Goal: Register for event/course: Sign up to attend an event or enroll in a course

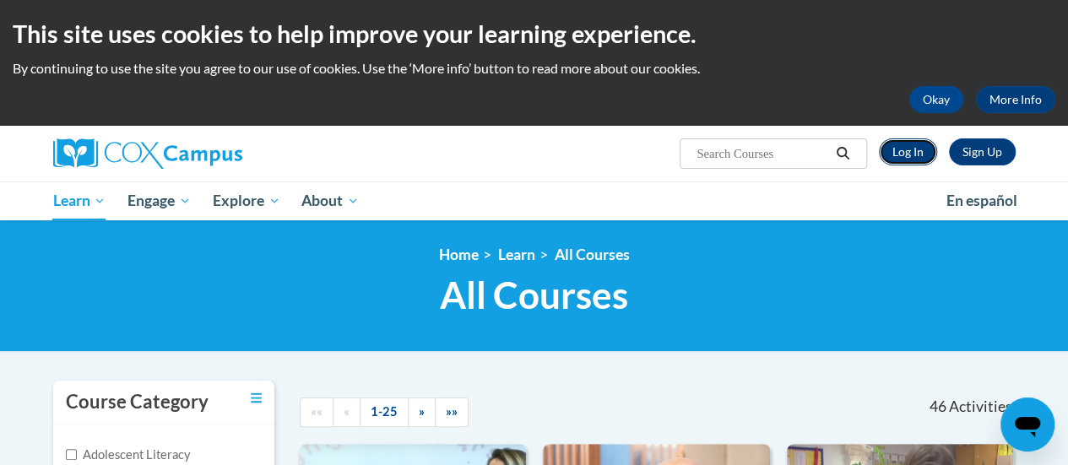
click at [905, 148] on link "Log In" at bounding box center [908, 152] width 58 height 27
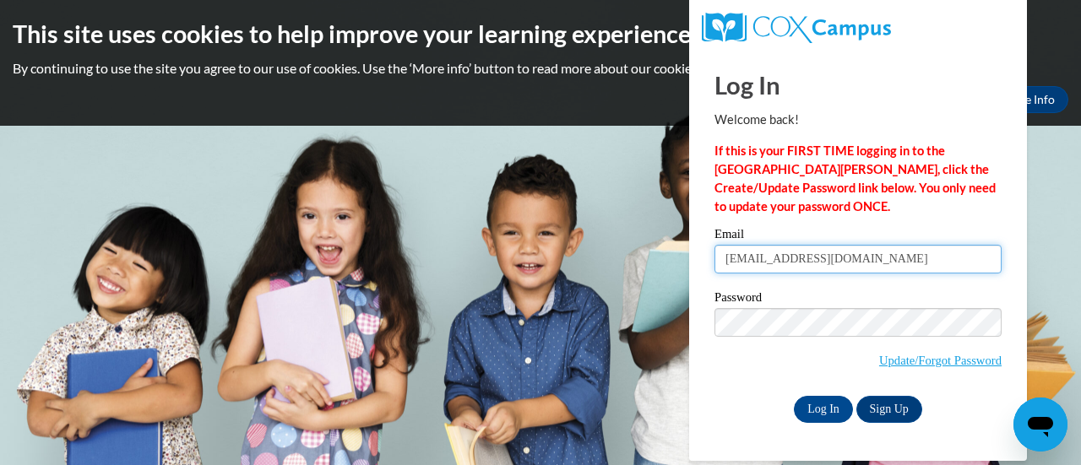
type input "[EMAIL_ADDRESS][DOMAIN_NAME]"
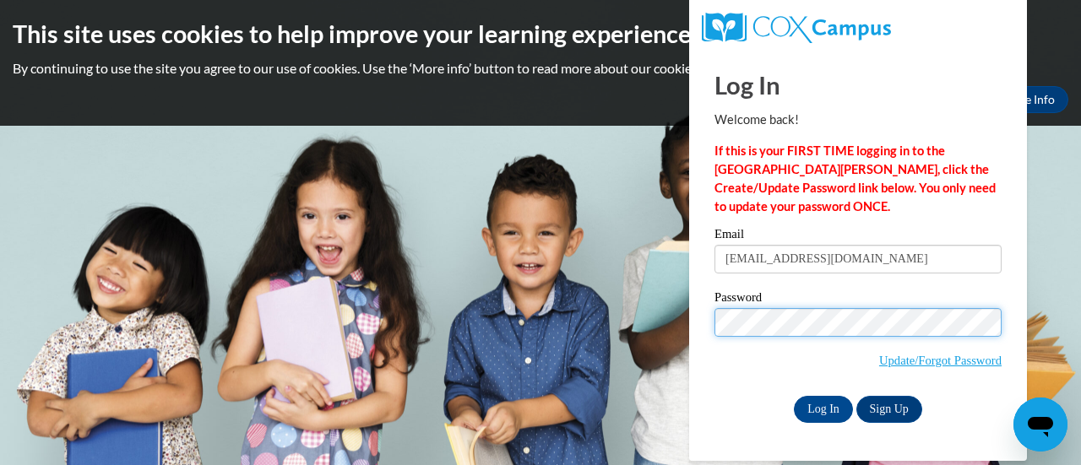
click at [794, 396] on input "Log In" at bounding box center [823, 409] width 59 height 27
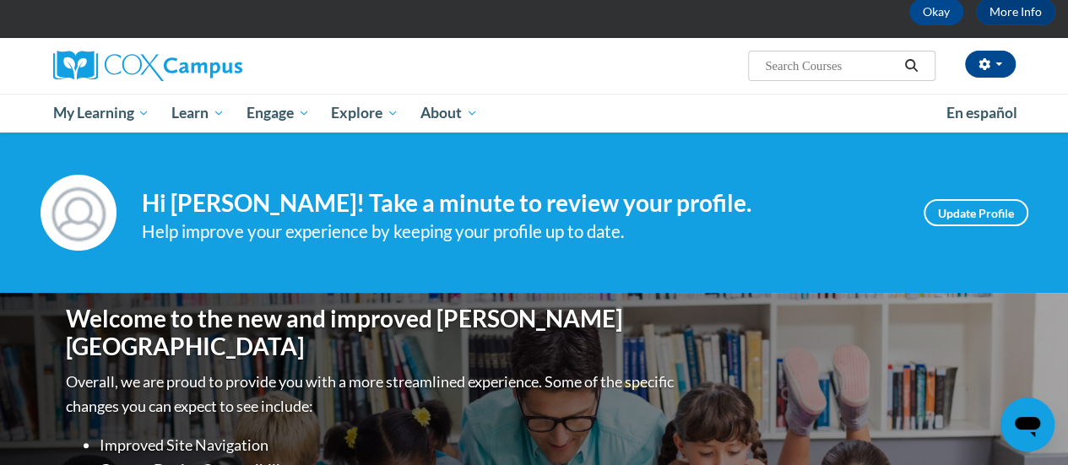
scroll to position [76, 0]
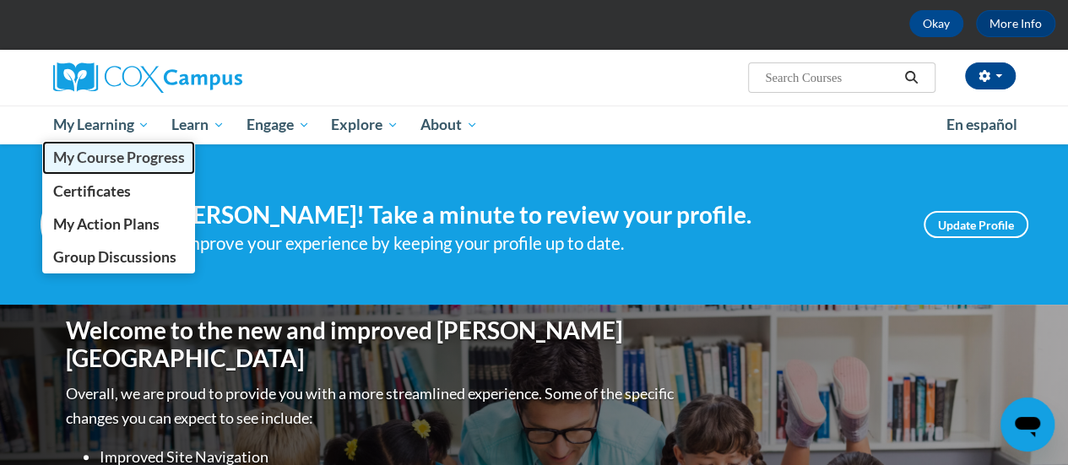
click at [106, 160] on span "My Course Progress" at bounding box center [118, 158] width 132 height 18
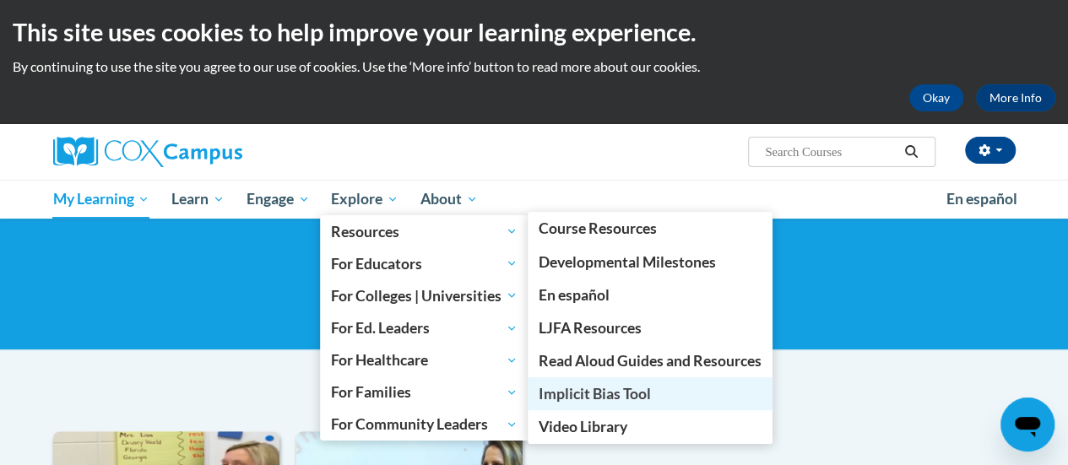
scroll to position [89, 0]
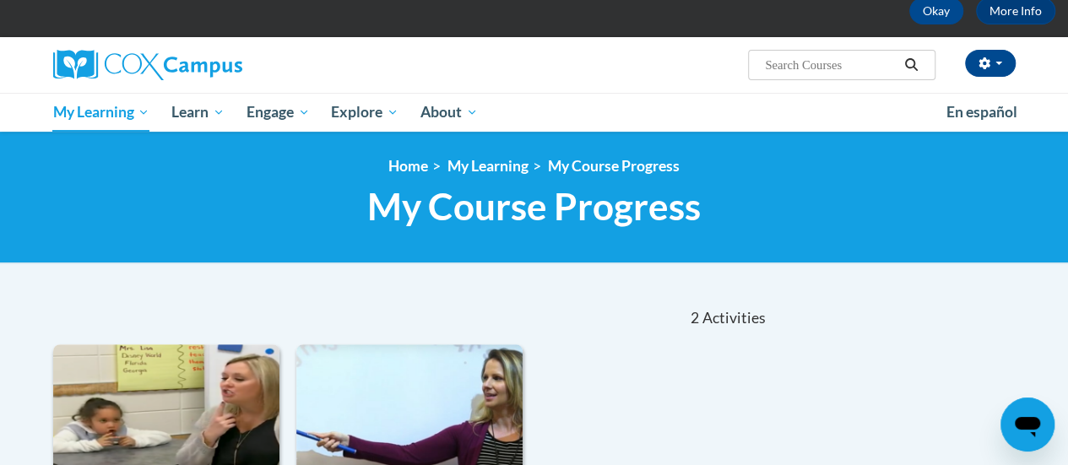
click at [833, 56] on input "Search..." at bounding box center [830, 65] width 135 height 20
type input "explicit"
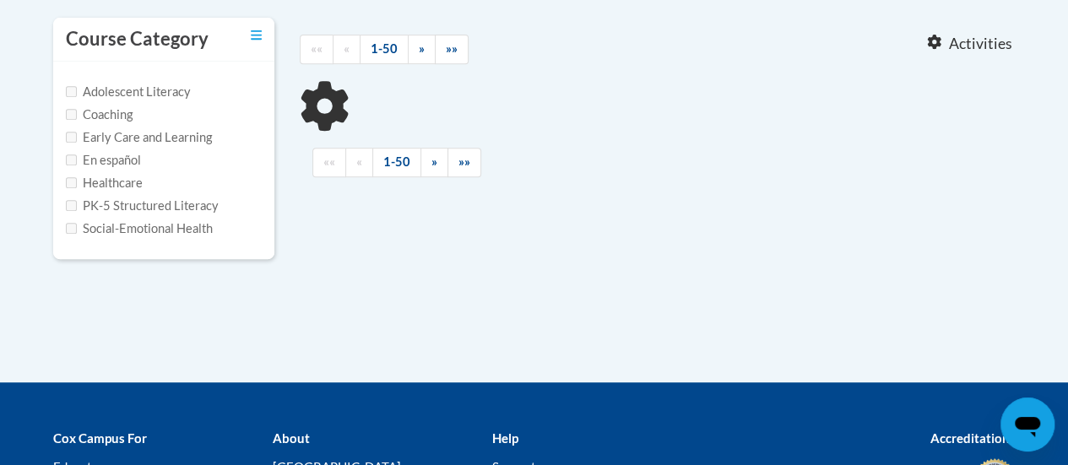
type input "explicit"
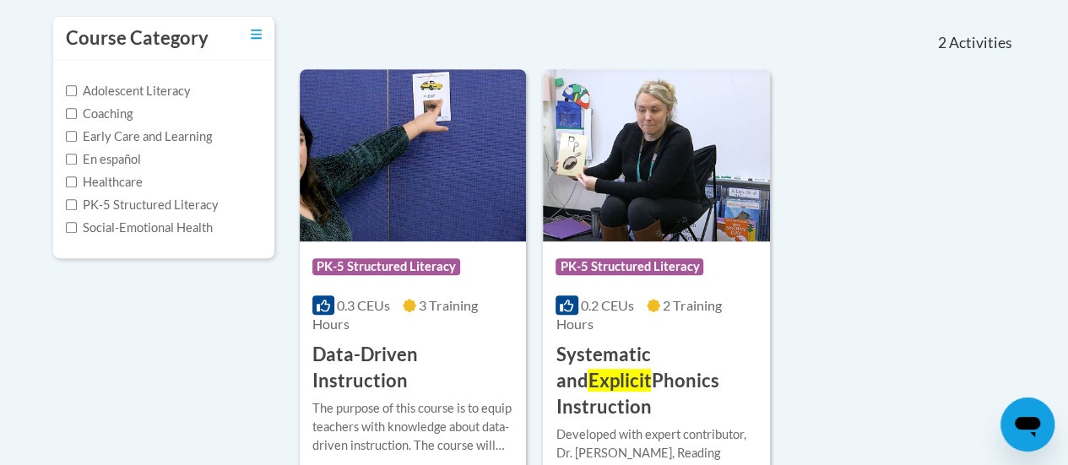
scroll to position [365, 0]
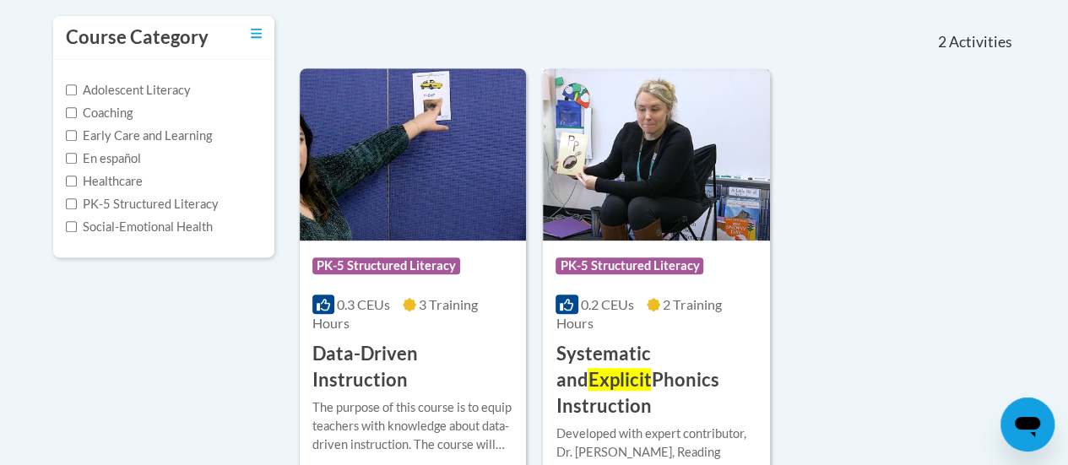
click at [659, 372] on h3 "Systematic and Explicit Phonics Instruction" at bounding box center [656, 380] width 201 height 78
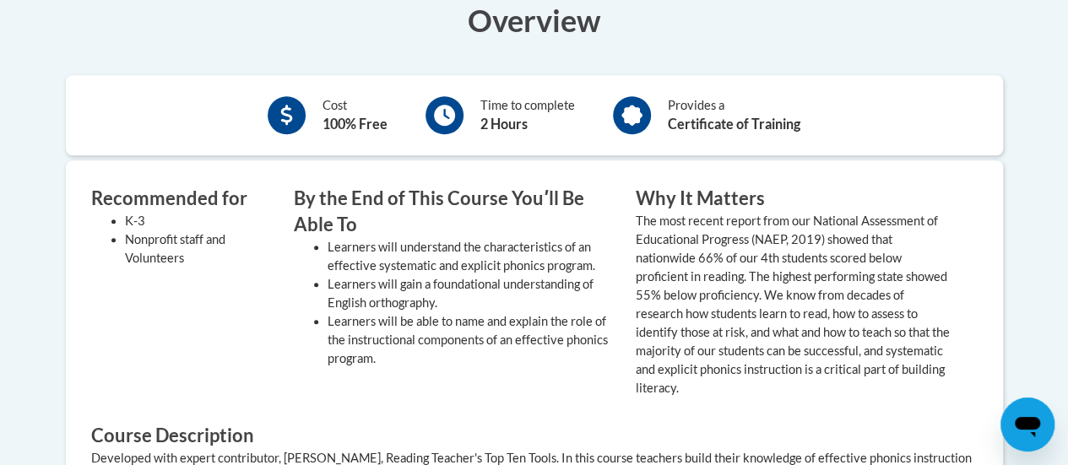
scroll to position [615, 0]
drag, startPoint x: 0, startPoint y: 0, endPoint x: 604, endPoint y: 217, distance: 641.7
click at [604, 217] on h3 "By the End of This Course Youʹll Be Able To" at bounding box center [452, 211] width 317 height 52
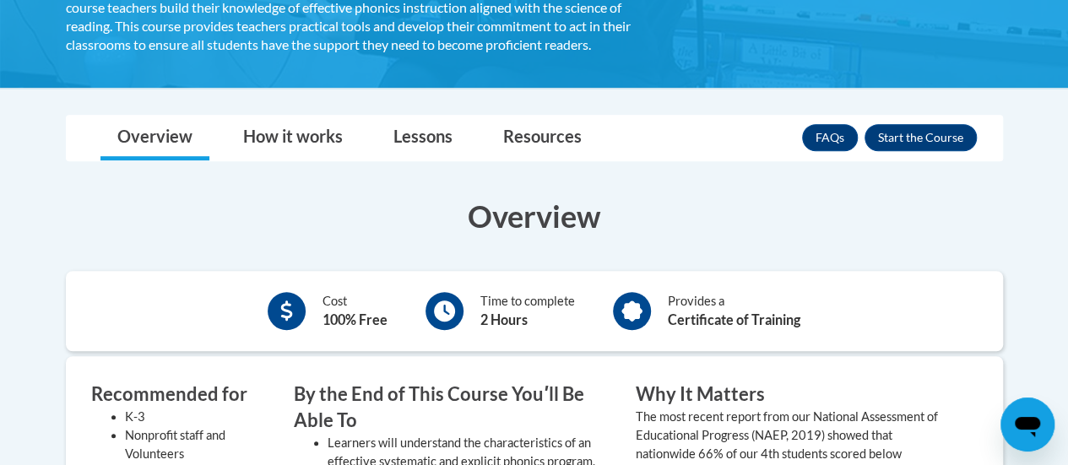
scroll to position [419, 0]
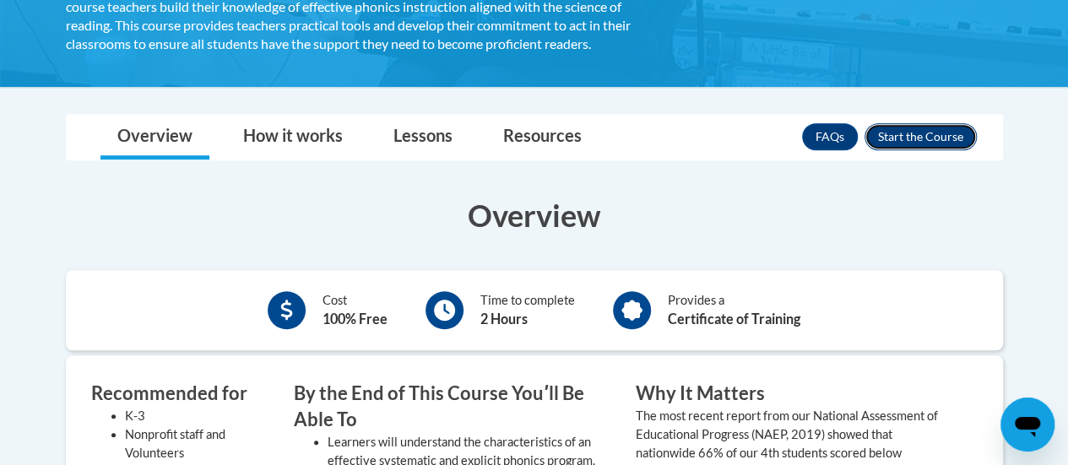
click at [926, 125] on button "Enroll" at bounding box center [921, 136] width 112 height 27
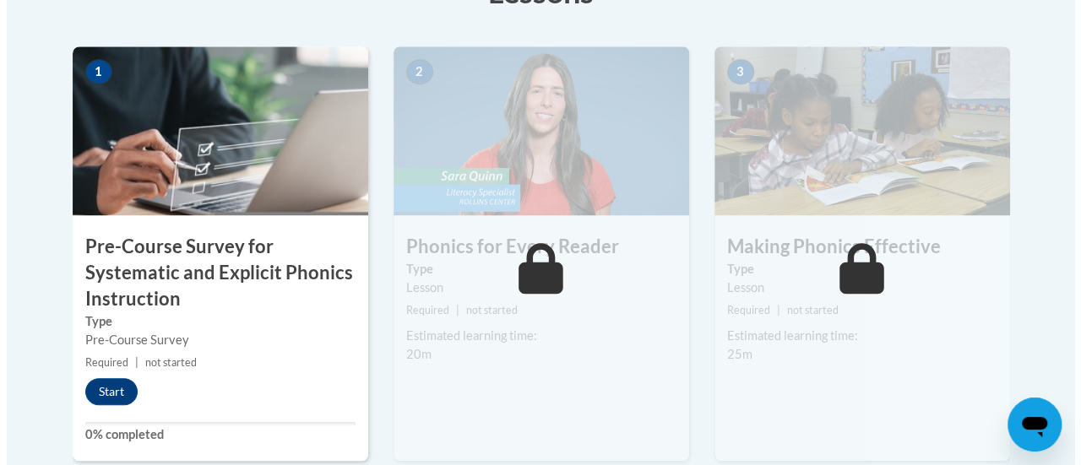
scroll to position [561, 0]
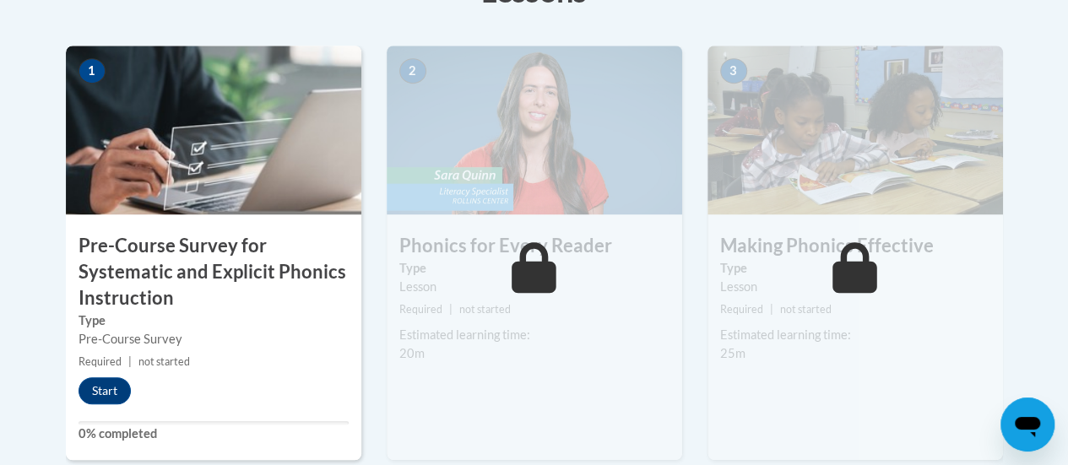
click at [204, 281] on h3 "Pre-Course Survey for Systematic and Explicit Phonics Instruction" at bounding box center [214, 272] width 296 height 78
click at [95, 389] on button "Start" at bounding box center [105, 391] width 52 height 27
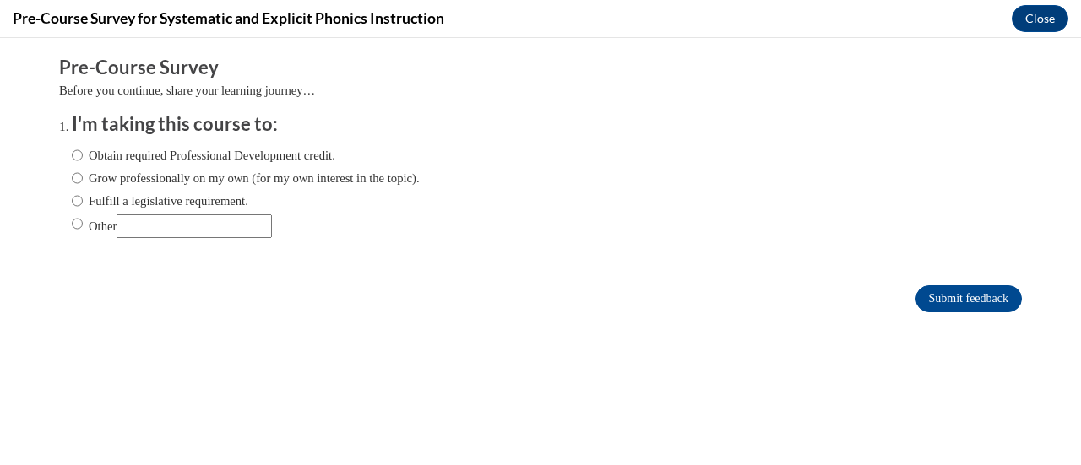
scroll to position [0, 0]
click at [196, 206] on label "Fulfill a legislative requirement." at bounding box center [160, 201] width 177 height 19
click at [83, 206] on input "Fulfill a legislative requirement." at bounding box center [77, 201] width 11 height 19
radio input "true"
click at [980, 294] on input "Submit feedback" at bounding box center [969, 298] width 106 height 27
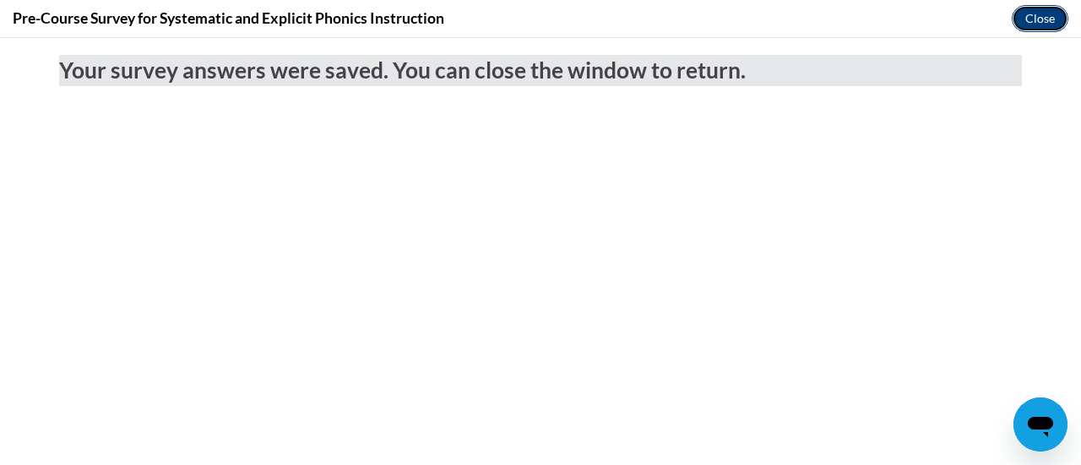
click at [1044, 16] on button "Close" at bounding box center [1040, 18] width 57 height 27
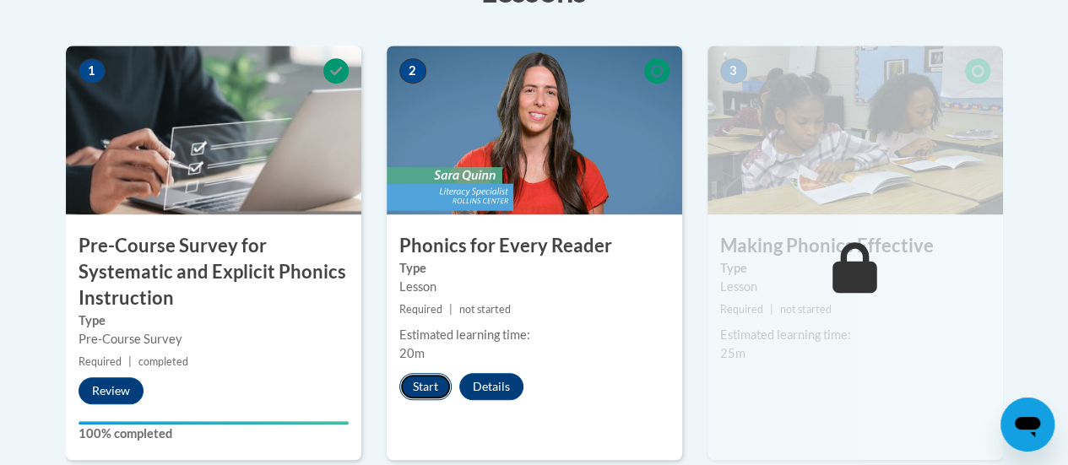
click at [414, 386] on button "Start" at bounding box center [425, 386] width 52 height 27
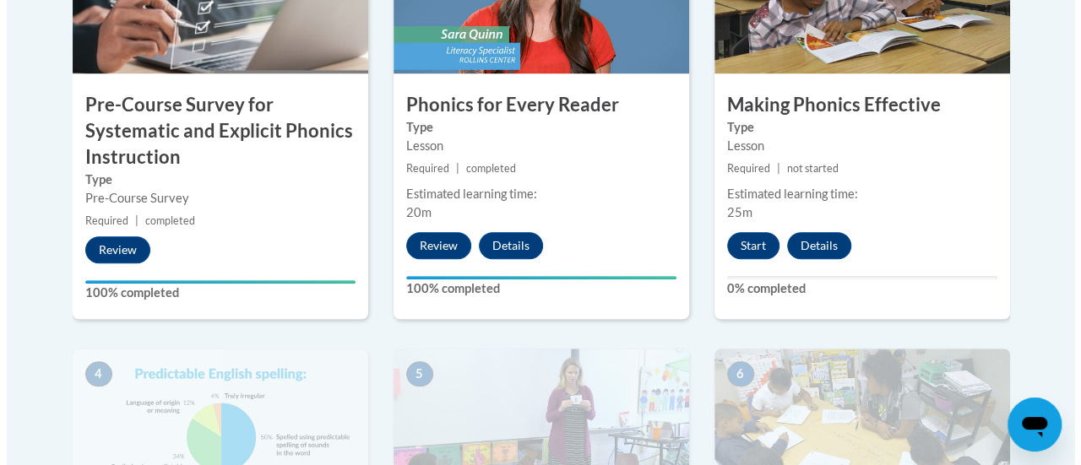
scroll to position [703, 0]
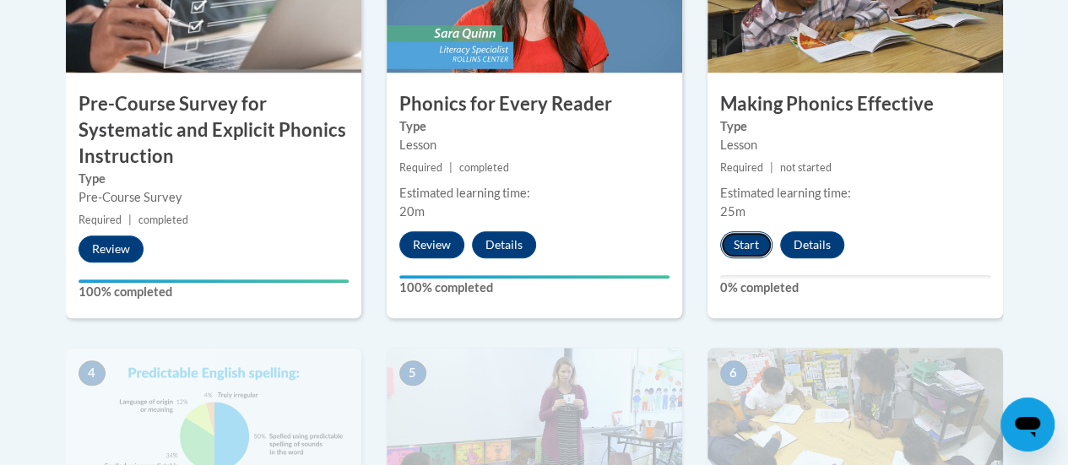
click at [741, 244] on button "Start" at bounding box center [746, 244] width 52 height 27
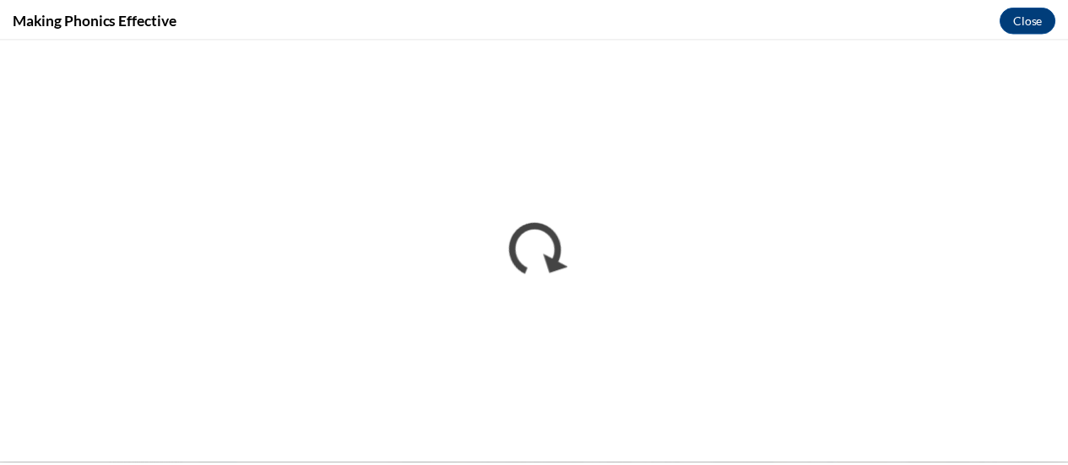
scroll to position [0, 0]
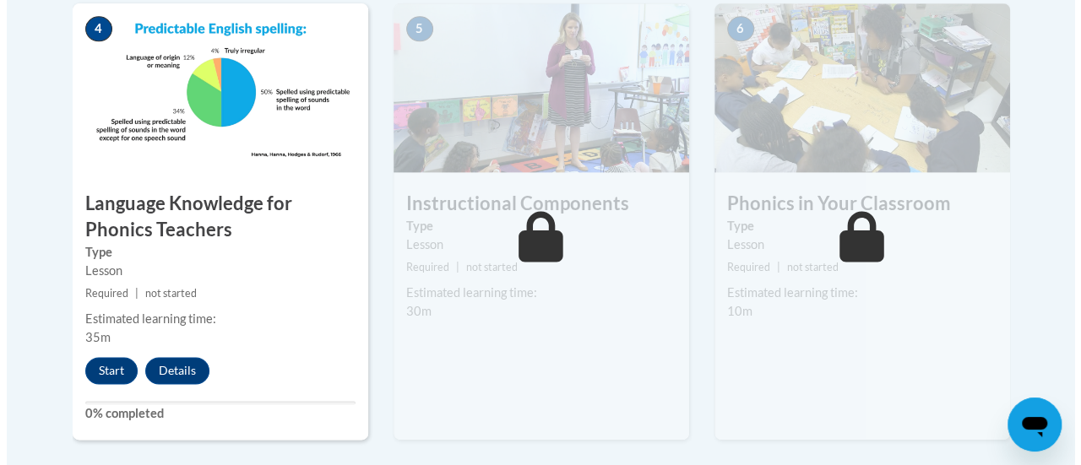
scroll to position [1092, 0]
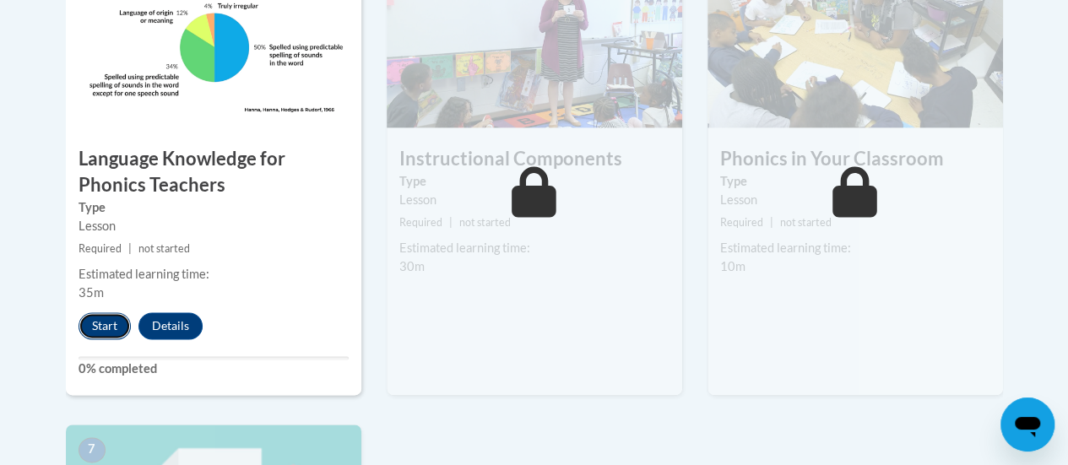
click at [96, 334] on button "Start" at bounding box center [105, 325] width 52 height 27
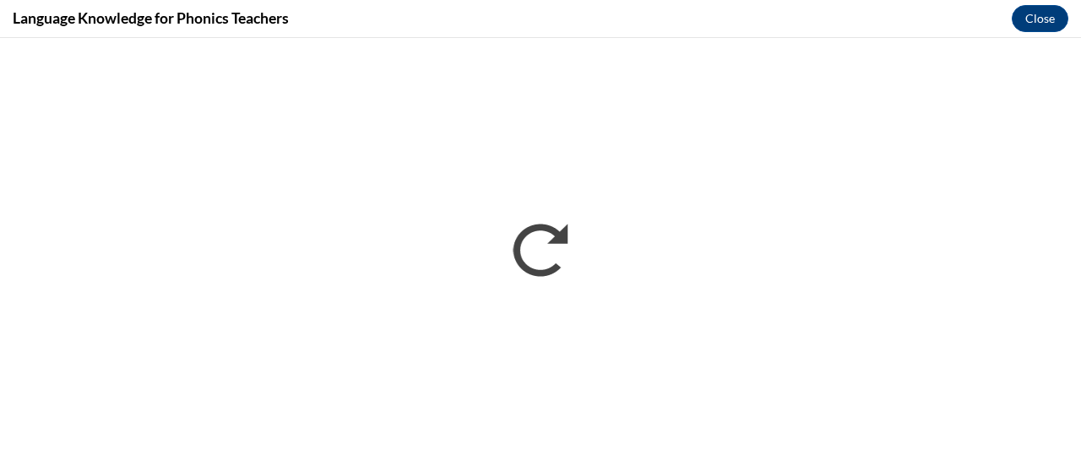
scroll to position [0, 0]
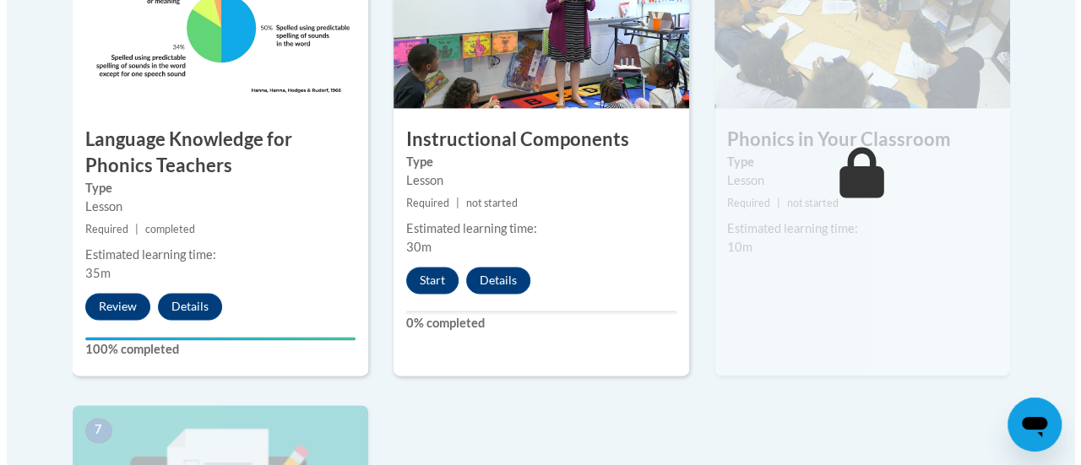
scroll to position [1112, 0]
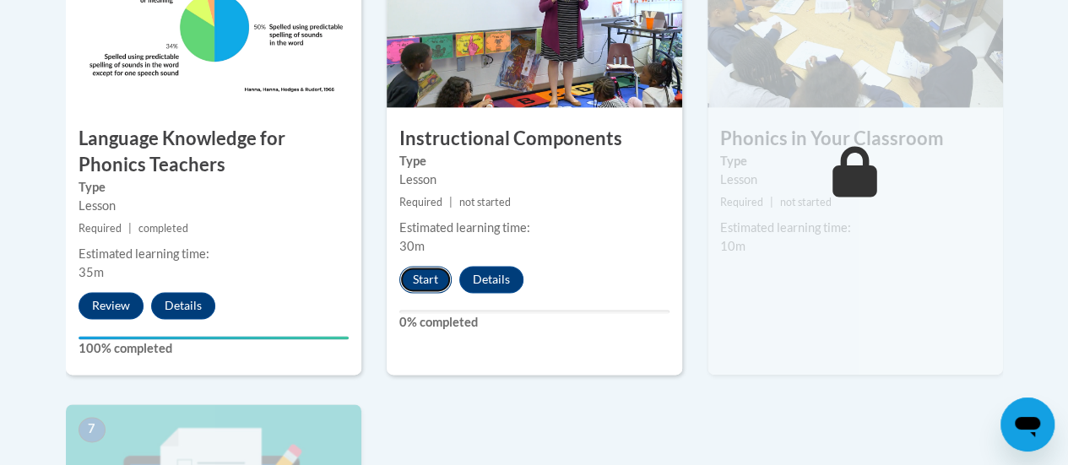
click at [433, 277] on button "Start" at bounding box center [425, 279] width 52 height 27
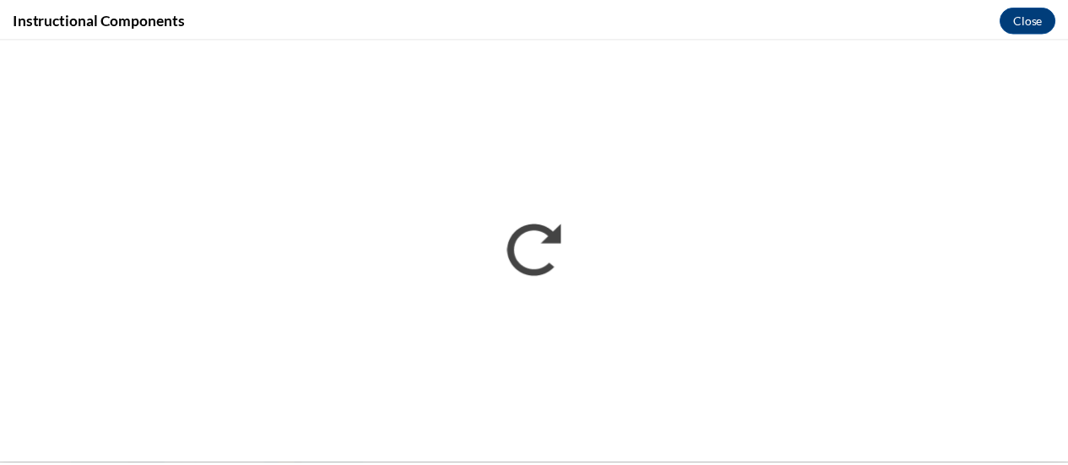
scroll to position [0, 0]
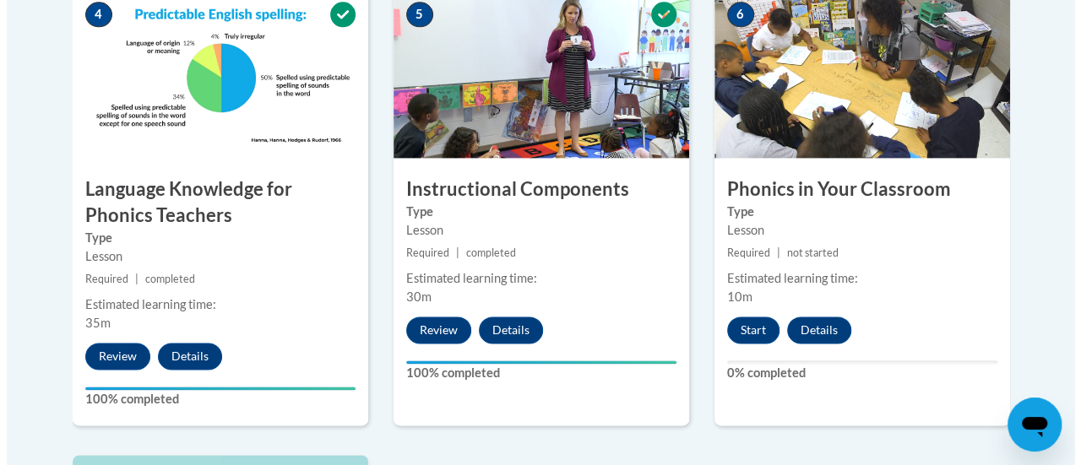
scroll to position [1060, 0]
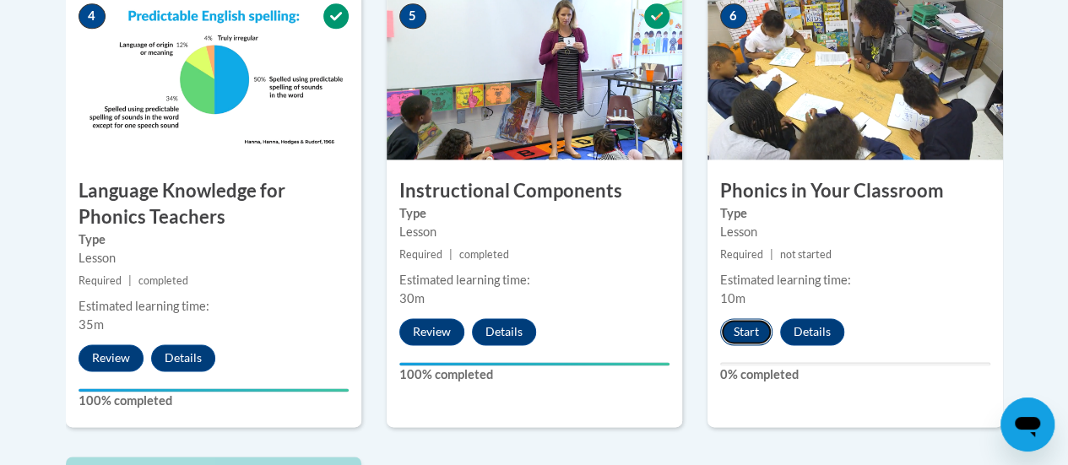
click at [755, 328] on button "Start" at bounding box center [746, 331] width 52 height 27
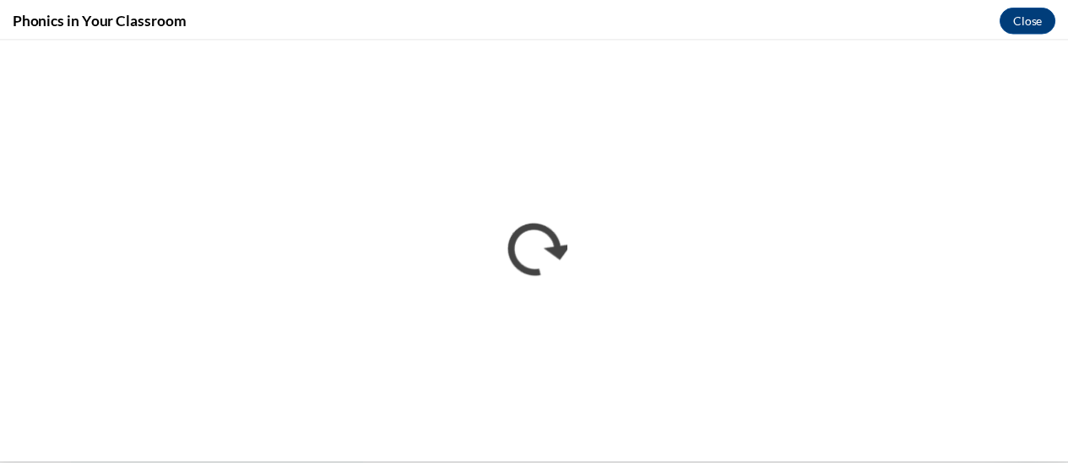
scroll to position [0, 0]
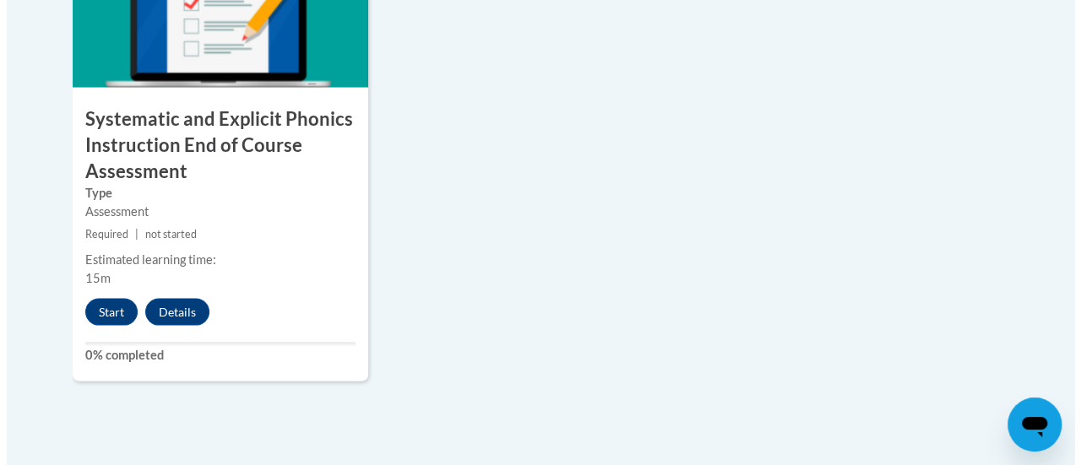
scroll to position [1598, 0]
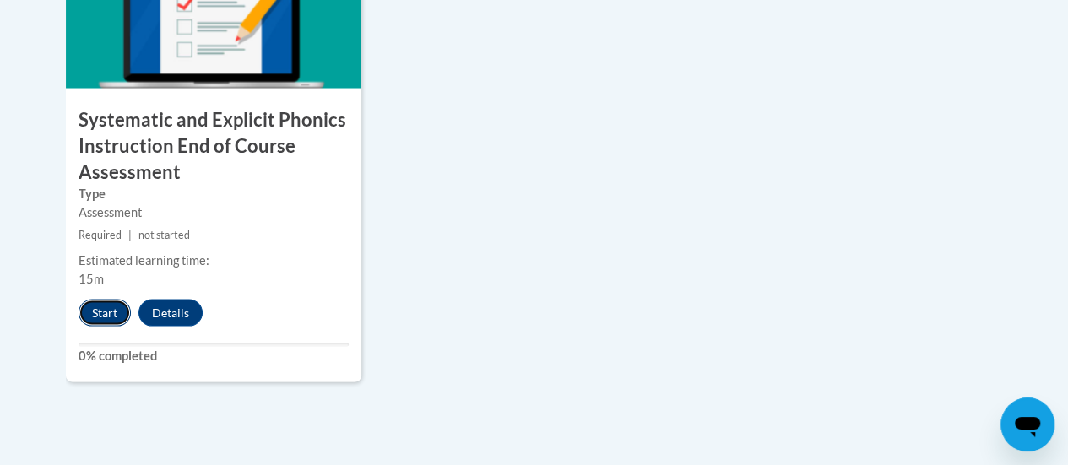
click at [83, 305] on button "Start" at bounding box center [105, 312] width 52 height 27
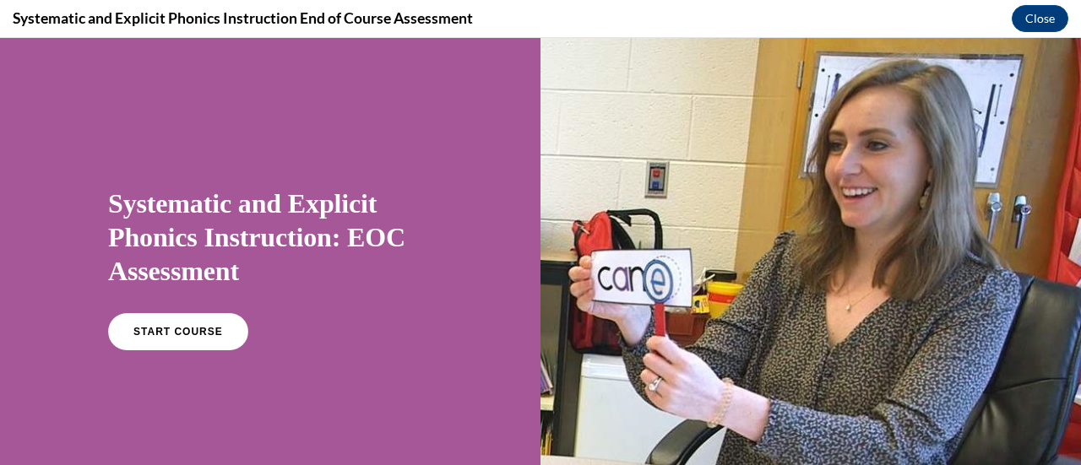
scroll to position [2, 0]
click at [213, 322] on link "START COURSE" at bounding box center [178, 331] width 147 height 39
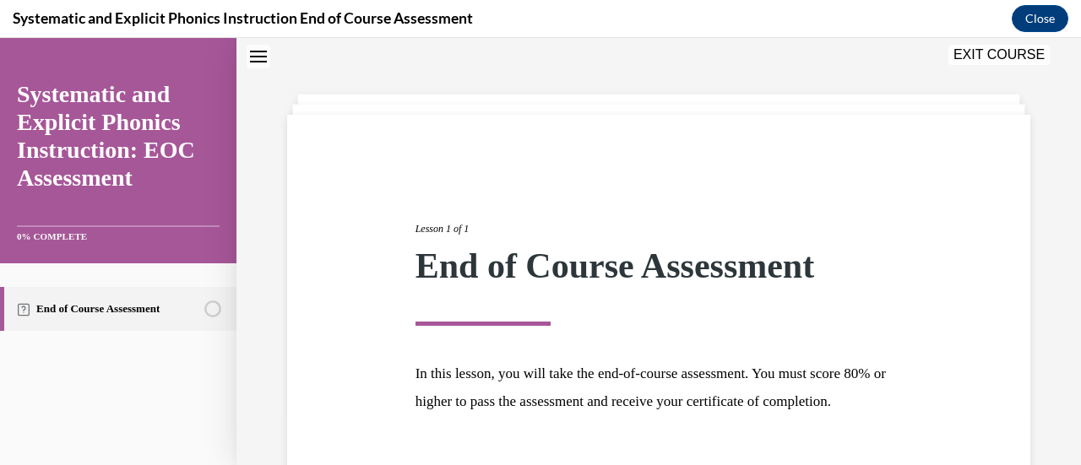
scroll to position [198, 0]
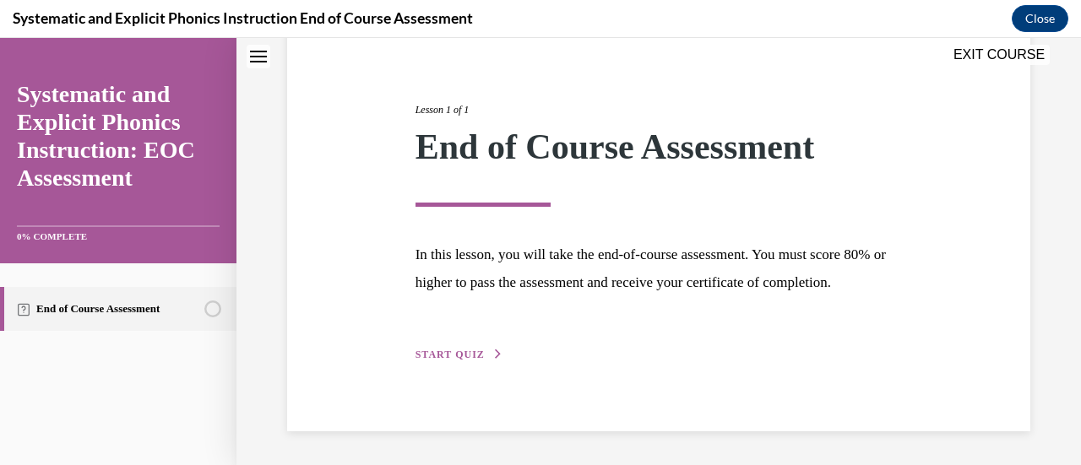
click at [459, 356] on span "START QUIZ" at bounding box center [450, 355] width 69 height 12
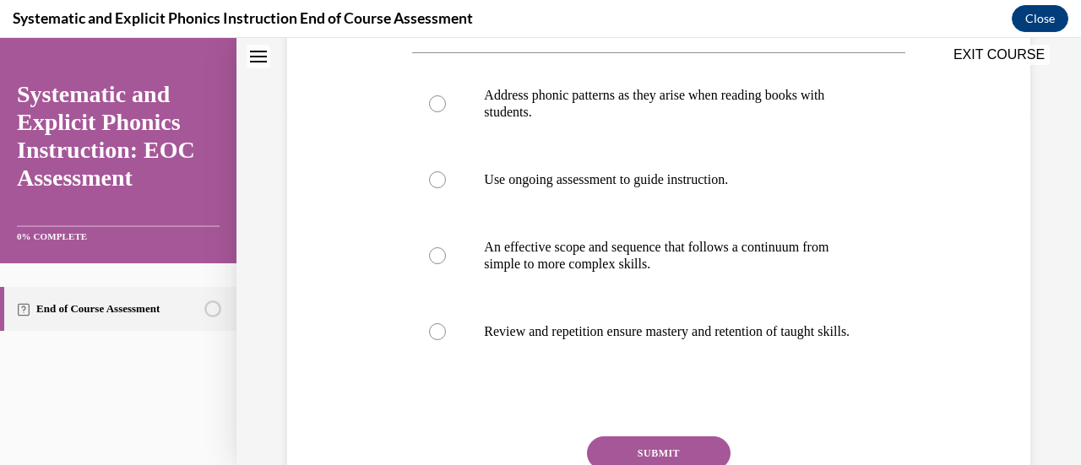
scroll to position [355, 0]
click at [610, 91] on p "Address phonic patterns as they arise when reading books with students." at bounding box center [673, 103] width 378 height 34
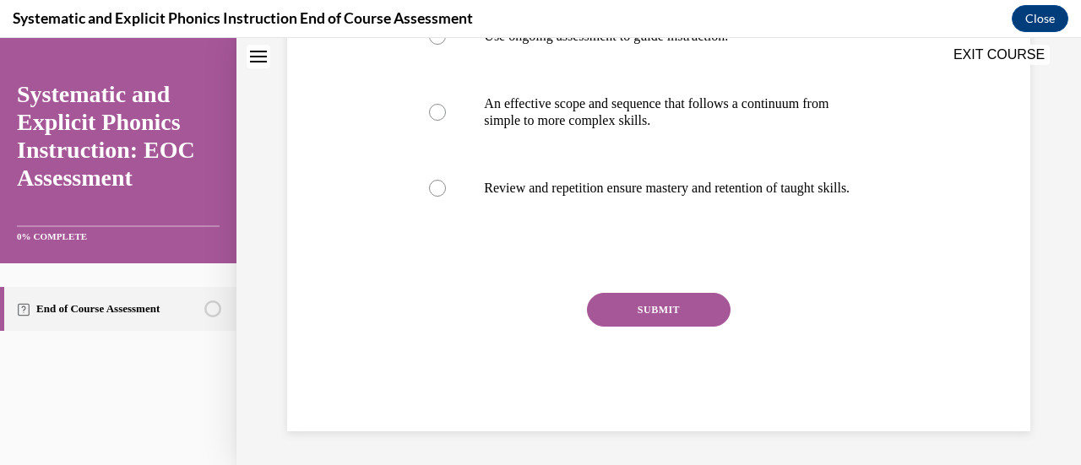
click at [672, 323] on button "SUBMIT" at bounding box center [659, 310] width 144 height 34
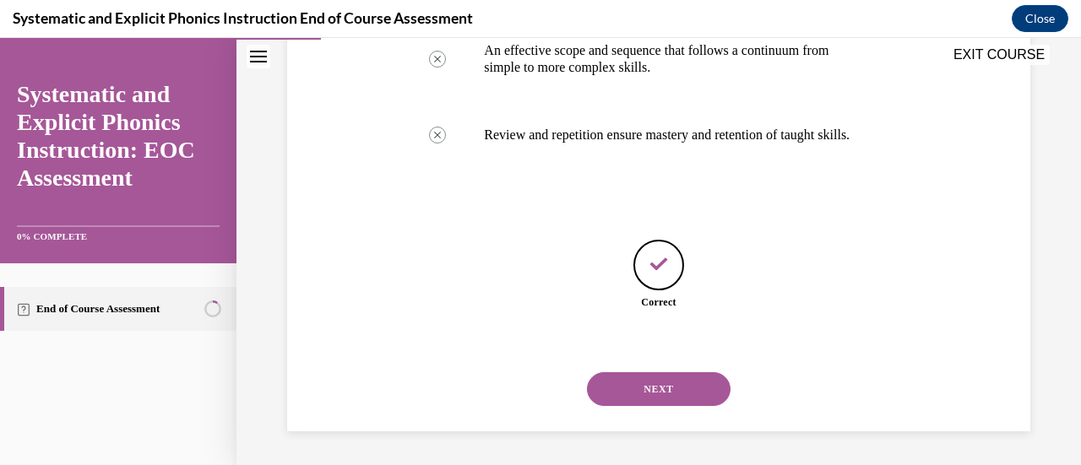
scroll to position [567, 0]
click at [672, 327] on div "Feedback" at bounding box center [658, 329] width 492 height 4
click at [666, 381] on button "NEXT" at bounding box center [659, 389] width 144 height 34
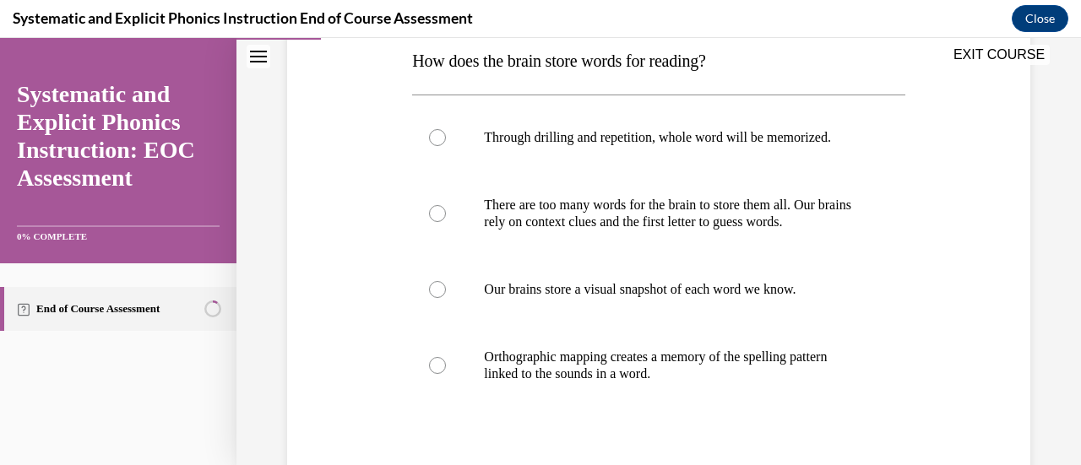
scroll to position [279, 0]
click at [666, 381] on div at bounding box center [658, 365] width 492 height 84
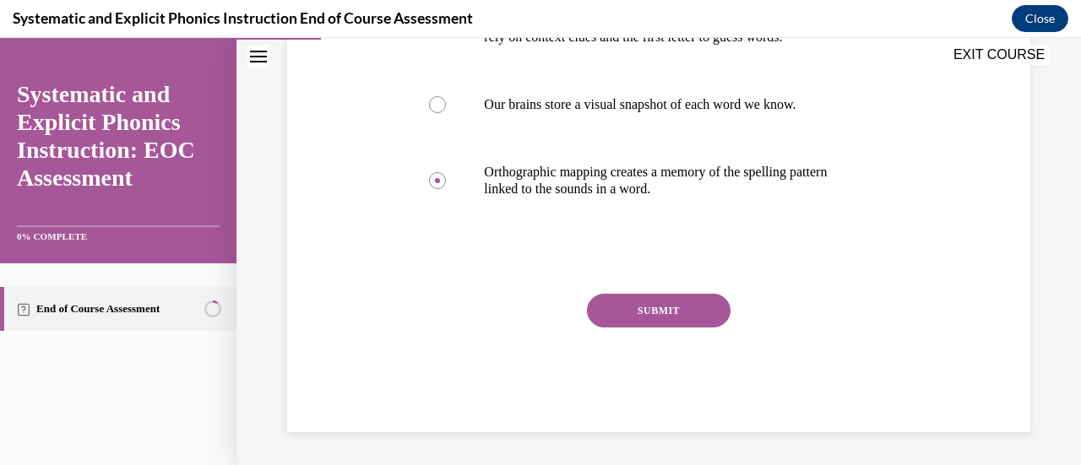
click at [662, 327] on div "SUBMIT" at bounding box center [658, 336] width 492 height 84
click at [655, 311] on button "SUBMIT" at bounding box center [659, 311] width 144 height 34
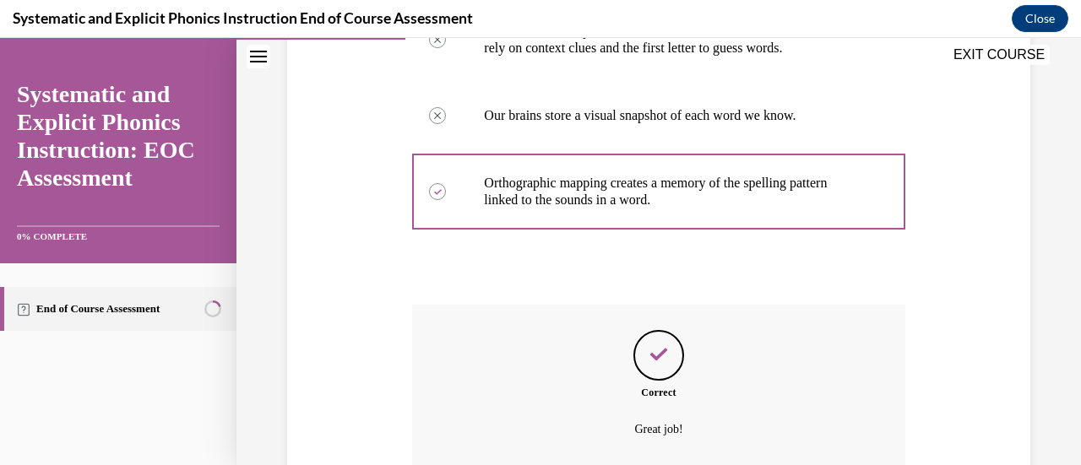
scroll to position [600, 0]
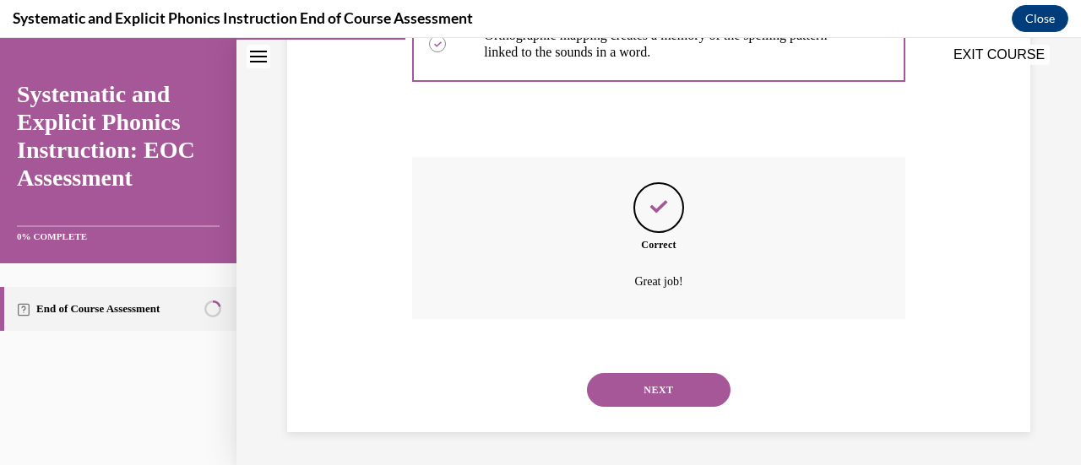
click at [655, 368] on div "NEXT" at bounding box center [658, 390] width 492 height 68
click at [662, 399] on button "NEXT" at bounding box center [659, 390] width 144 height 34
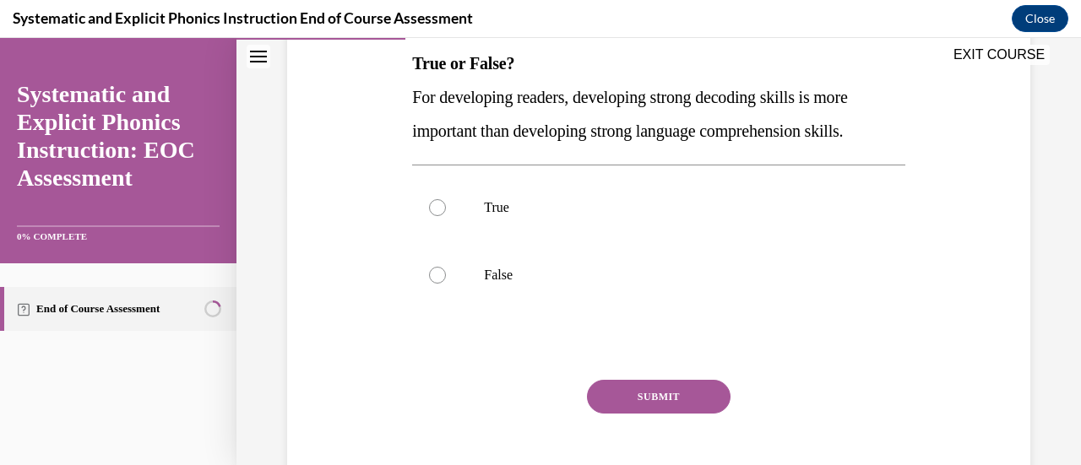
scroll to position [276, 0]
click at [472, 273] on div at bounding box center [658, 275] width 492 height 68
click at [657, 393] on button "SUBMIT" at bounding box center [659, 396] width 144 height 34
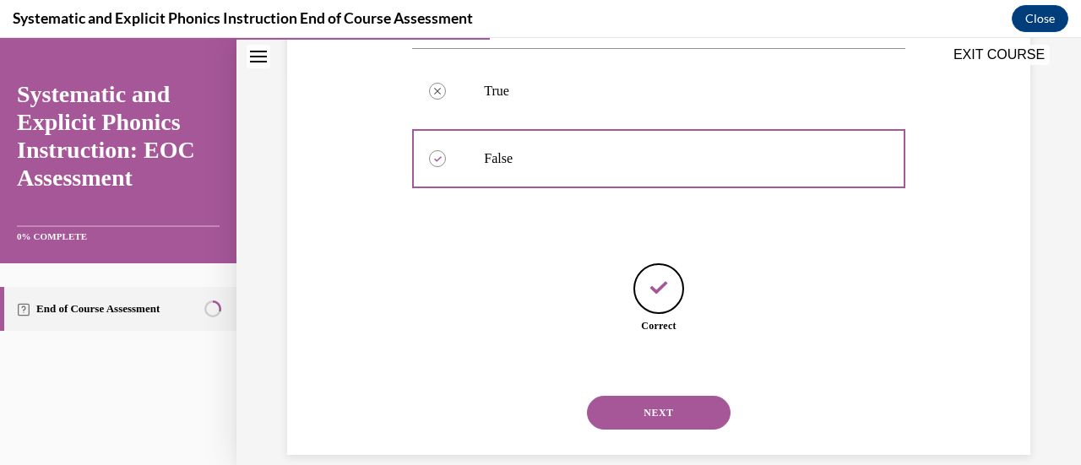
scroll to position [415, 0]
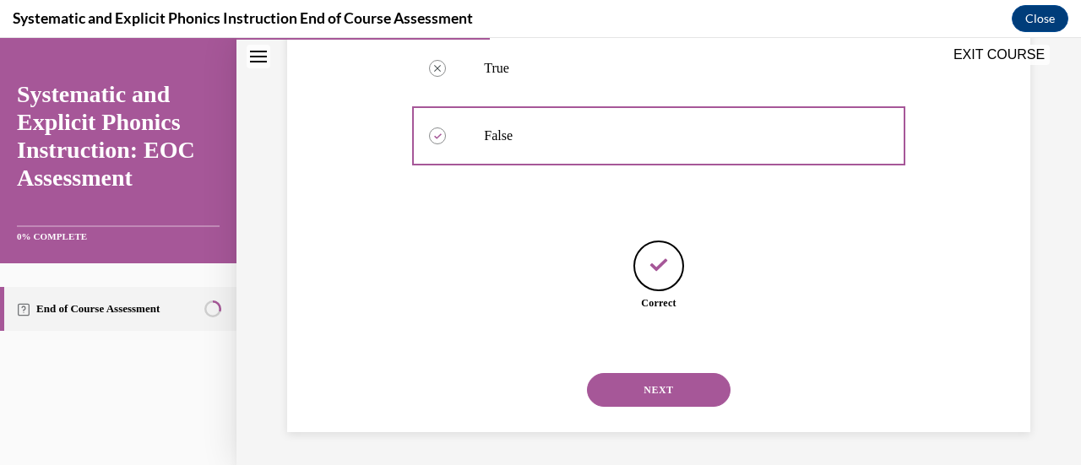
click at [676, 403] on button "NEXT" at bounding box center [659, 390] width 144 height 34
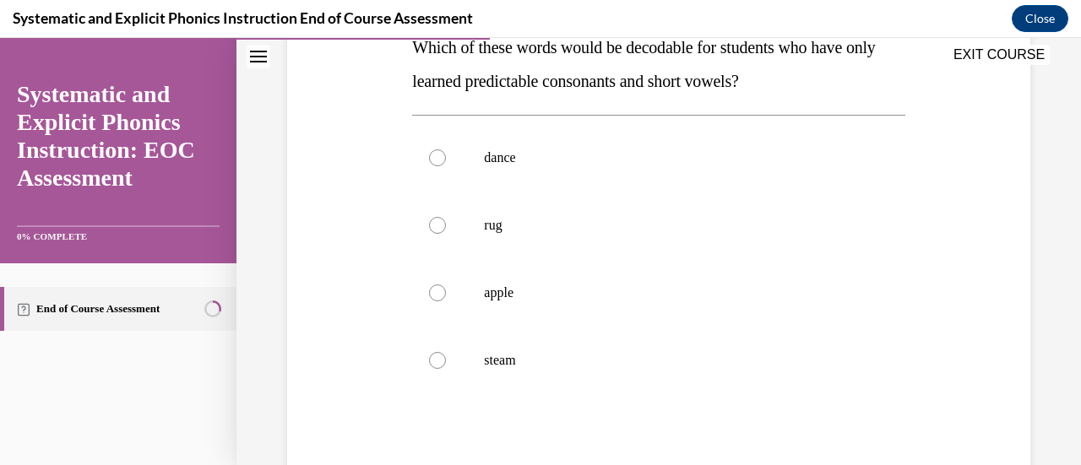
scroll to position [292, 0]
click at [556, 212] on div at bounding box center [658, 225] width 492 height 68
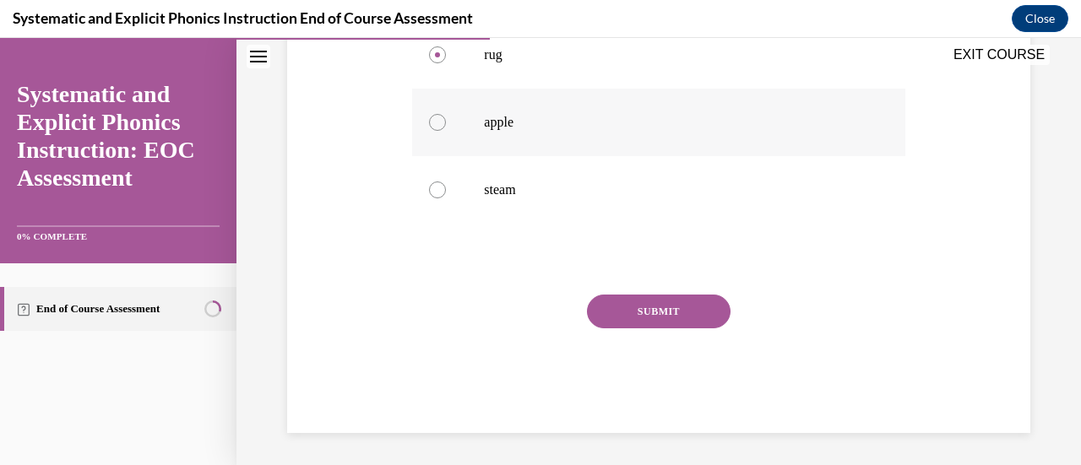
click at [614, 306] on button "SUBMIT" at bounding box center [659, 312] width 144 height 34
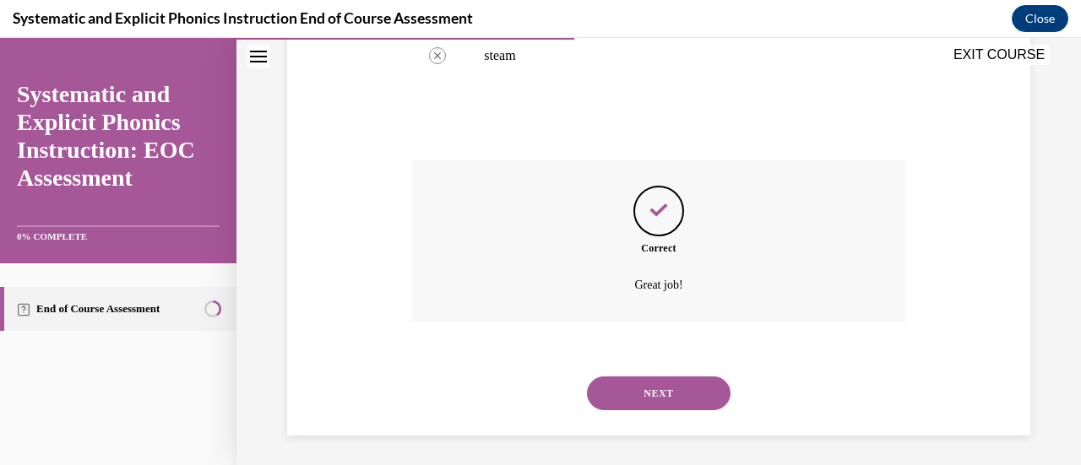
scroll to position [600, 0]
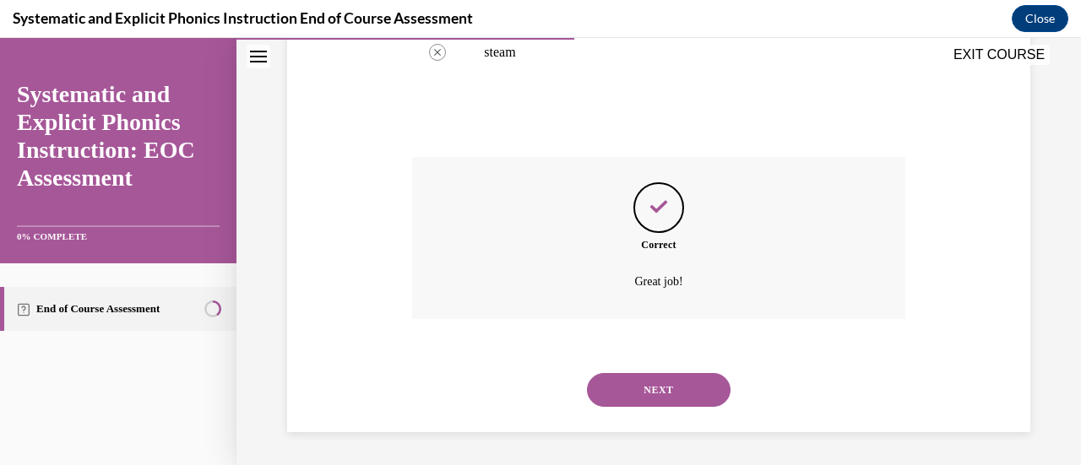
click at [649, 369] on div "NEXT" at bounding box center [658, 390] width 492 height 68
click at [657, 394] on button "NEXT" at bounding box center [659, 390] width 144 height 34
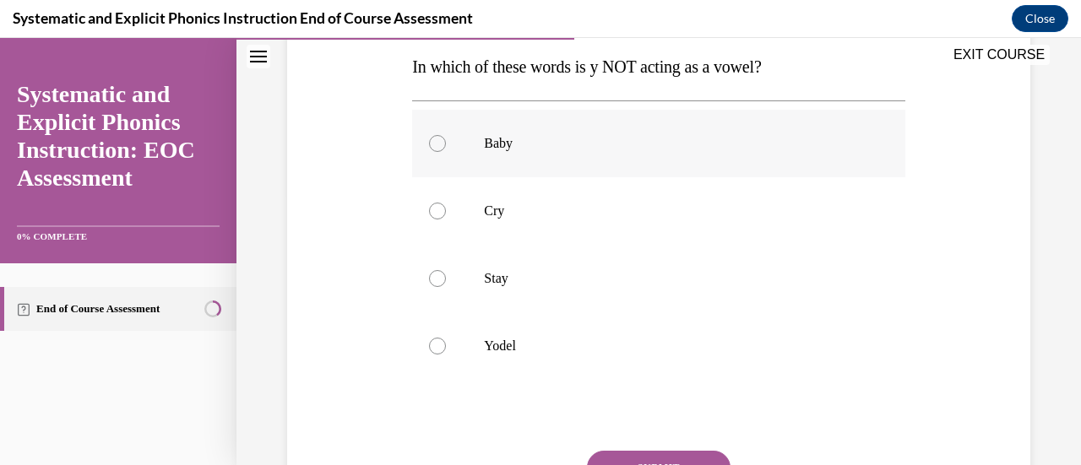
scroll to position [273, 0]
click at [544, 349] on p "Yodel" at bounding box center [673, 345] width 378 height 17
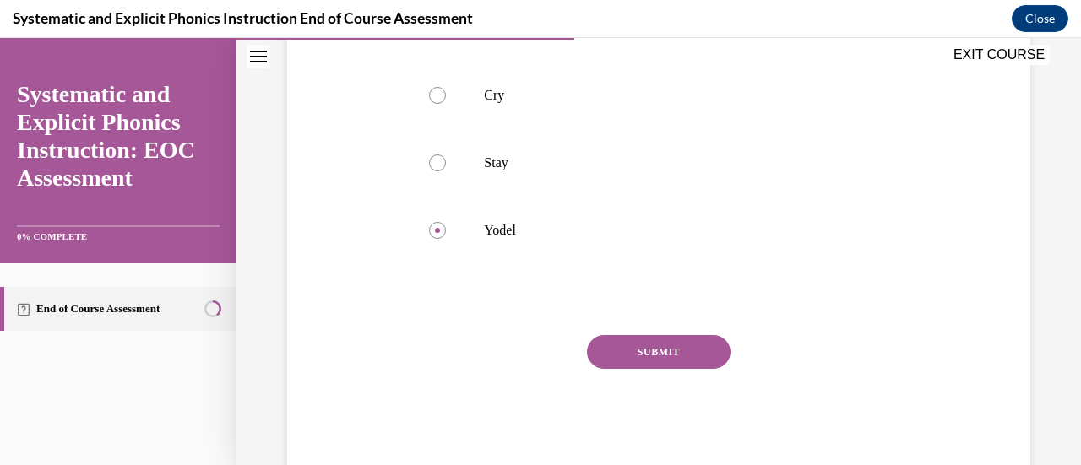
click at [684, 365] on button "SUBMIT" at bounding box center [659, 352] width 144 height 34
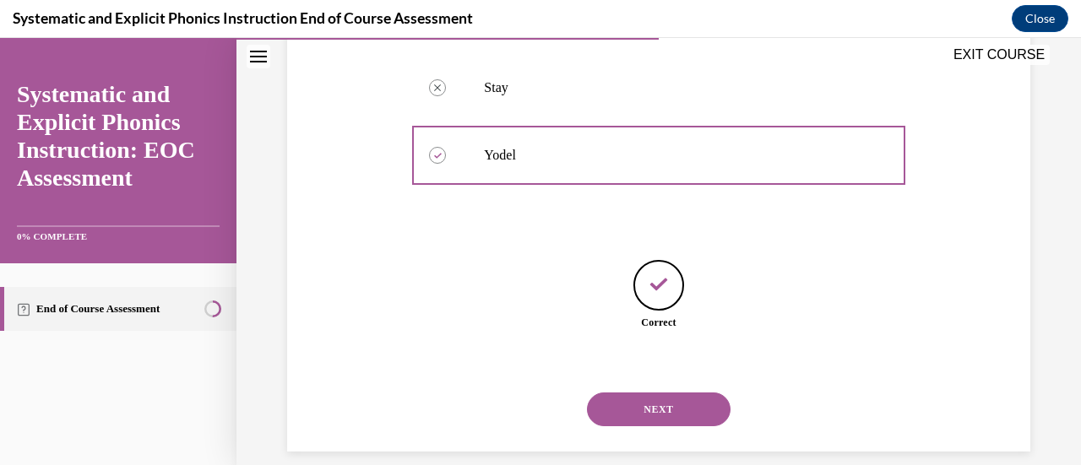
scroll to position [482, 0]
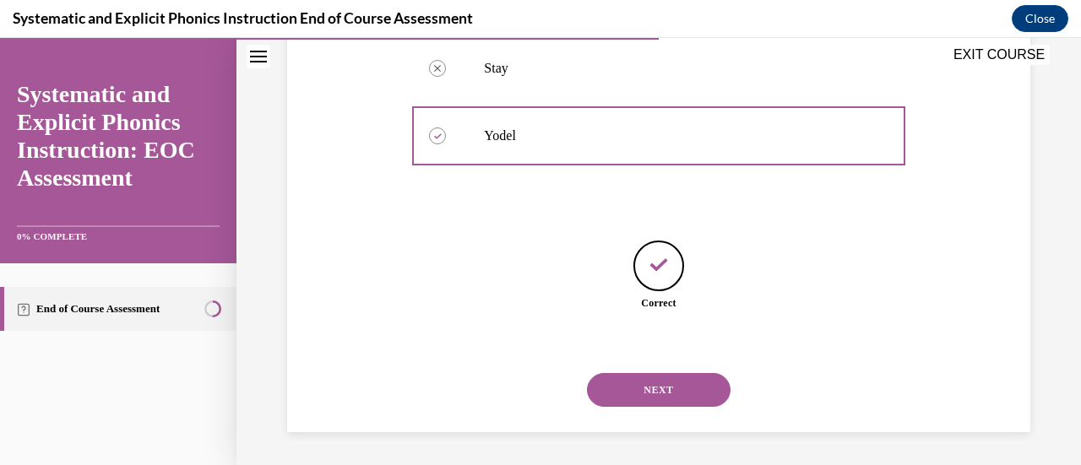
click at [701, 381] on button "NEXT" at bounding box center [659, 390] width 144 height 34
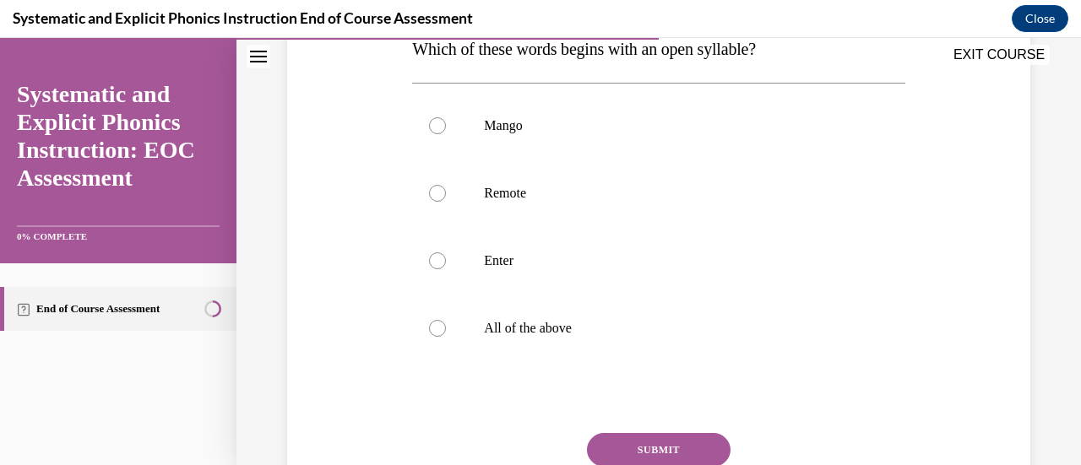
scroll to position [291, 0]
click at [491, 193] on p "Remote" at bounding box center [673, 192] width 378 height 17
click at [641, 445] on button "SUBMIT" at bounding box center [659, 449] width 144 height 34
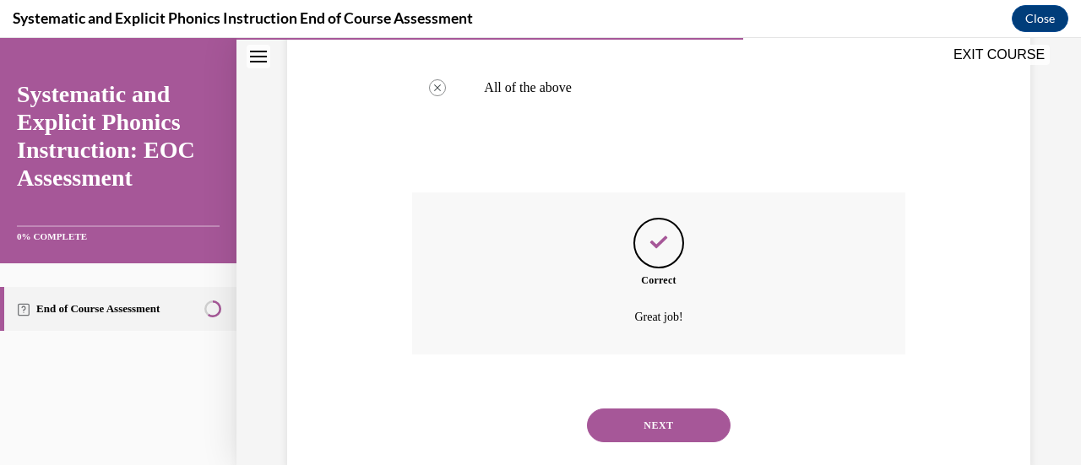
scroll to position [566, 0]
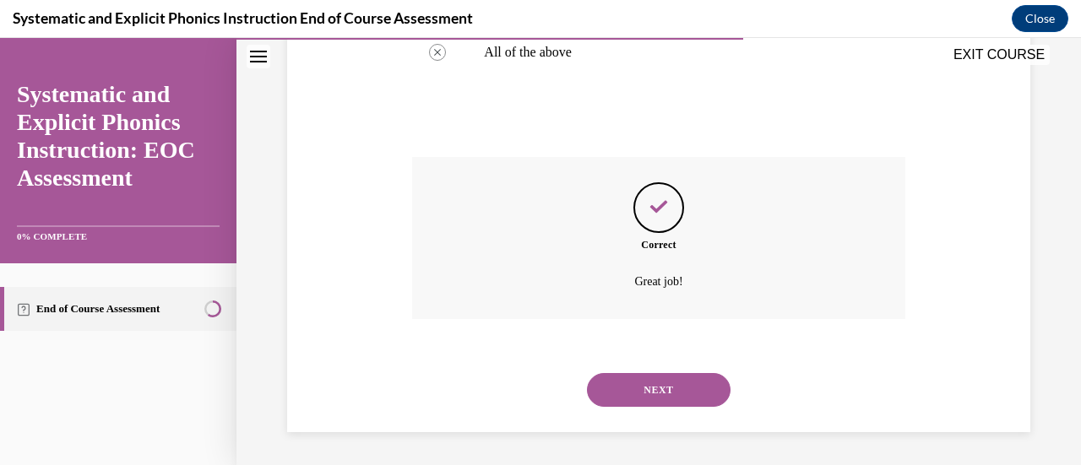
click at [665, 411] on div "NEXT" at bounding box center [658, 390] width 492 height 68
click at [715, 383] on button "NEXT" at bounding box center [659, 390] width 144 height 34
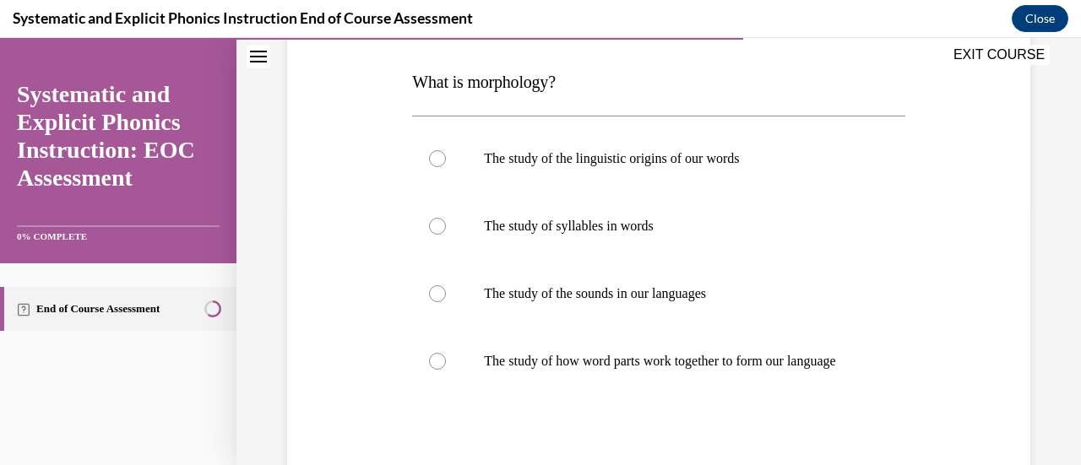
scroll to position [258, 0]
click at [628, 369] on p "The study of how word parts work together to form our language" at bounding box center [673, 360] width 378 height 17
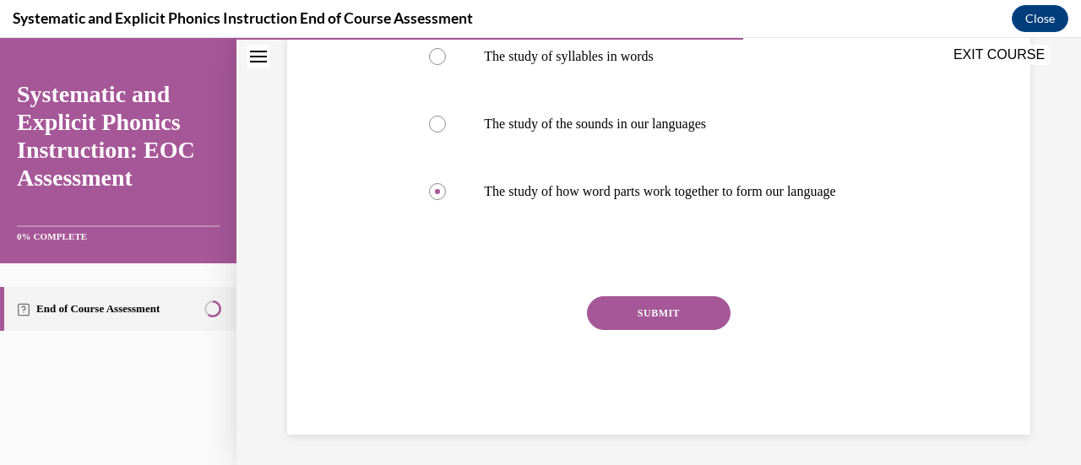
click at [678, 330] on button "SUBMIT" at bounding box center [659, 313] width 144 height 34
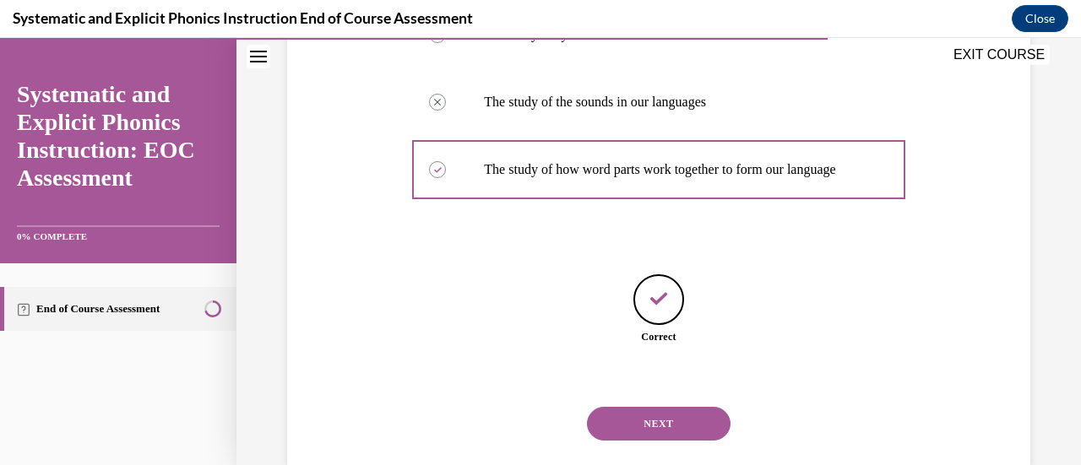
scroll to position [499, 0]
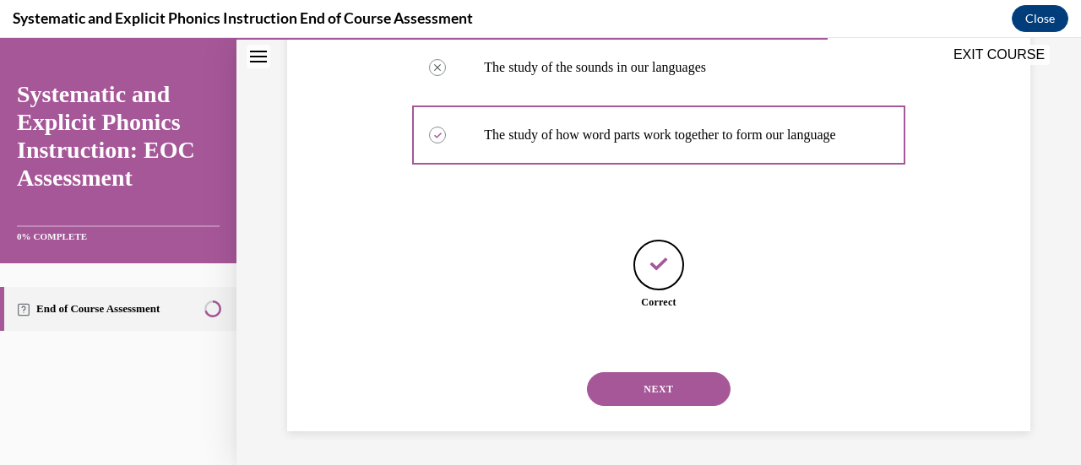
click at [681, 369] on div "NEXT" at bounding box center [658, 390] width 492 height 68
click at [682, 383] on button "NEXT" at bounding box center [659, 389] width 144 height 34
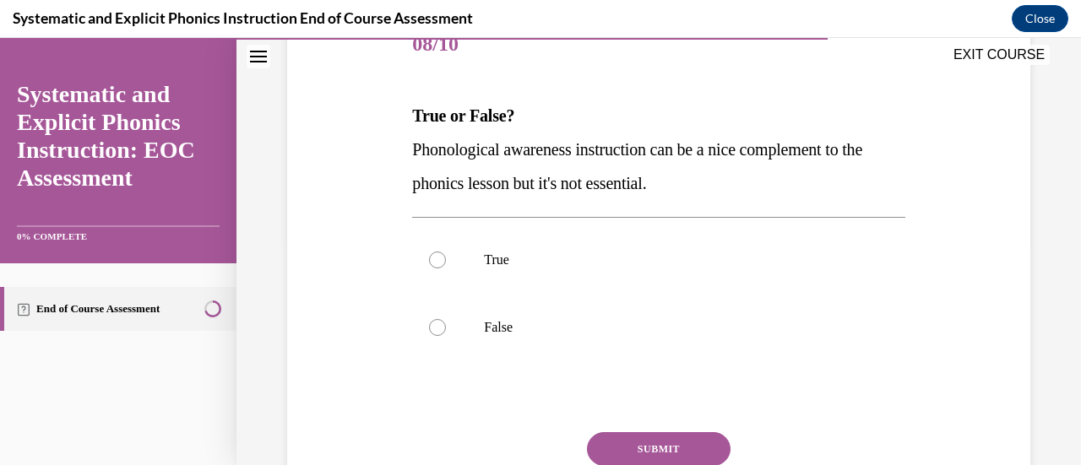
scroll to position [222, 0]
click at [509, 320] on p "False" at bounding box center [673, 328] width 378 height 17
click at [636, 434] on button "SUBMIT" at bounding box center [659, 450] width 144 height 34
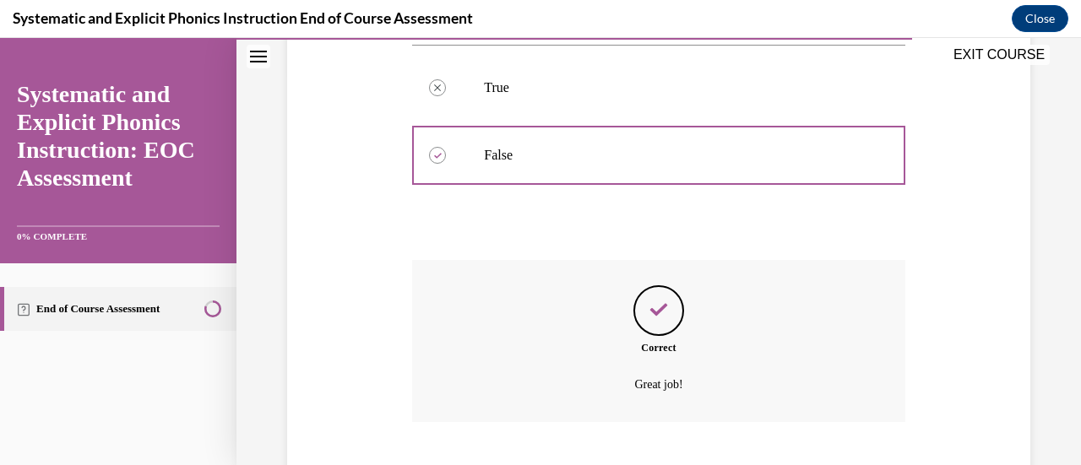
scroll to position [498, 0]
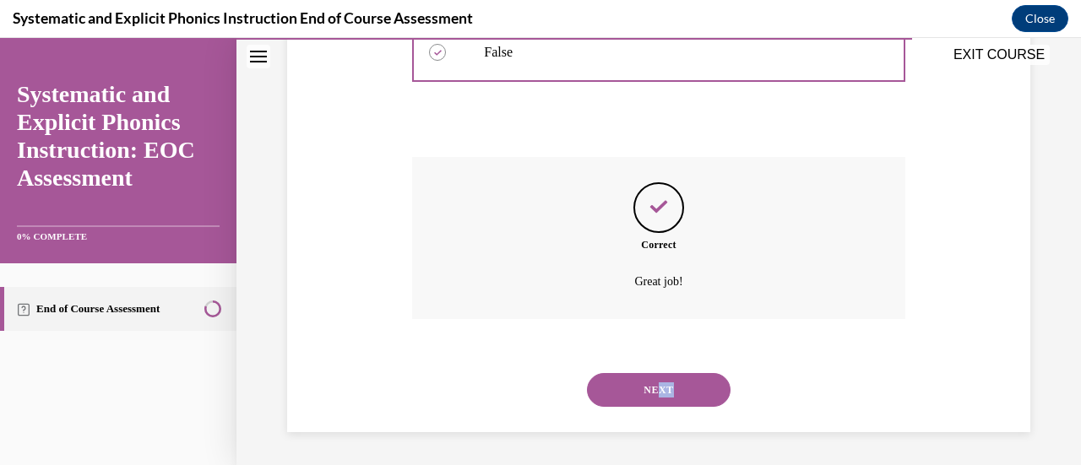
drag, startPoint x: 636, startPoint y: 434, endPoint x: 655, endPoint y: 399, distance: 39.7
click at [655, 399] on div "Question 08/10 True or False? Phonological awareness instruction can be a nice …" at bounding box center [658, 29] width 845 height 873
click at [655, 399] on button "NEXT" at bounding box center [659, 390] width 144 height 34
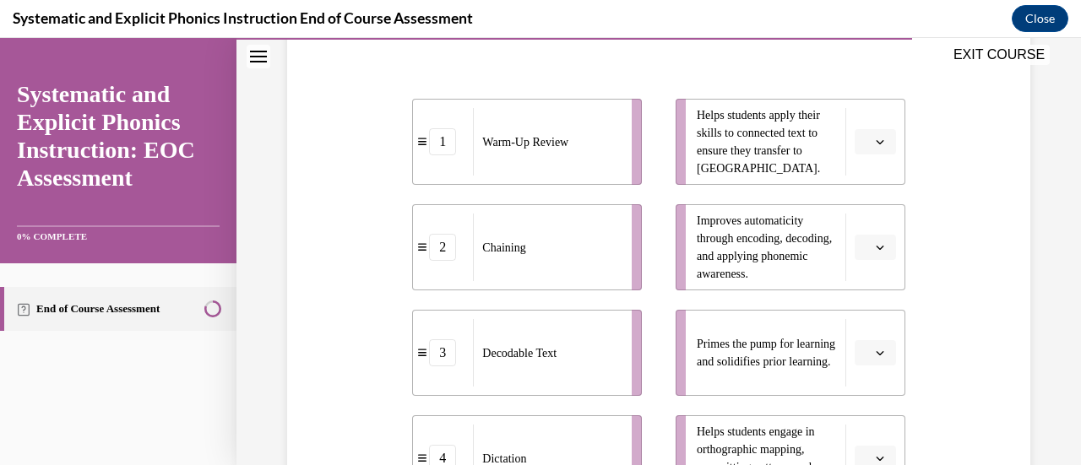
scroll to position [350, 0]
click at [865, 352] on span "Please select an option" at bounding box center [868, 353] width 6 height 17
click at [864, 206] on div "1" at bounding box center [861, 214] width 41 height 34
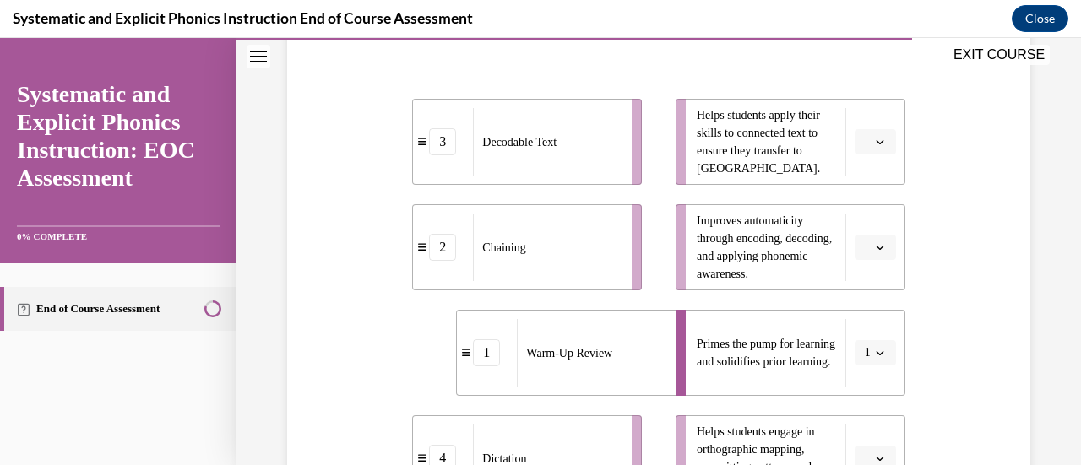
click at [874, 350] on span "button" at bounding box center [880, 353] width 12 height 12
click at [981, 244] on div "Question 09/10 Match these instructional components from an effective phonics l…" at bounding box center [659, 272] width 752 height 877
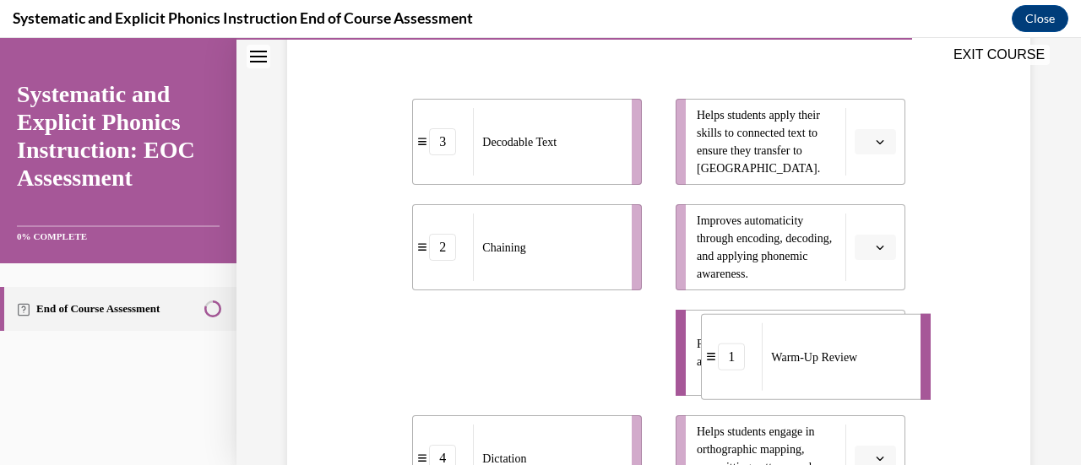
drag, startPoint x: 613, startPoint y: 348, endPoint x: 861, endPoint y: 357, distance: 247.6
click at [857, 357] on span "Warm-Up Review" at bounding box center [814, 357] width 86 height 18
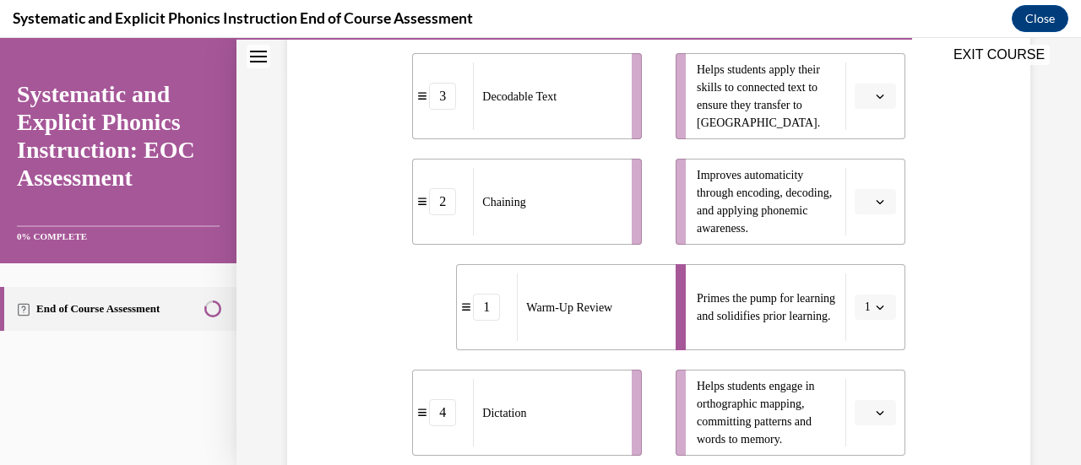
scroll to position [387, 0]
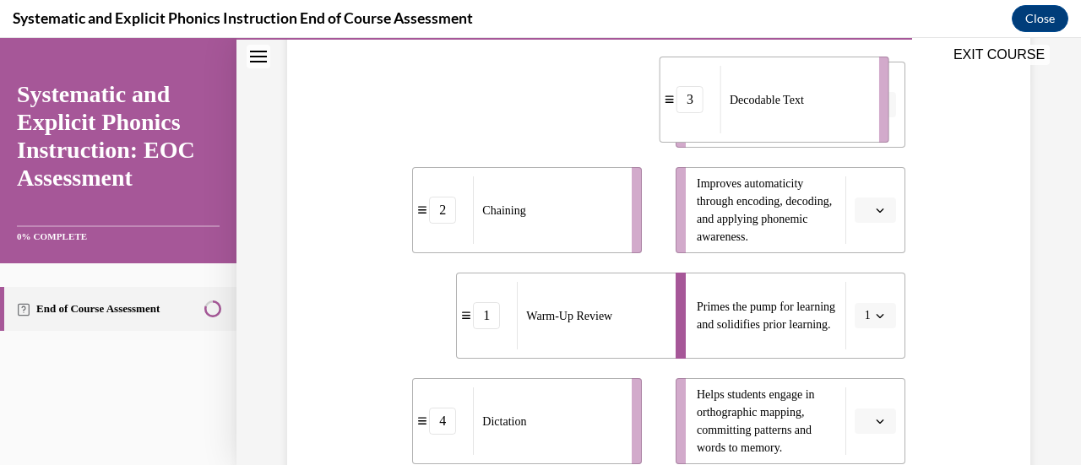
drag, startPoint x: 506, startPoint y: 111, endPoint x: 757, endPoint y: 118, distance: 250.9
click at [757, 109] on span "Decodable Text" at bounding box center [767, 100] width 74 height 18
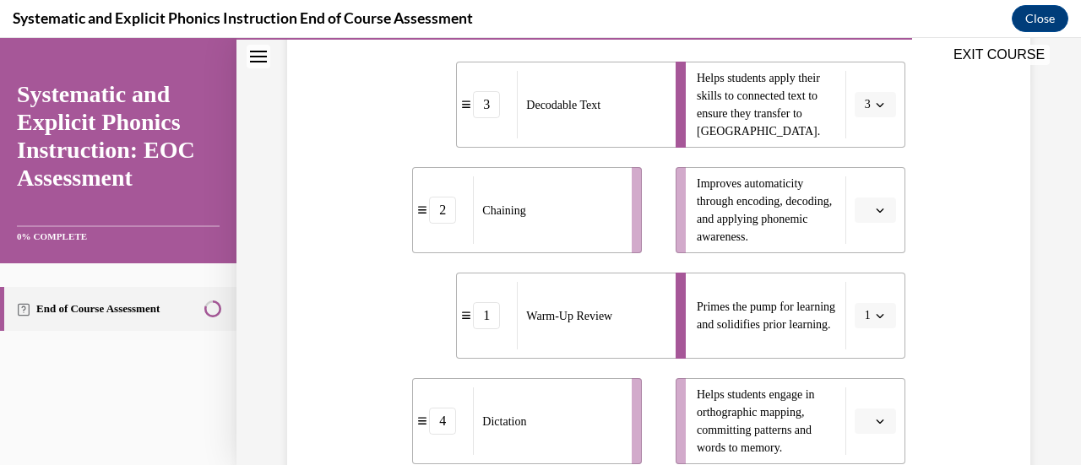
scroll to position [439, 0]
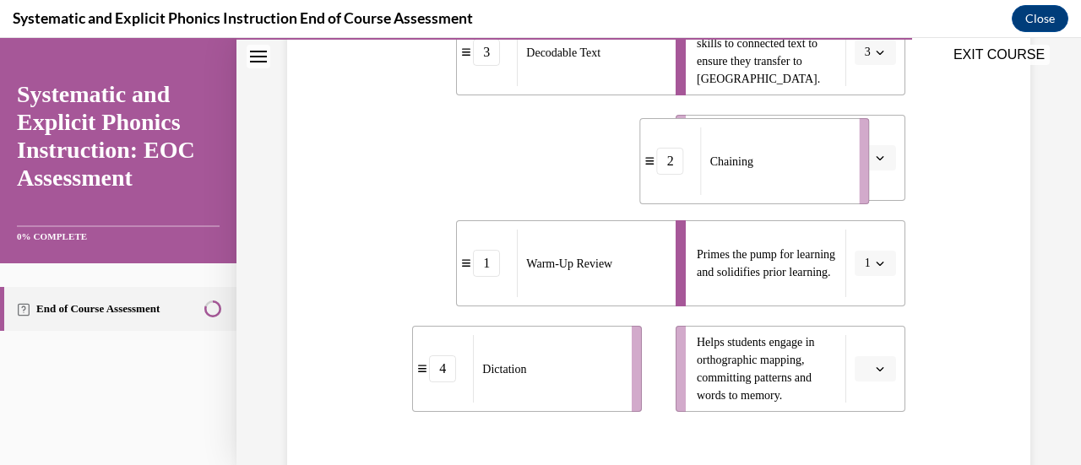
drag, startPoint x: 541, startPoint y: 141, endPoint x: 770, endPoint y: 144, distance: 229.7
click at [770, 144] on div "Chaining" at bounding box center [775, 162] width 148 height 68
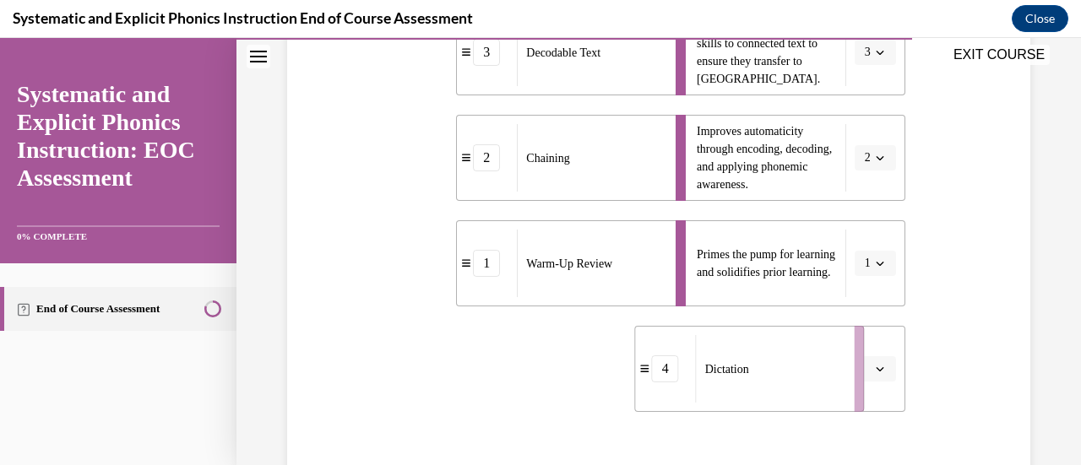
drag, startPoint x: 540, startPoint y: 372, endPoint x: 762, endPoint y: 373, distance: 222.1
click at [762, 373] on div "Dictation" at bounding box center [770, 369] width 148 height 68
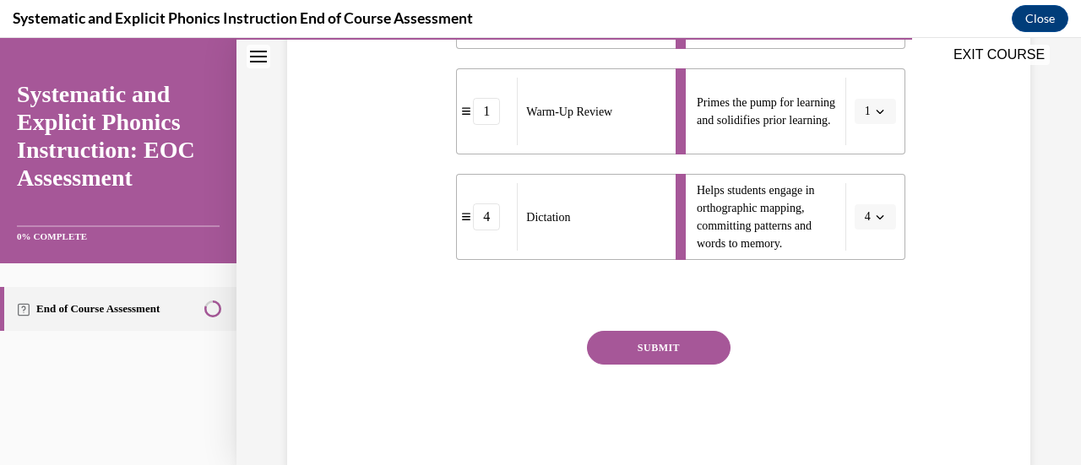
scroll to position [620, 0]
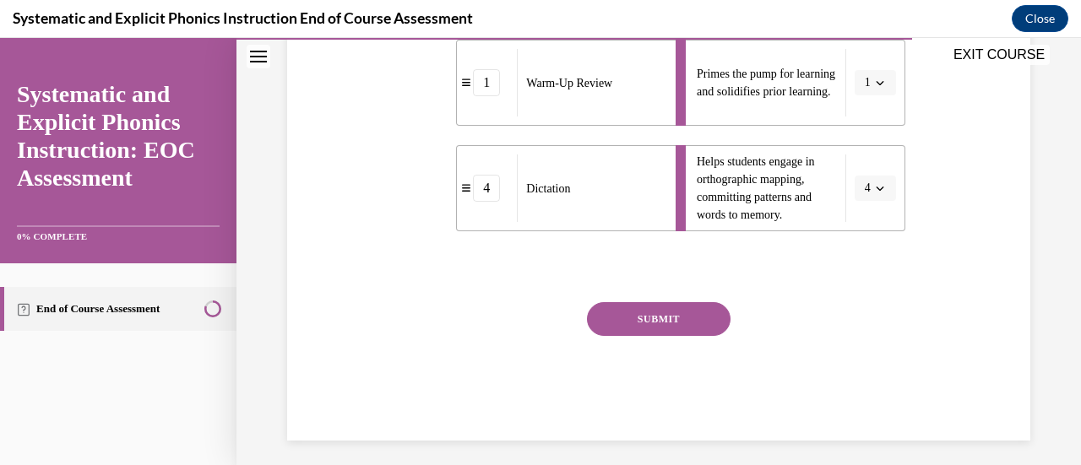
drag, startPoint x: 671, startPoint y: 351, endPoint x: 632, endPoint y: 312, distance: 54.9
click at [632, 312] on button "SUBMIT" at bounding box center [659, 319] width 144 height 34
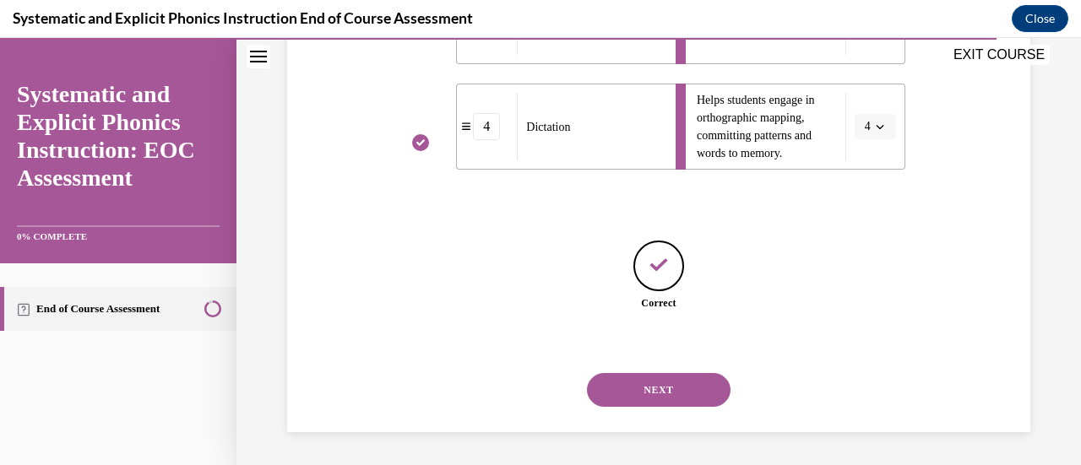
scroll to position [681, 0]
drag, startPoint x: 682, startPoint y: 389, endPoint x: 626, endPoint y: 393, distance: 56.7
click at [626, 393] on button "NEXT" at bounding box center [659, 391] width 144 height 34
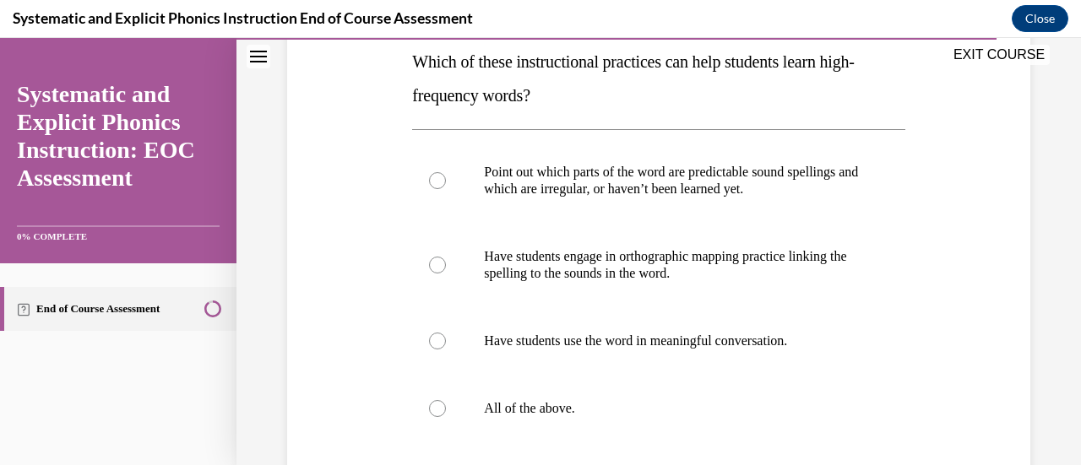
scroll to position [278, 0]
drag, startPoint x: 583, startPoint y: 400, endPoint x: 519, endPoint y: 403, distance: 64.2
click at [519, 403] on p "All of the above." at bounding box center [673, 407] width 378 height 17
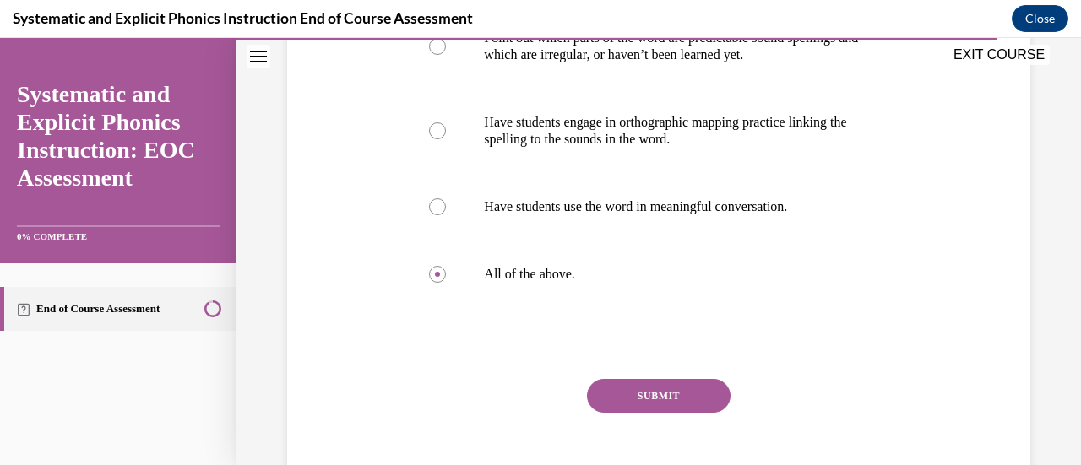
click at [689, 388] on button "SUBMIT" at bounding box center [659, 396] width 144 height 34
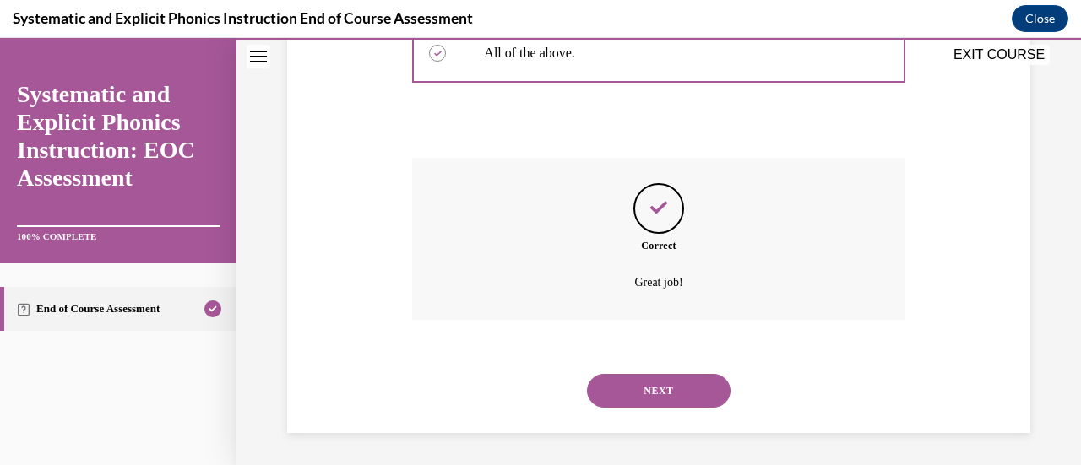
click at [689, 388] on button "NEXT" at bounding box center [659, 391] width 144 height 34
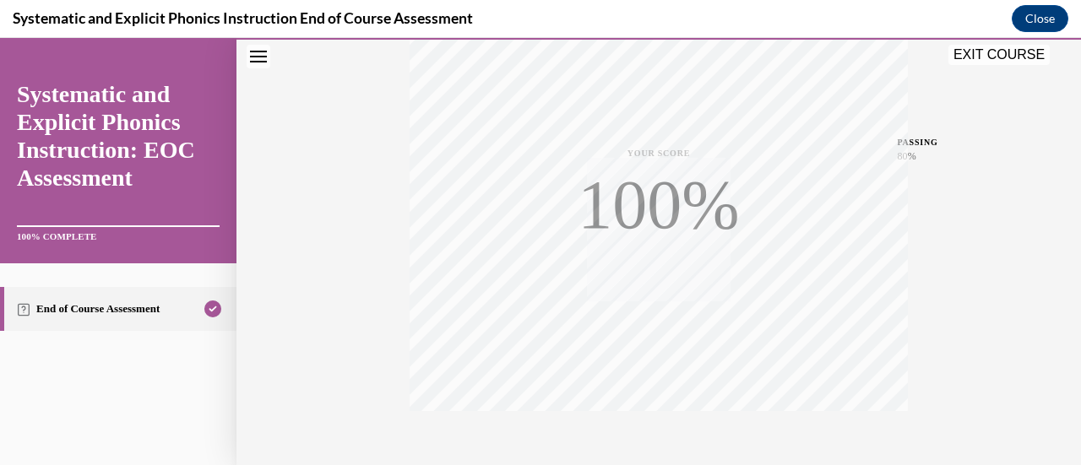
scroll to position [437, 0]
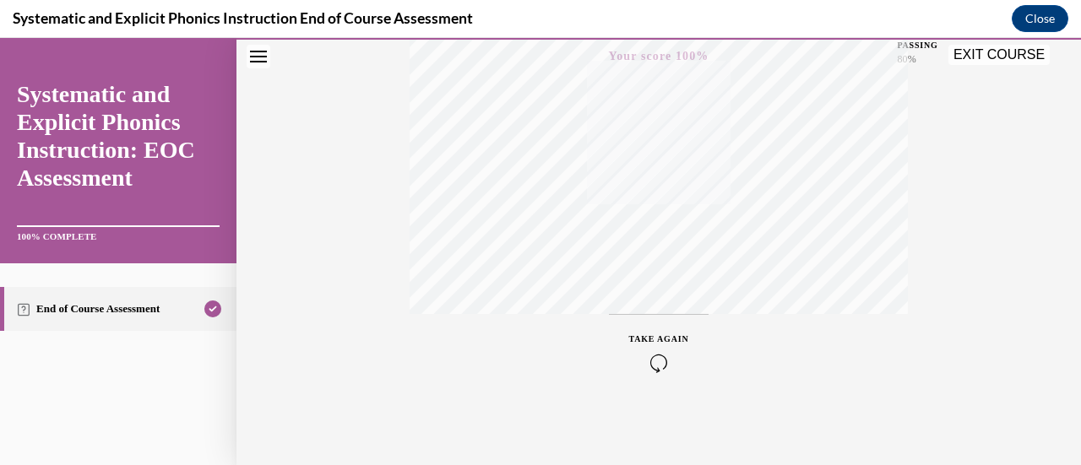
click at [1024, 63] on button "EXIT COURSE" at bounding box center [998, 55] width 101 height 20
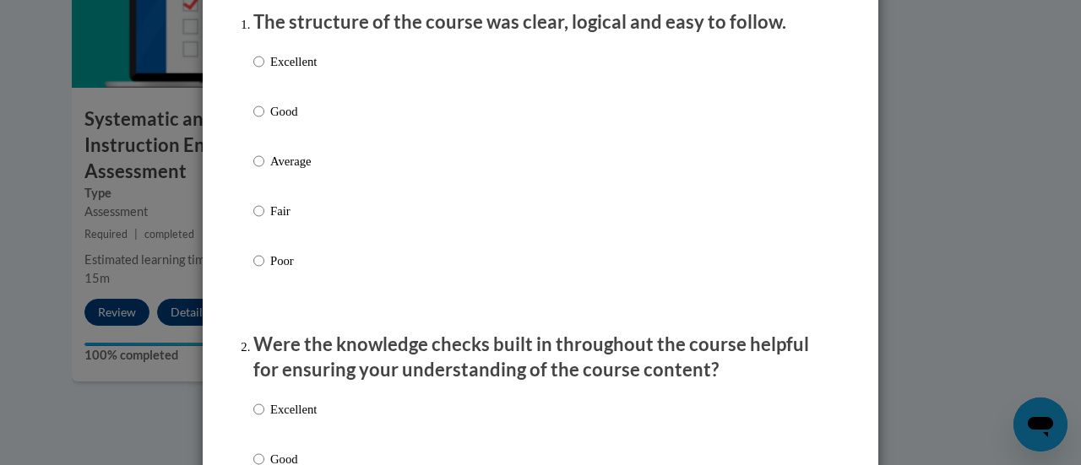
scroll to position [227, 0]
drag, startPoint x: 264, startPoint y: 127, endPoint x: 782, endPoint y: 187, distance: 522.1
drag, startPoint x: 782, startPoint y: 187, endPoint x: 269, endPoint y: 124, distance: 517.4
click at [270, 120] on p "Good" at bounding box center [293, 110] width 46 height 19
click at [257, 120] on input "Good" at bounding box center [258, 110] width 11 height 19
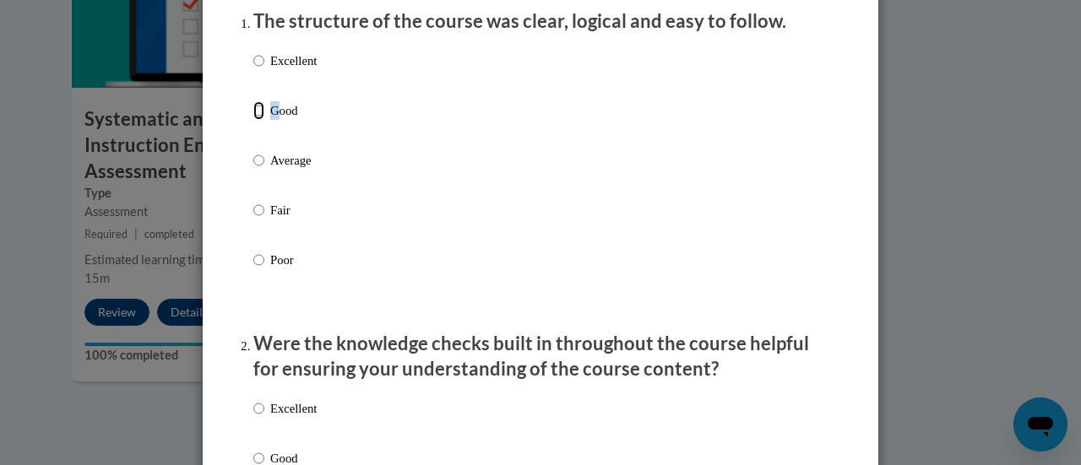
radio input "true"
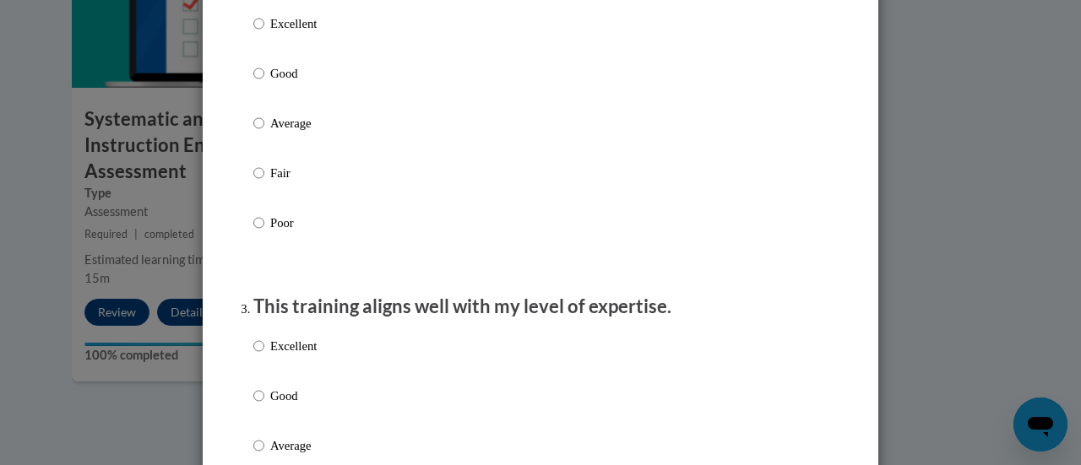
scroll to position [611, 0]
click at [260, 88] on label "Good" at bounding box center [284, 88] width 63 height 46
click at [260, 84] on input "Good" at bounding box center [258, 74] width 11 height 19
radio input "true"
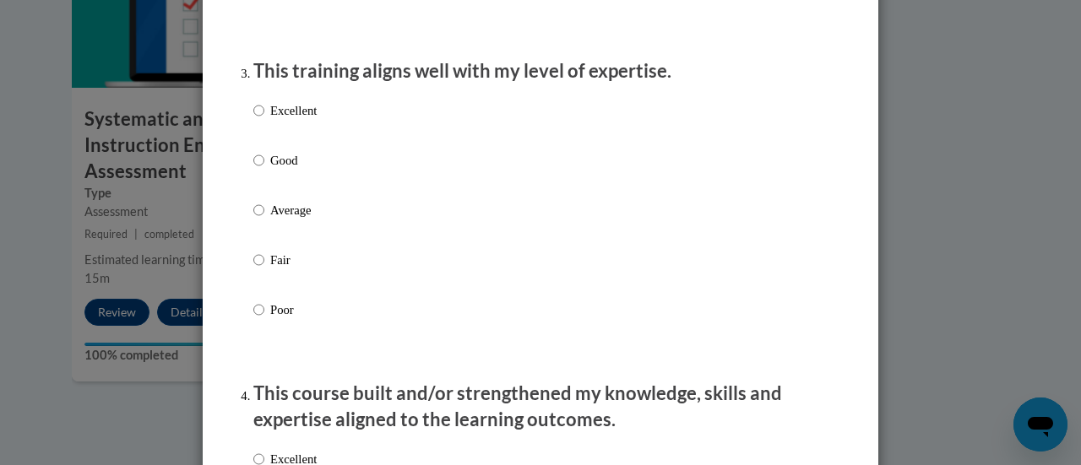
click at [266, 192] on label "Good" at bounding box center [284, 174] width 63 height 46
click at [264, 170] on input "Good" at bounding box center [258, 160] width 11 height 19
radio input "true"
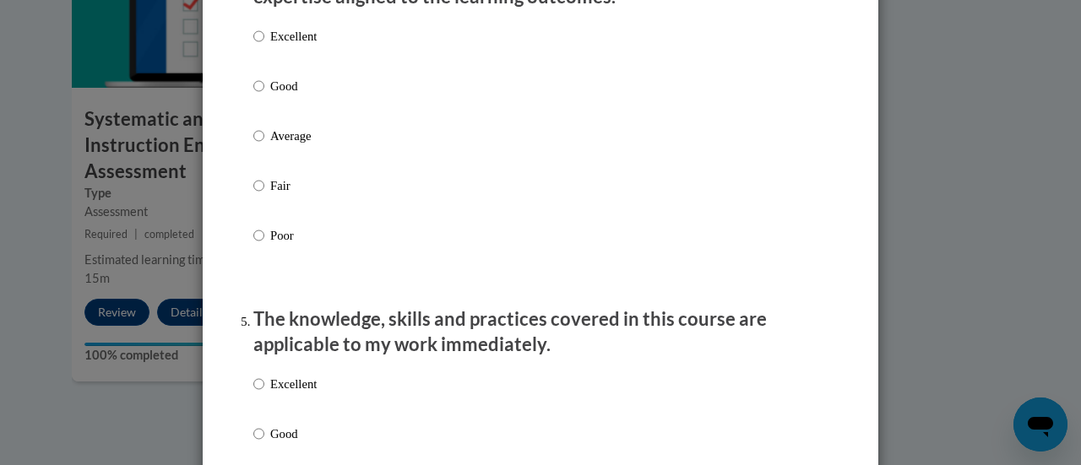
scroll to position [1272, 0]
click at [278, 89] on div "Excellent Good Average Fair Poor" at bounding box center [284, 149] width 63 height 262
click at [278, 95] on p "Good" at bounding box center [293, 85] width 46 height 19
click at [264, 95] on input "Good" at bounding box center [258, 85] width 11 height 19
radio input "true"
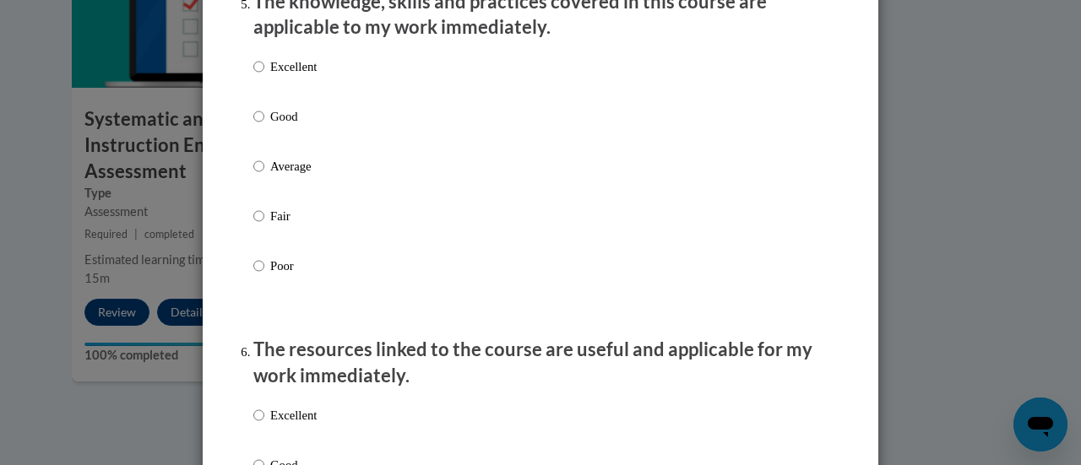
scroll to position [1588, 0]
click at [253, 127] on input "Good" at bounding box center [258, 117] width 11 height 19
radio input "true"
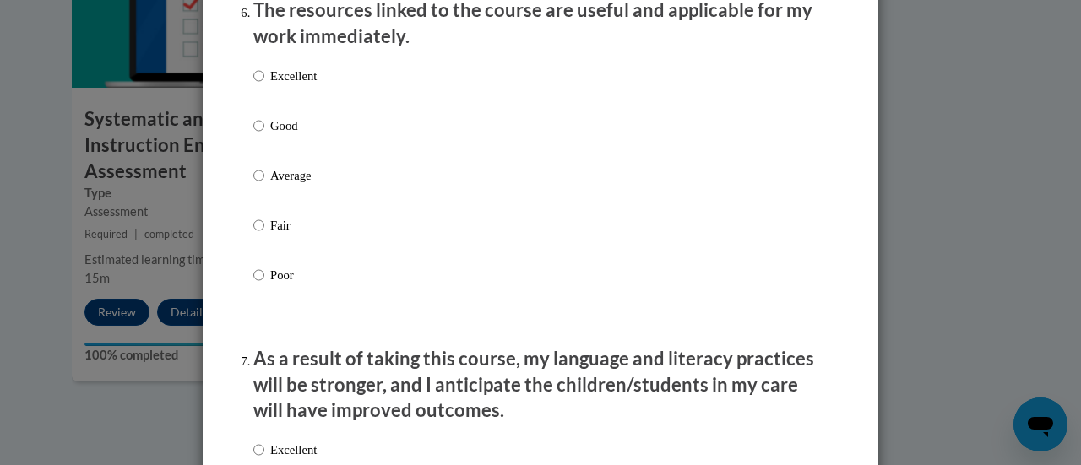
click at [255, 112] on label "Excellent" at bounding box center [284, 90] width 63 height 46
click at [255, 85] on input "Excellent" at bounding box center [258, 76] width 11 height 19
radio input "true"
click at [270, 135] on p "Good" at bounding box center [293, 126] width 46 height 19
click at [264, 135] on input "Good" at bounding box center [258, 126] width 11 height 19
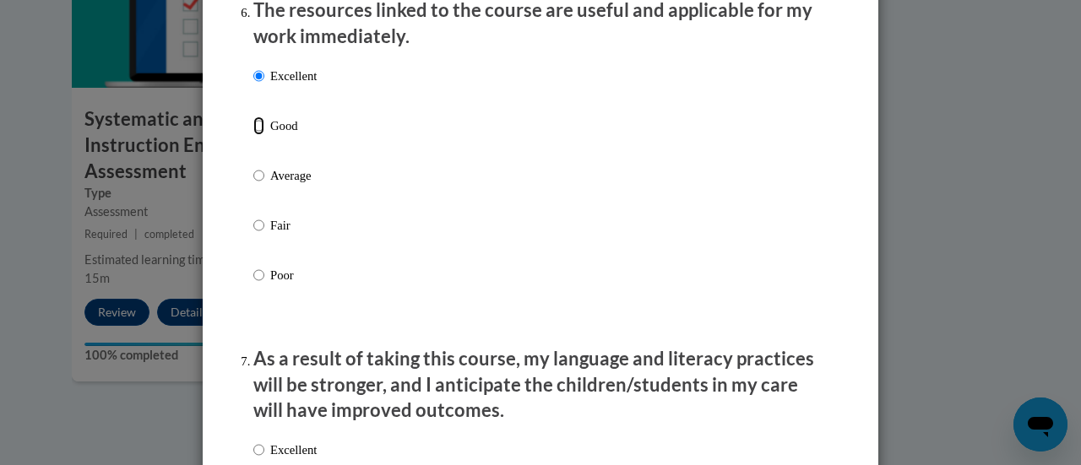
radio input "true"
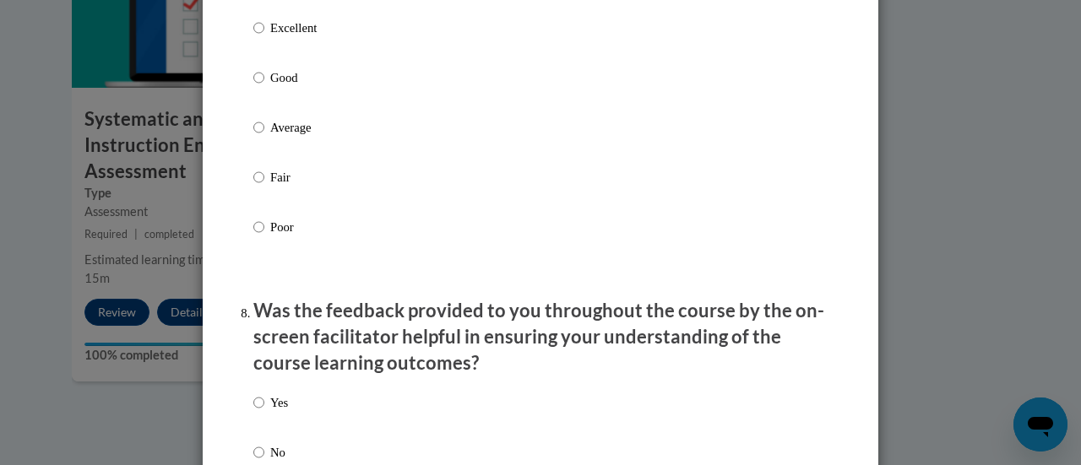
scroll to position [2416, 0]
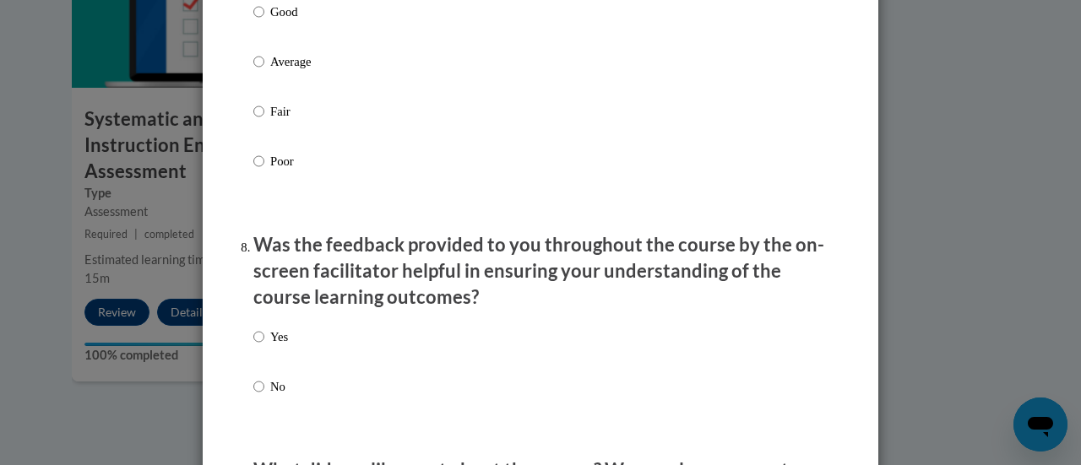
click at [277, 21] on p "Good" at bounding box center [293, 12] width 46 height 19
click at [264, 21] on input "Good" at bounding box center [258, 12] width 11 height 19
radio input "true"
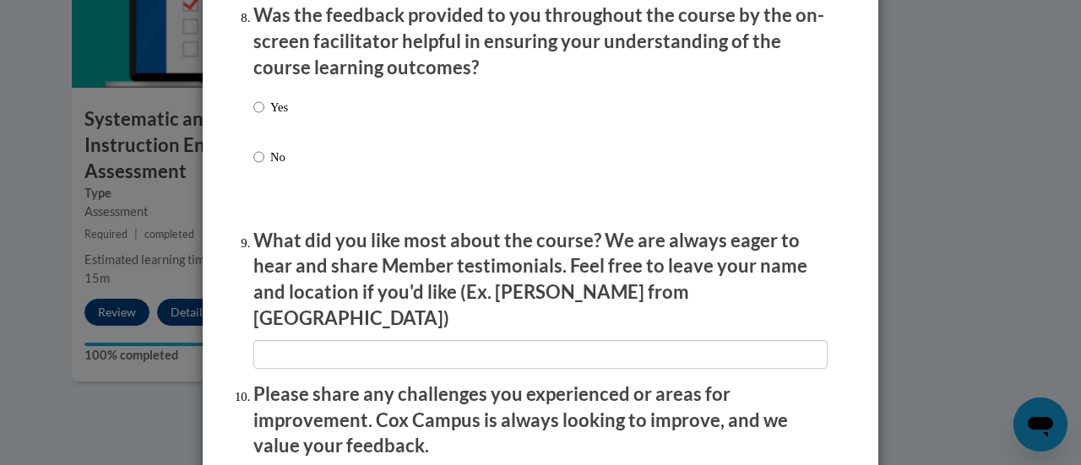
scroll to position [2645, 0]
click at [253, 116] on input "Yes" at bounding box center [258, 108] width 11 height 19
radio input "true"
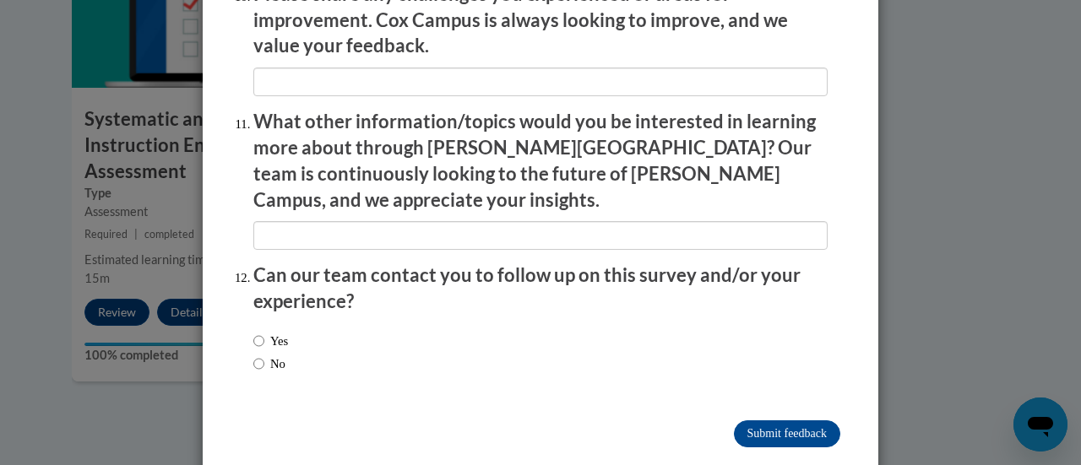
click at [270, 332] on label "Yes" at bounding box center [270, 341] width 35 height 19
click at [264, 332] on input "Yes" at bounding box center [258, 341] width 11 height 19
radio input "true"
click at [750, 421] on input "Submit feedback" at bounding box center [787, 434] width 106 height 27
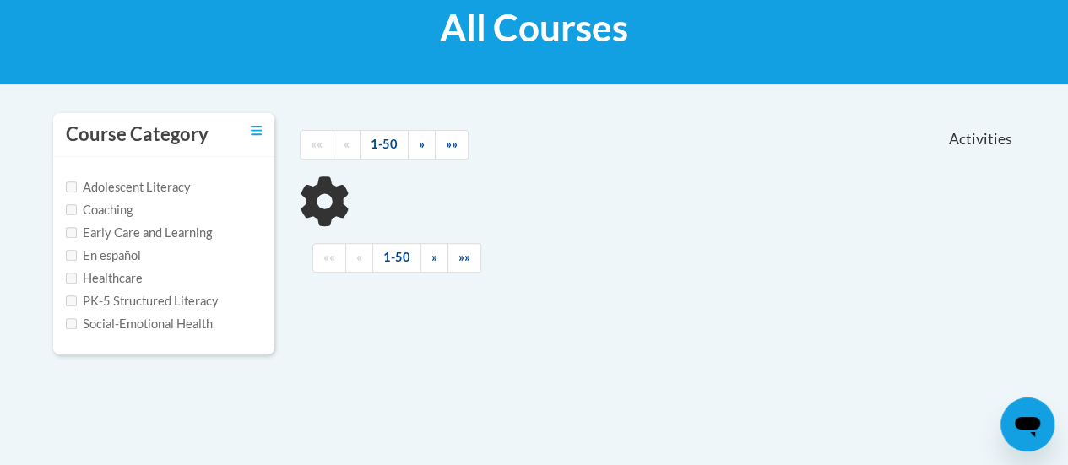
scroll to position [301, 0]
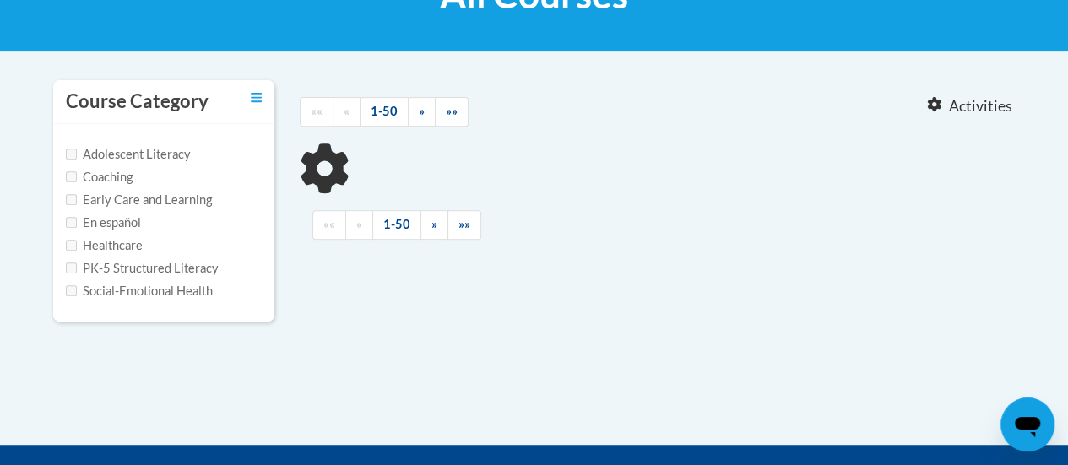
type input "reading fluency"
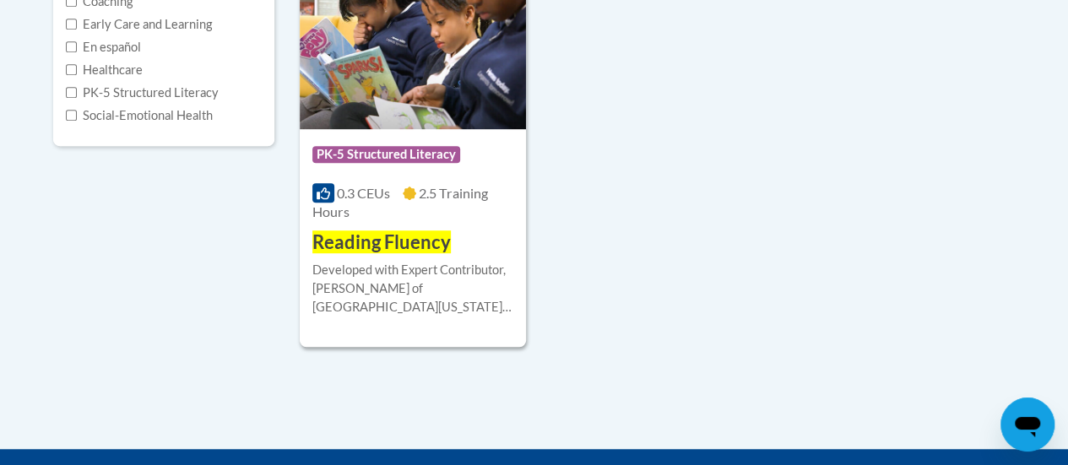
scroll to position [478, 0]
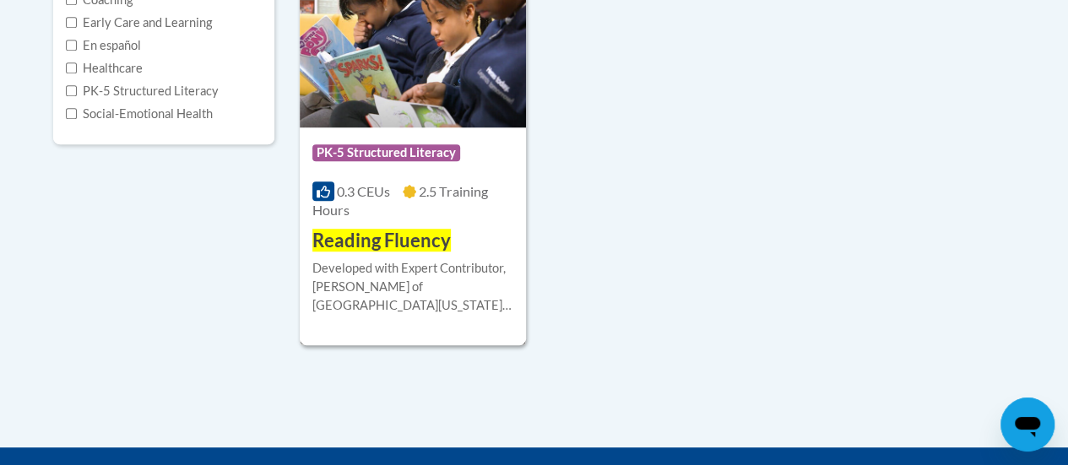
click at [412, 236] on span "Reading Fluency" at bounding box center [381, 240] width 139 height 23
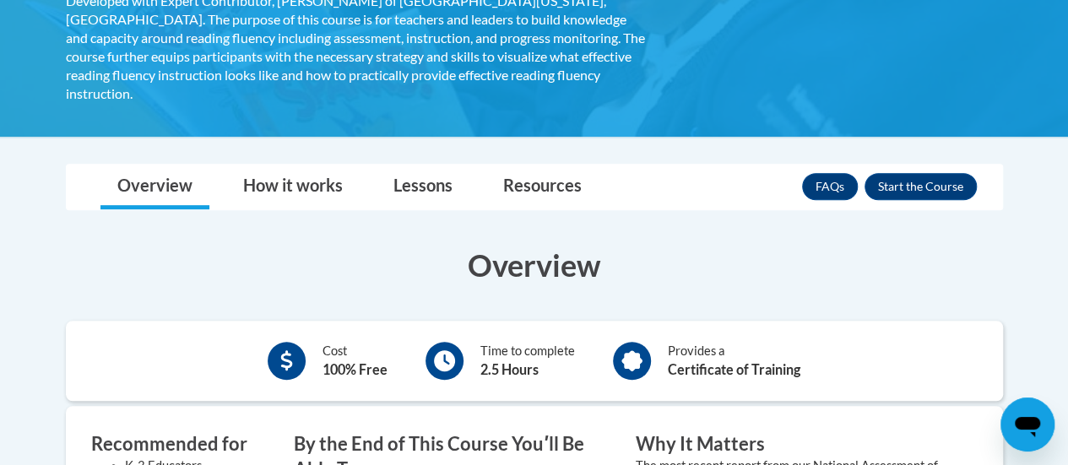
scroll to position [206, 0]
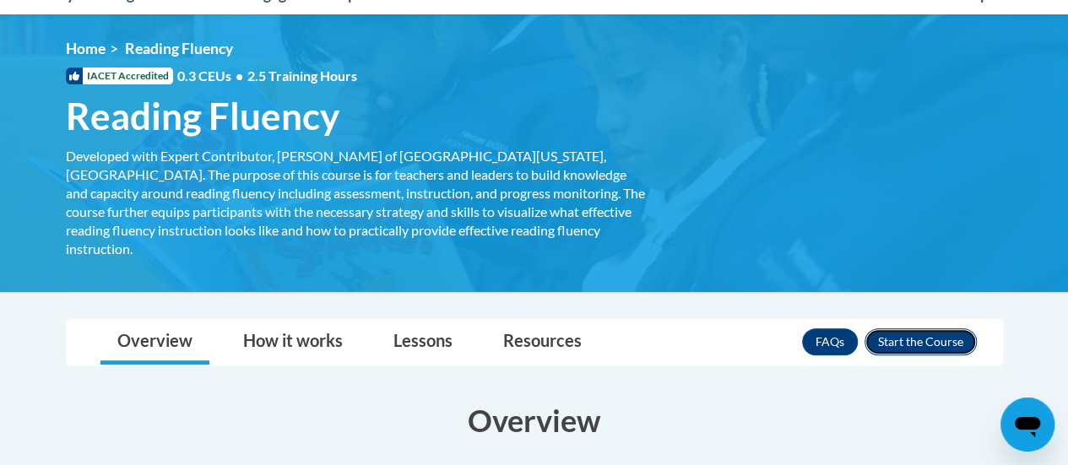
click at [914, 329] on button "Enroll" at bounding box center [921, 342] width 112 height 27
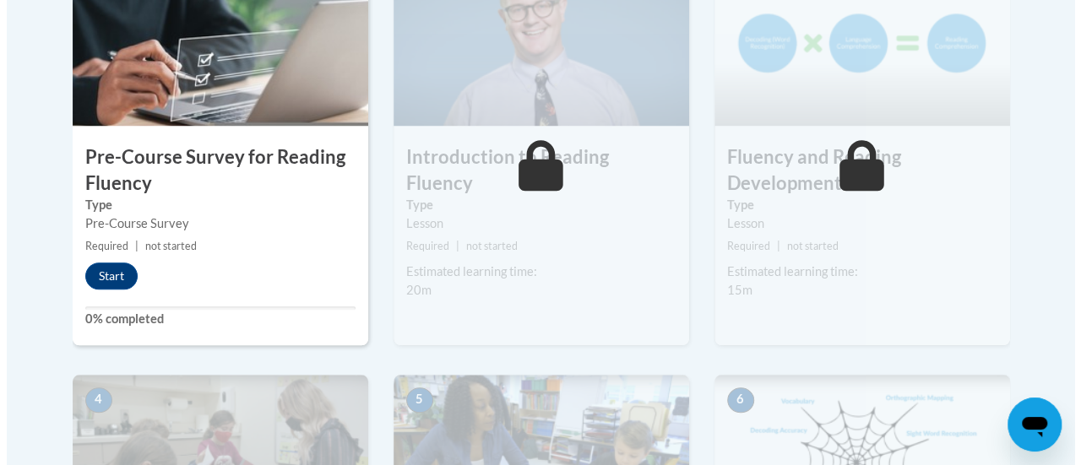
scroll to position [611, 0]
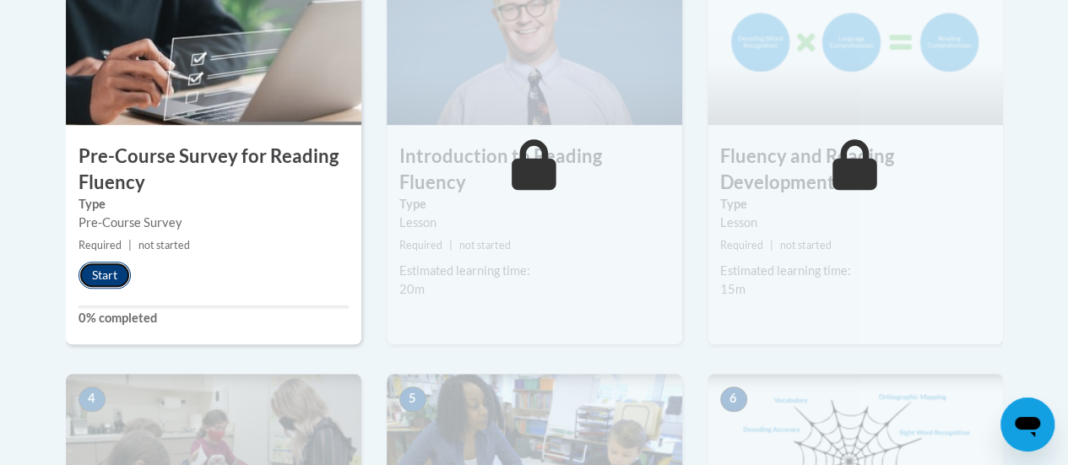
click at [108, 277] on button "Start" at bounding box center [105, 275] width 52 height 27
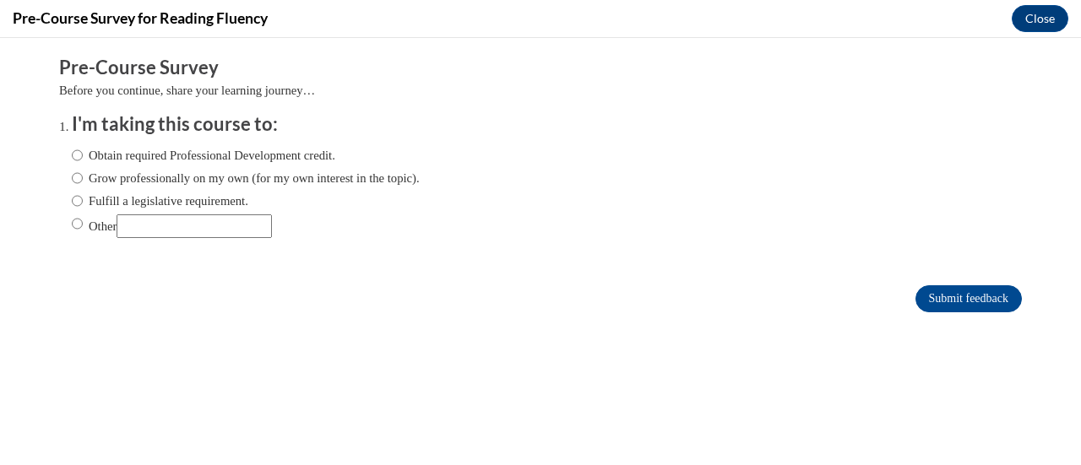
scroll to position [0, 0]
click at [128, 203] on label "Fulfill a legislative requirement." at bounding box center [160, 201] width 177 height 19
click at [83, 203] on input "Fulfill a legislative requirement." at bounding box center [77, 201] width 11 height 19
radio input "true"
click at [951, 320] on form "Pre-Course Survey Before you continue, share your learning journey… I'm taking …" at bounding box center [540, 192] width 963 height 275
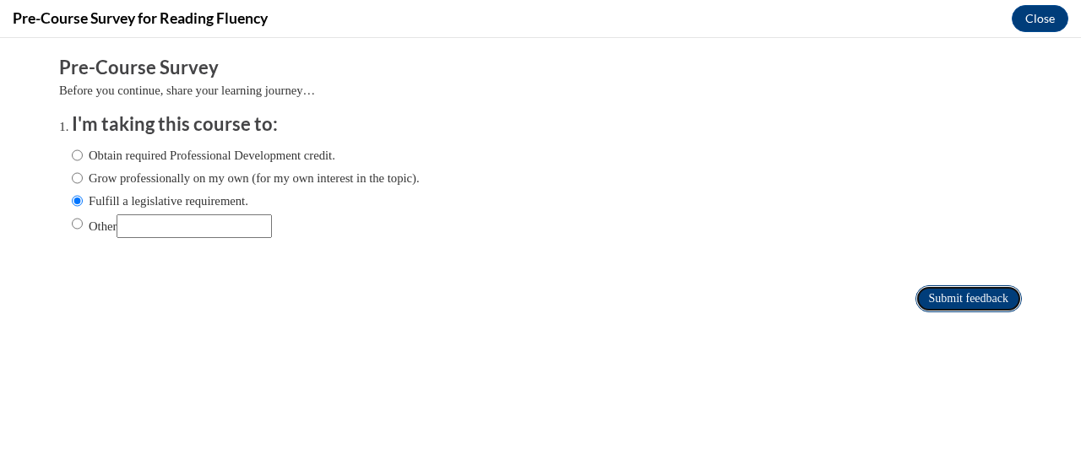
click at [973, 290] on input "Submit feedback" at bounding box center [969, 298] width 106 height 27
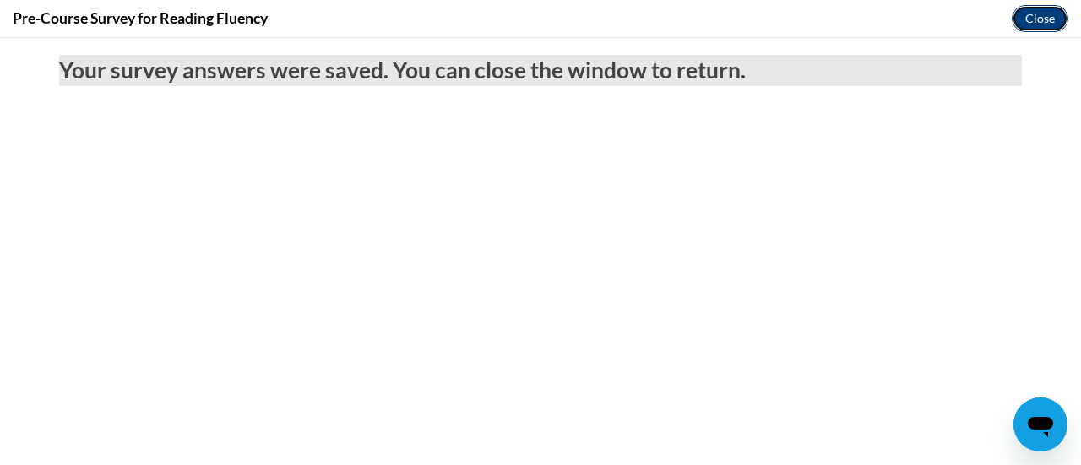
click at [1056, 14] on button "Close" at bounding box center [1040, 18] width 57 height 27
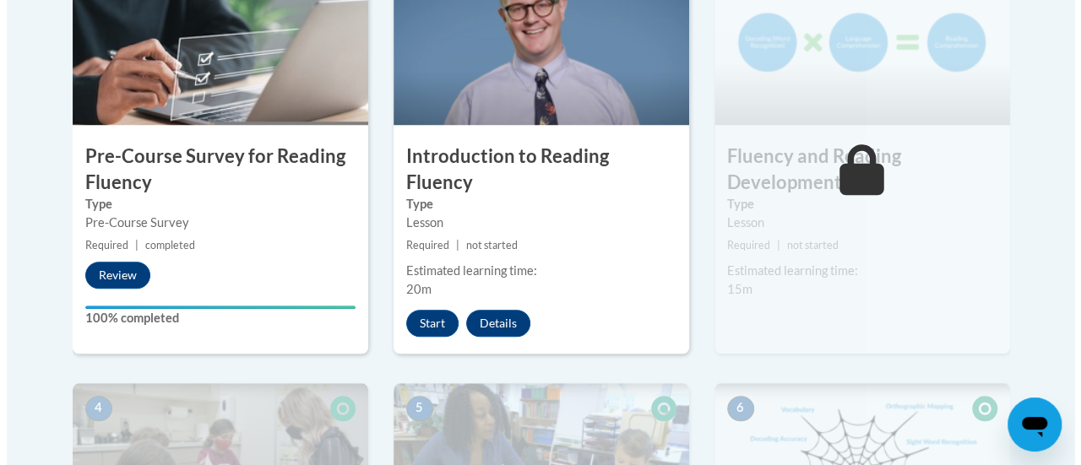
scroll to position [635, 0]
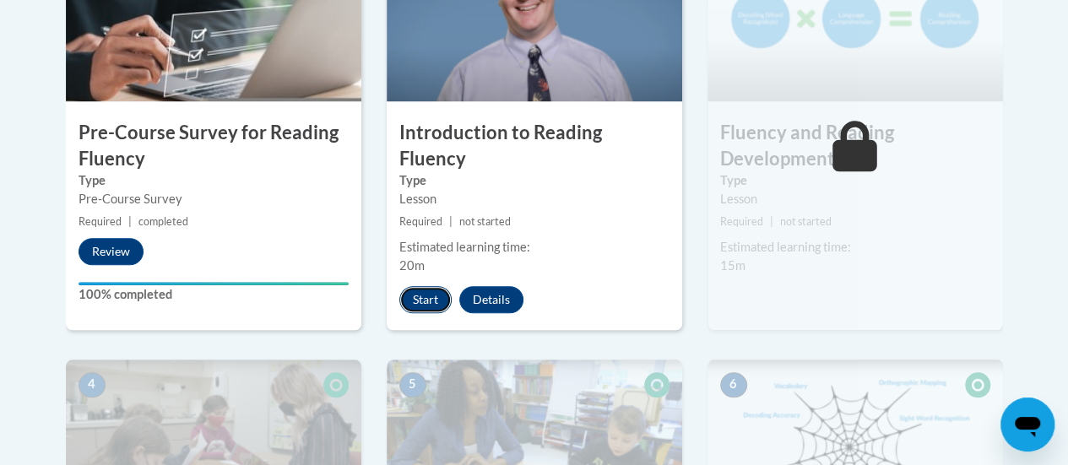
click at [420, 286] on button "Start" at bounding box center [425, 299] width 52 height 27
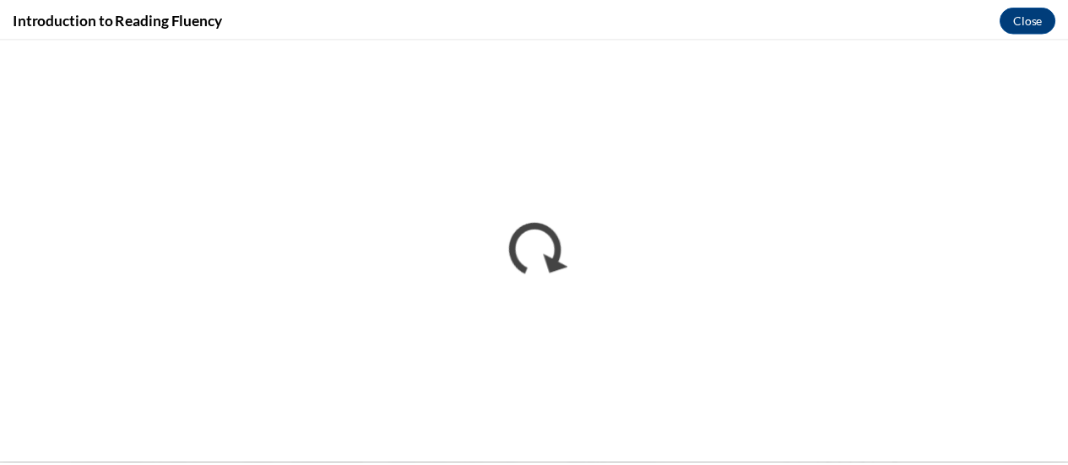
scroll to position [0, 0]
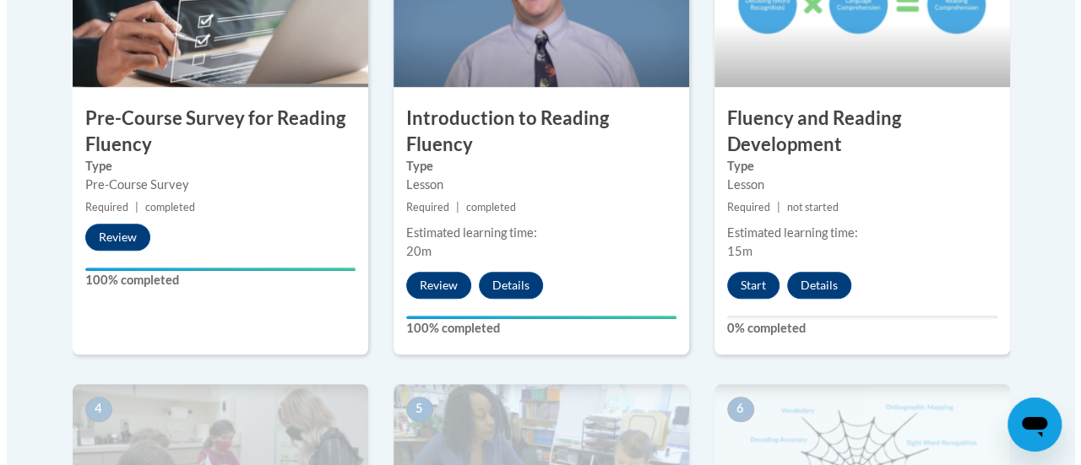
scroll to position [651, 0]
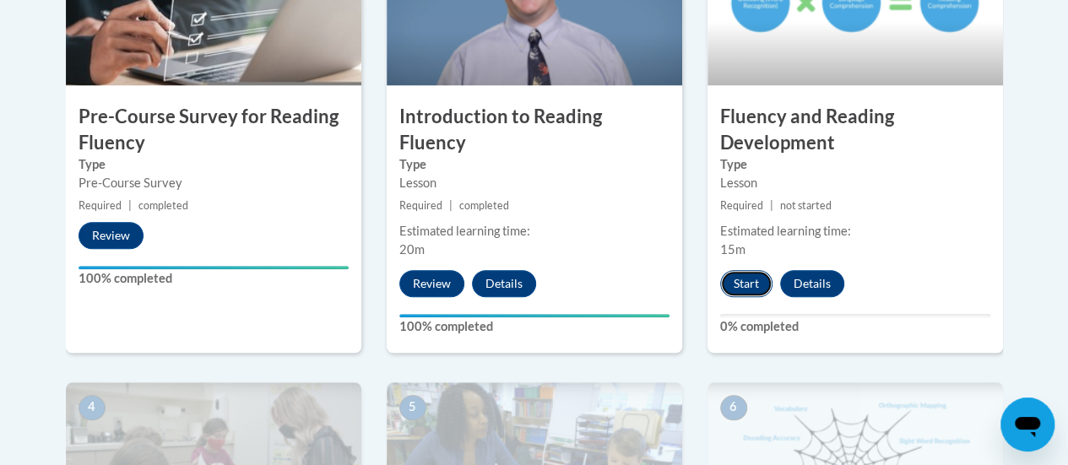
click at [745, 273] on button "Start" at bounding box center [746, 283] width 52 height 27
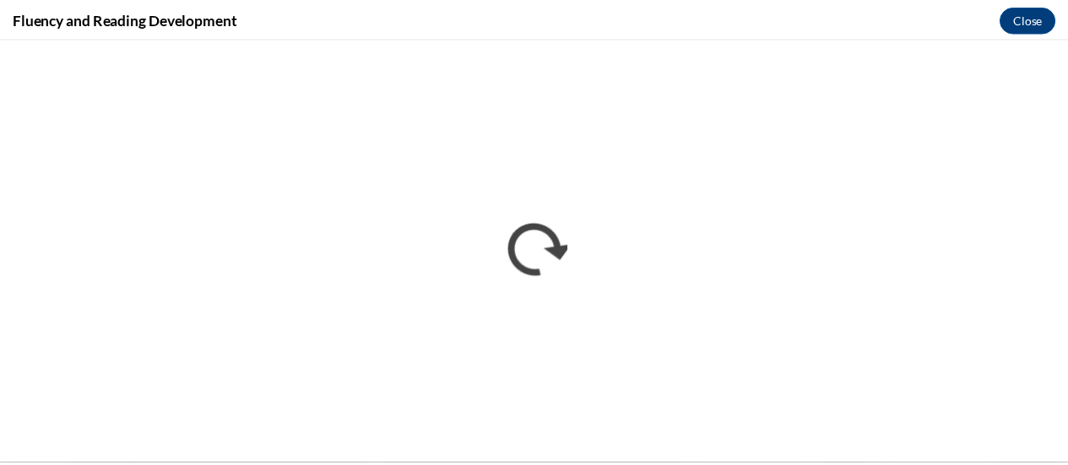
scroll to position [0, 0]
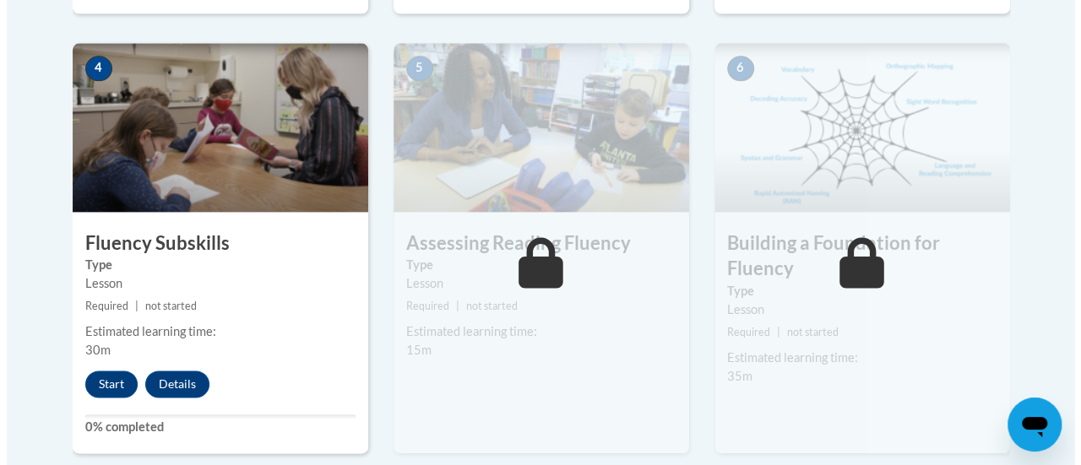
scroll to position [1046, 0]
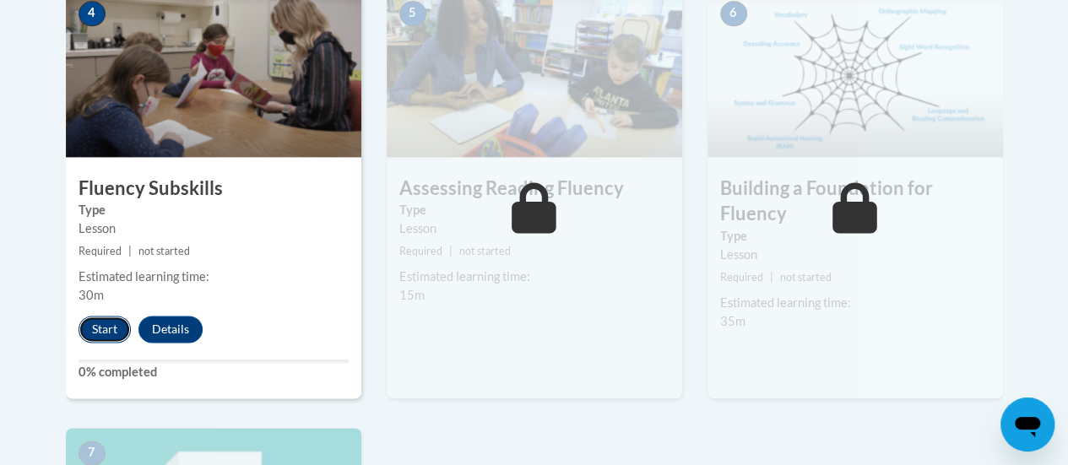
click at [110, 330] on button "Start" at bounding box center [105, 329] width 52 height 27
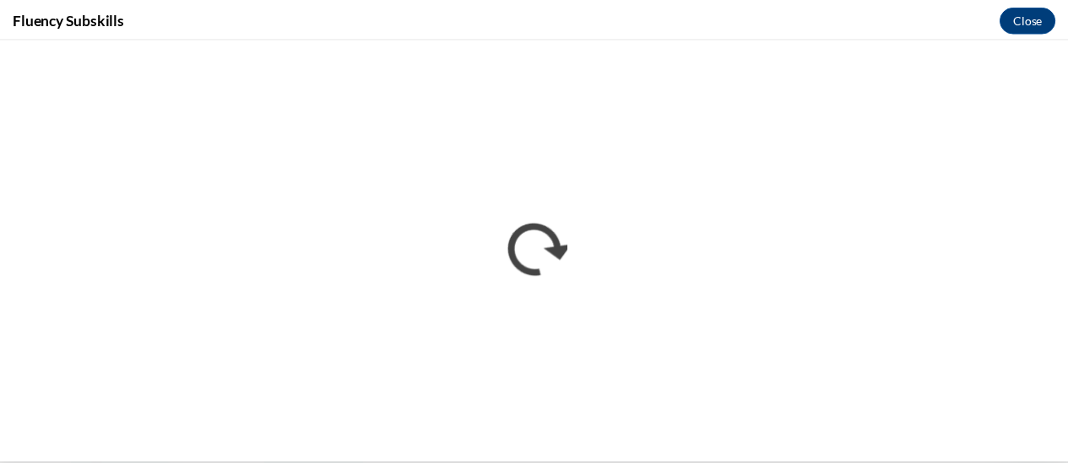
scroll to position [0, 0]
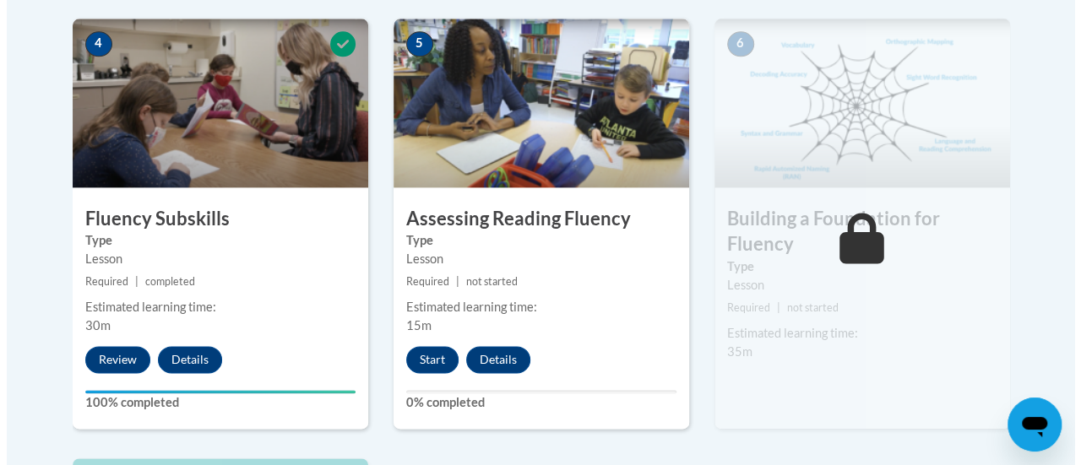
scroll to position [1016, 0]
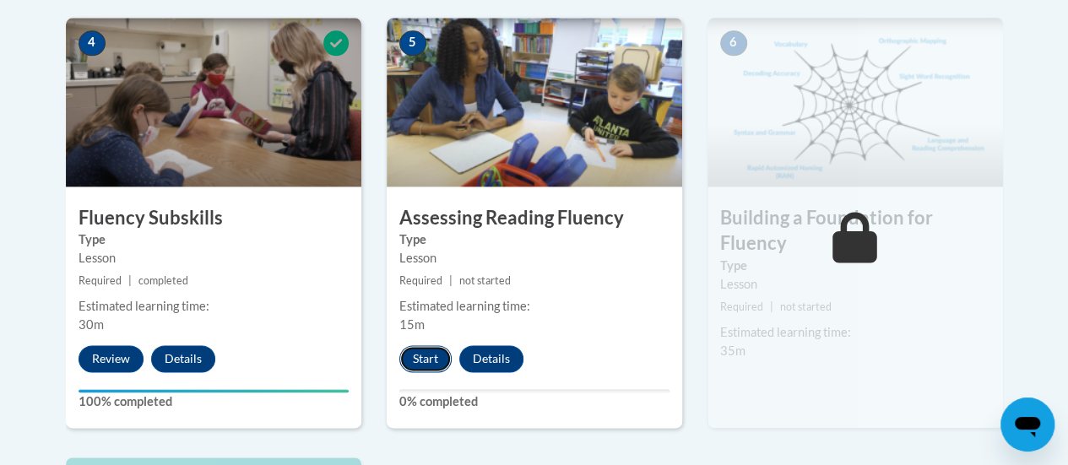
click at [414, 345] on button "Start" at bounding box center [425, 358] width 52 height 27
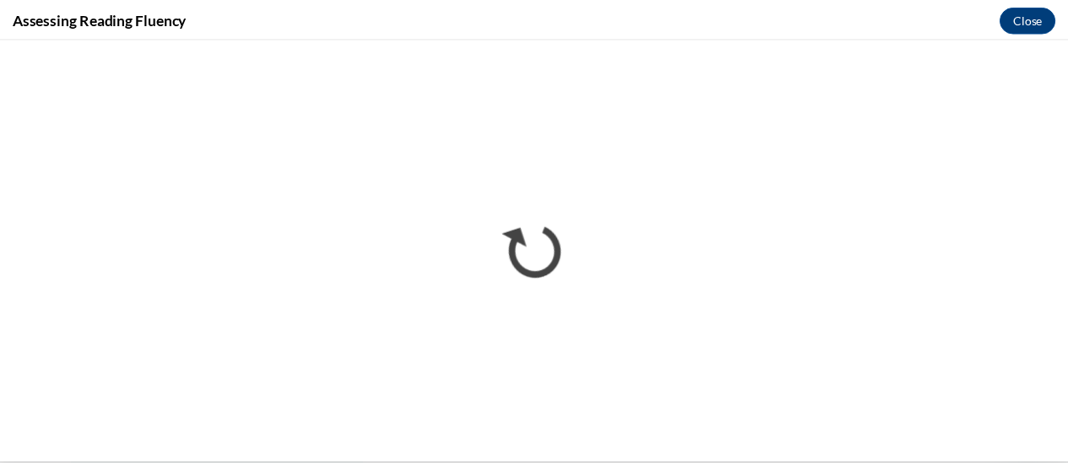
scroll to position [0, 0]
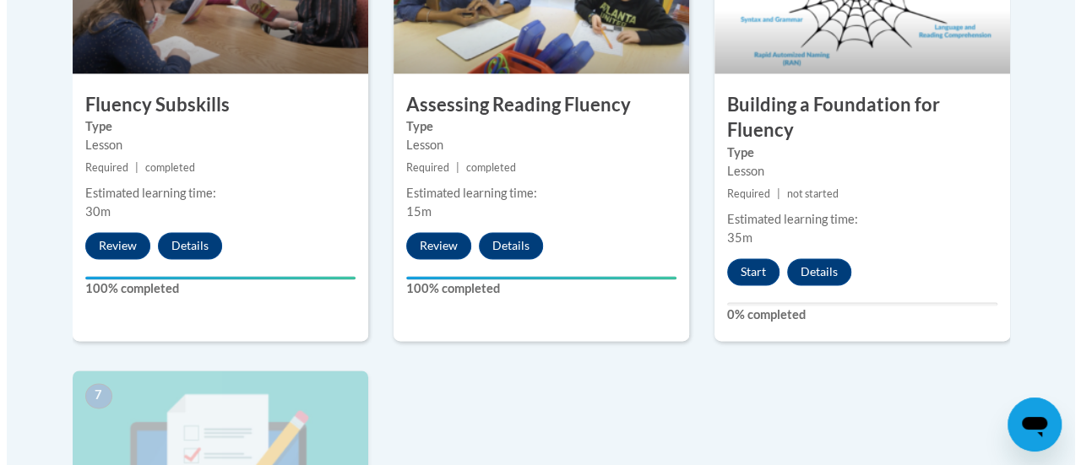
scroll to position [1138, 0]
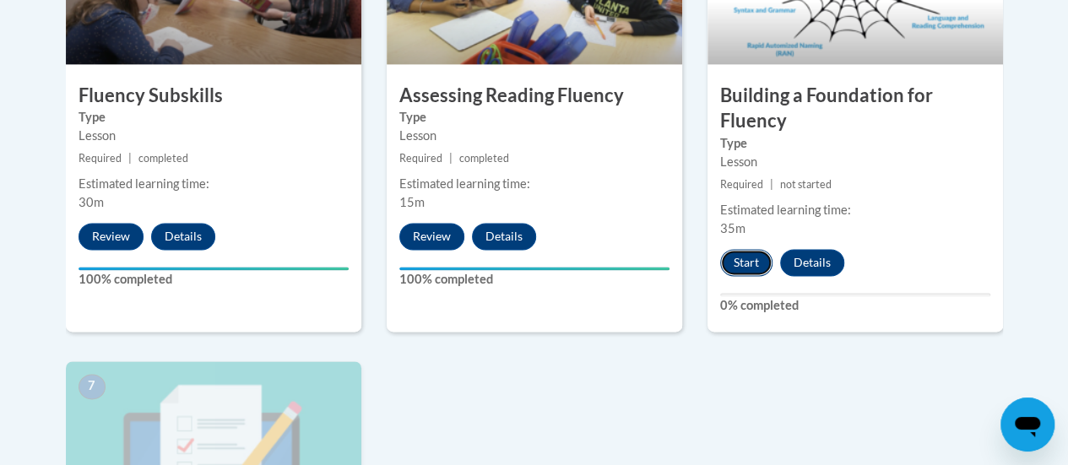
click at [736, 274] on button "Start" at bounding box center [746, 262] width 52 height 27
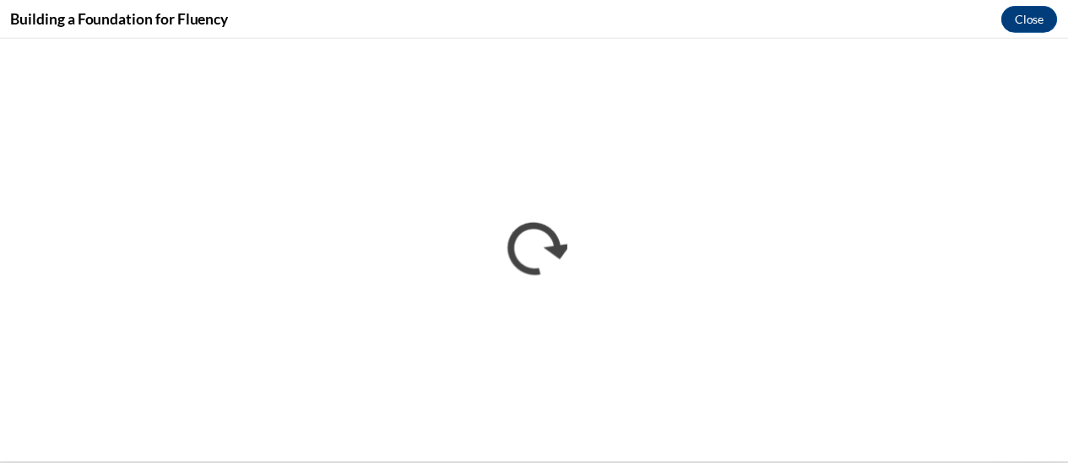
scroll to position [0, 0]
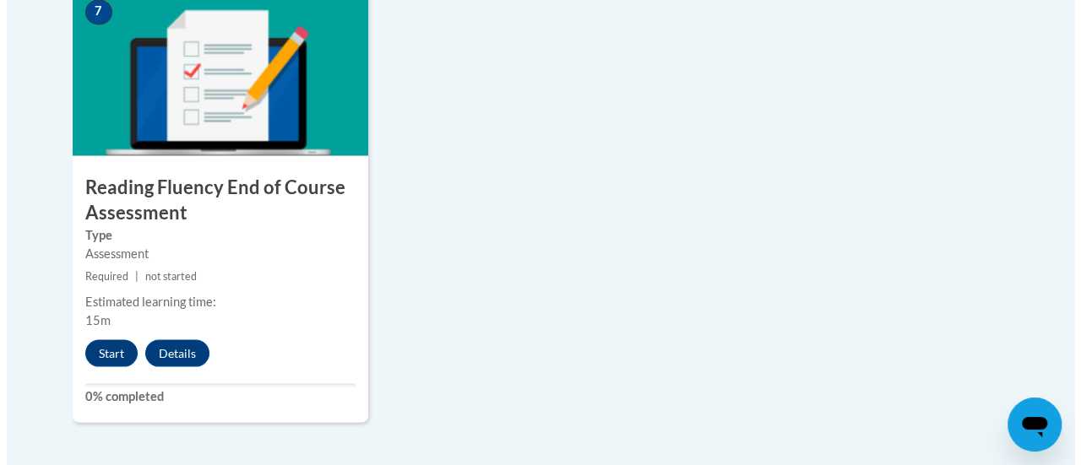
scroll to position [1519, 0]
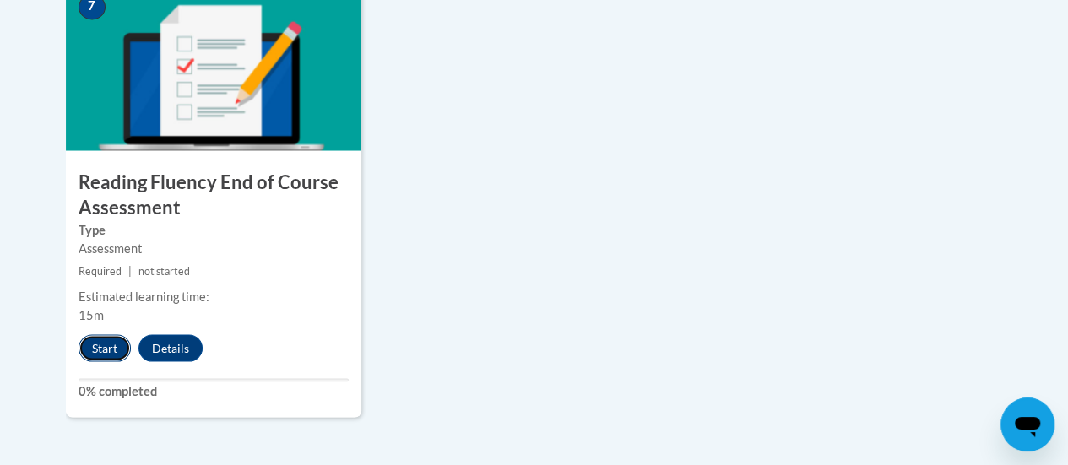
click at [104, 340] on button "Start" at bounding box center [105, 347] width 52 height 27
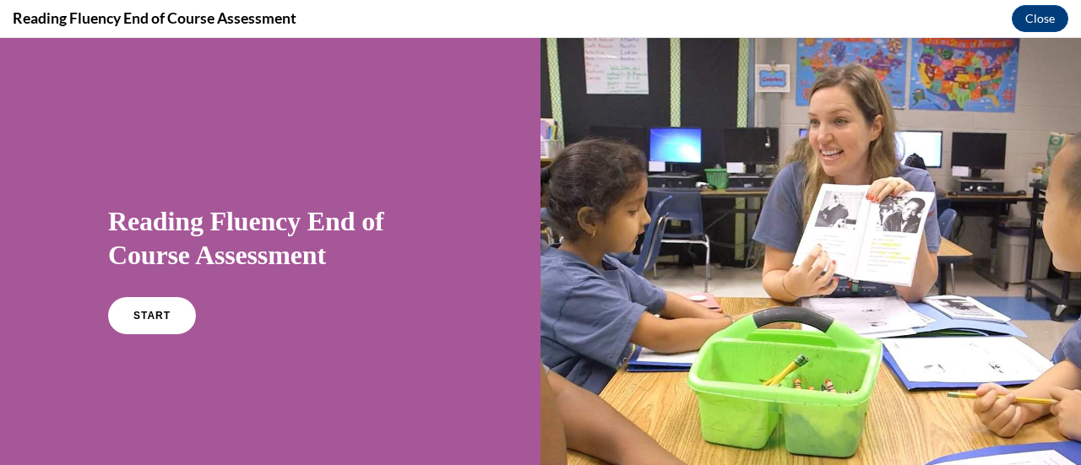
scroll to position [160, 0]
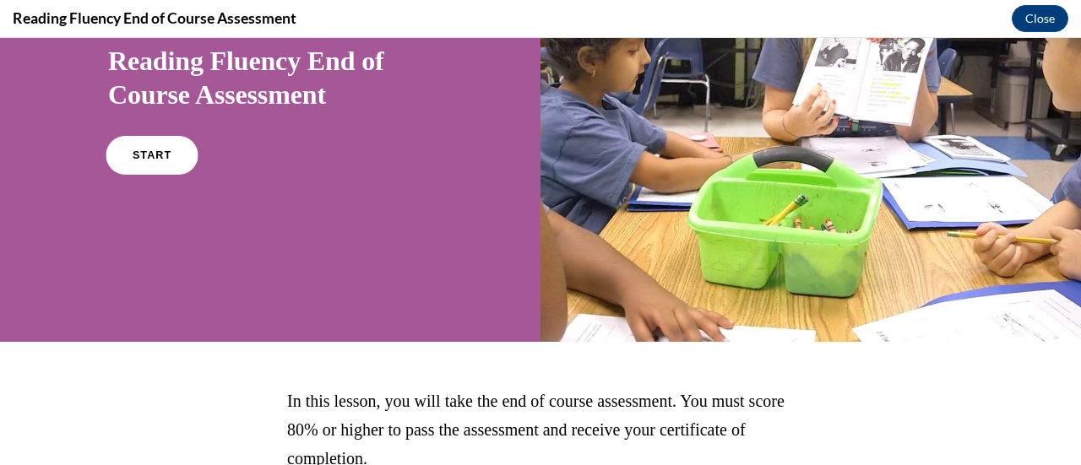
click at [163, 141] on link "START" at bounding box center [152, 155] width 92 height 39
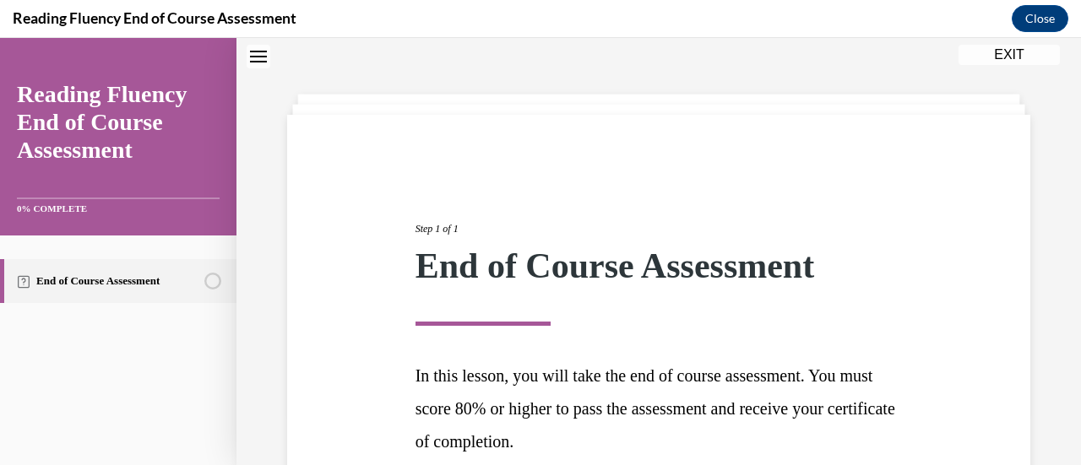
scroll to position [213, 0]
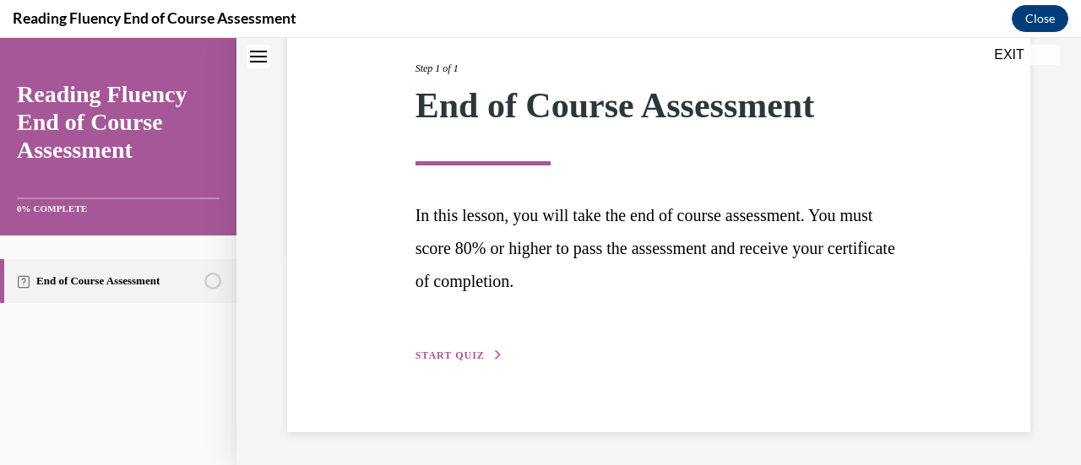
click at [459, 364] on div "Step 1 of 1 End of Course Assessment In this lesson, you will take the end of c…" at bounding box center [659, 193] width 513 height 343
click at [471, 351] on span "START QUIZ" at bounding box center [450, 356] width 69 height 12
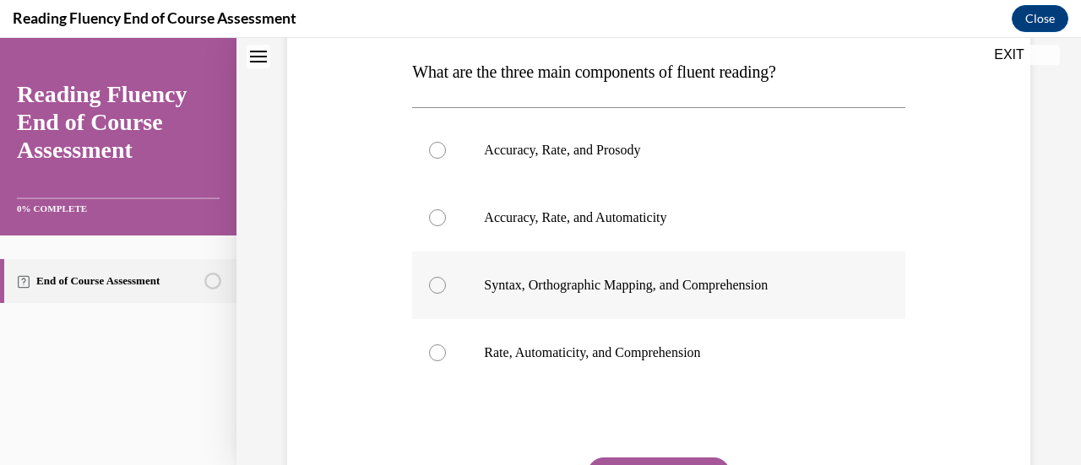
scroll to position [269, 0]
click at [640, 144] on p "Accuracy, Rate, and Prosody" at bounding box center [673, 150] width 378 height 17
click at [446, 144] on input "Accuracy, Rate, and Prosody" at bounding box center [437, 150] width 17 height 17
radio input "true"
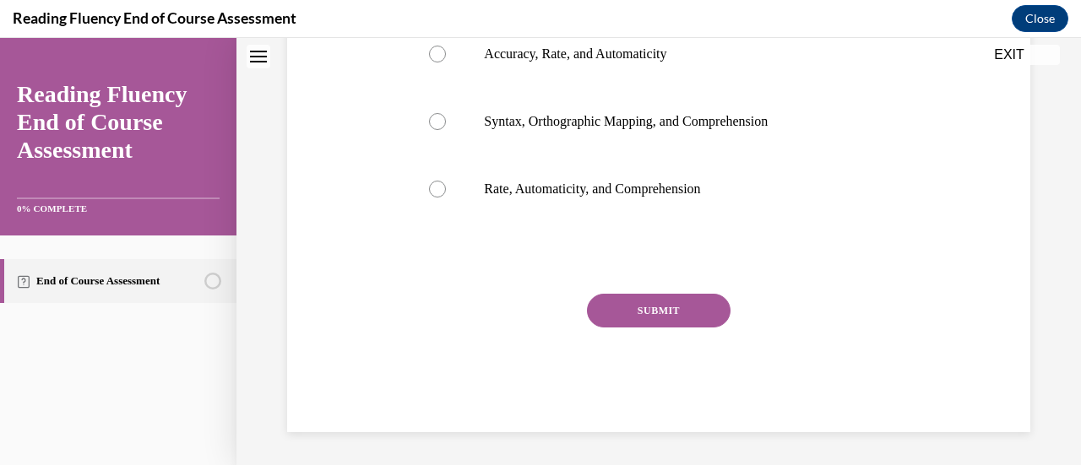
click at [686, 312] on button "SUBMIT" at bounding box center [659, 311] width 144 height 34
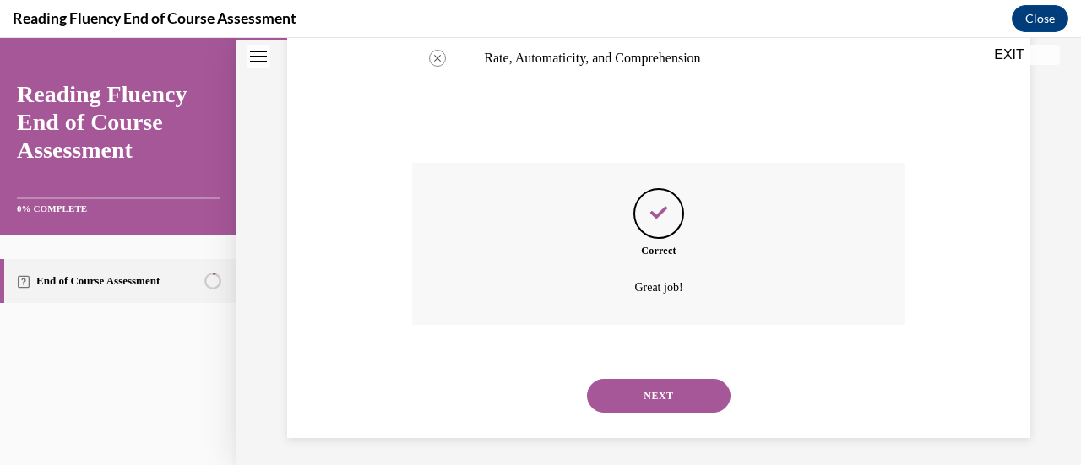
scroll to position [569, 0]
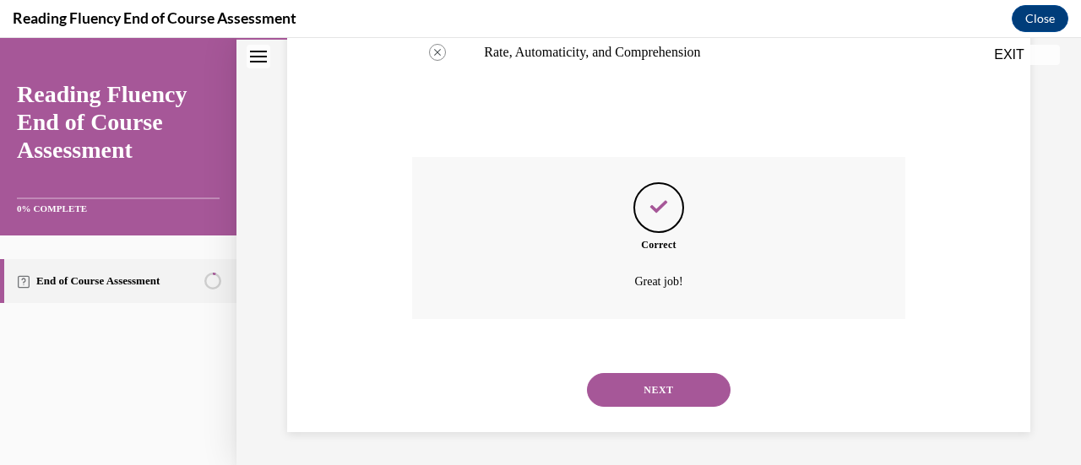
click at [662, 386] on button "NEXT" at bounding box center [659, 390] width 144 height 34
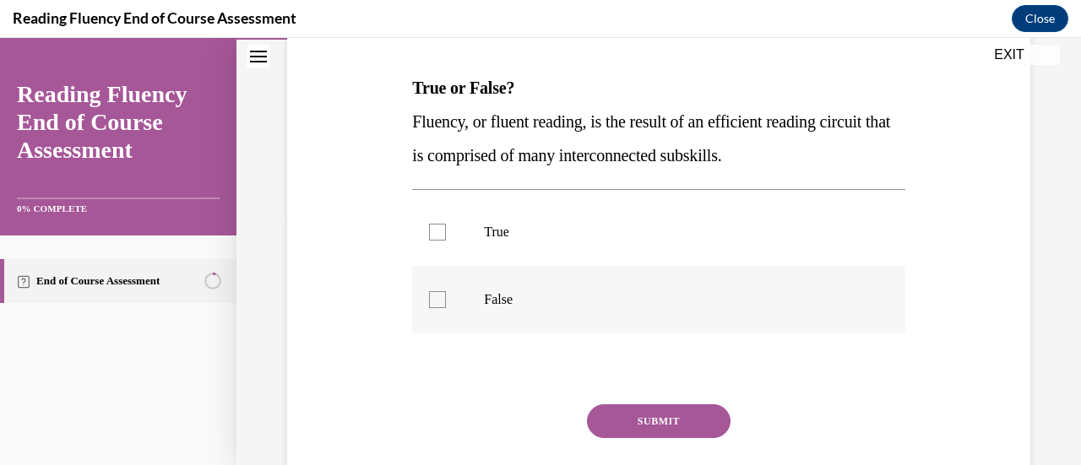
scroll to position [255, 0]
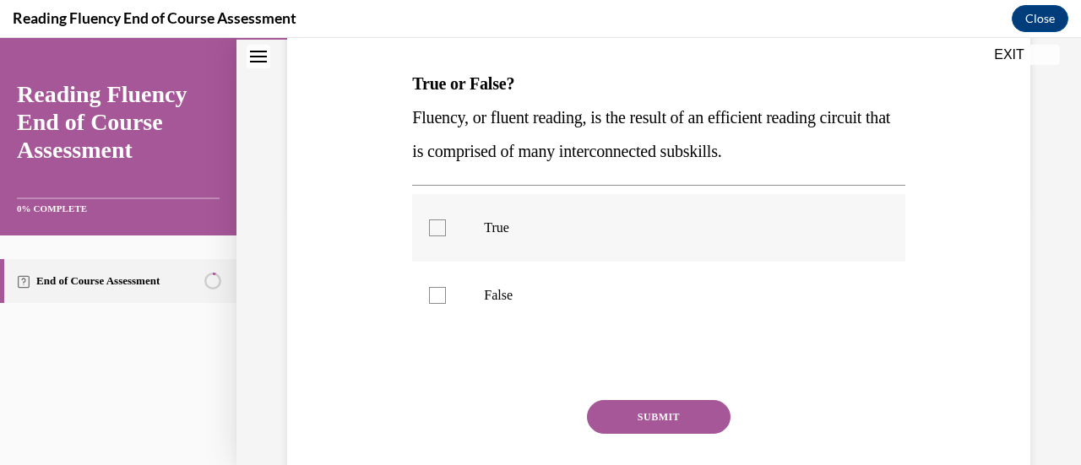
click at [509, 227] on p "True" at bounding box center [673, 228] width 378 height 17
click at [446, 227] on input "True" at bounding box center [437, 228] width 17 height 17
checkbox input "true"
click at [650, 411] on button "SUBMIT" at bounding box center [659, 417] width 144 height 34
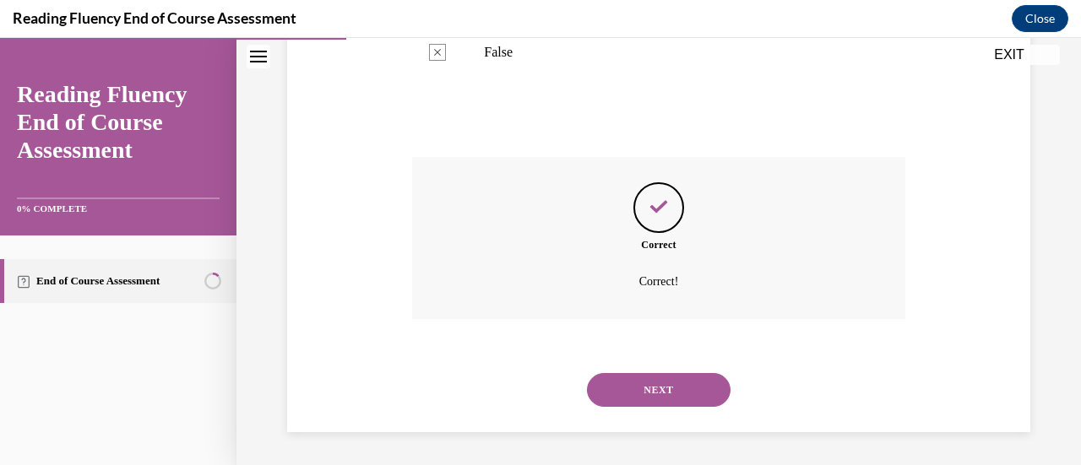
scroll to position [497, 0]
click at [618, 400] on button "NEXT" at bounding box center [659, 391] width 144 height 34
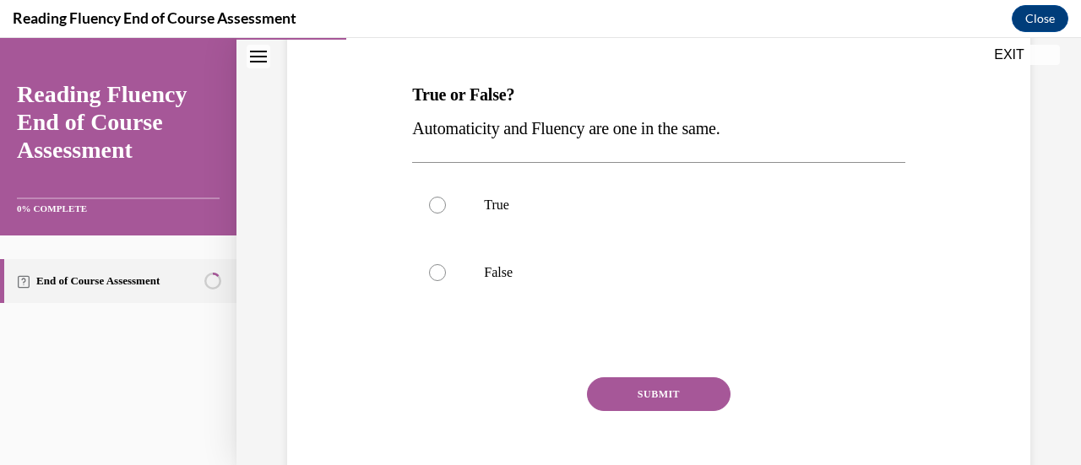
scroll to position [245, 0]
click at [456, 285] on label "False" at bounding box center [658, 272] width 492 height 68
click at [446, 280] on input "False" at bounding box center [437, 272] width 17 height 17
radio input "true"
click at [616, 383] on button "SUBMIT" at bounding box center [659, 394] width 144 height 34
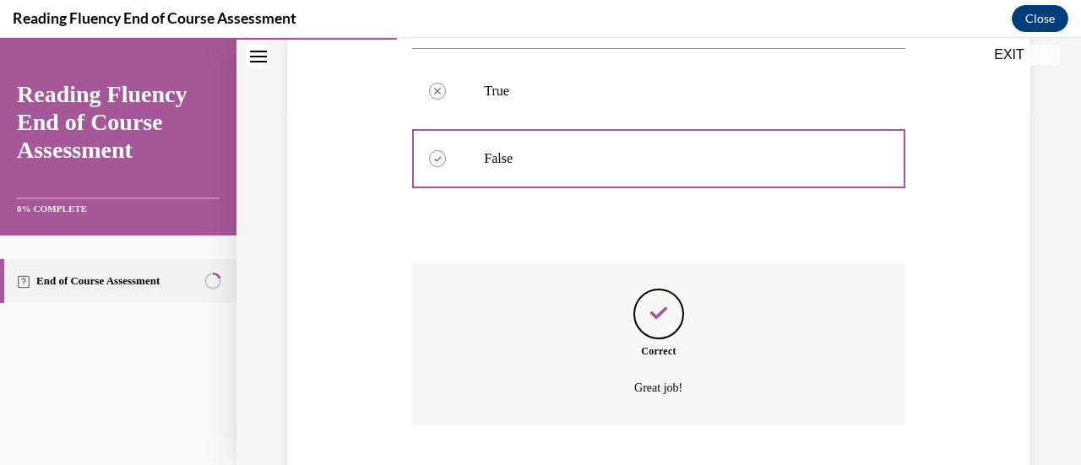
scroll to position [465, 0]
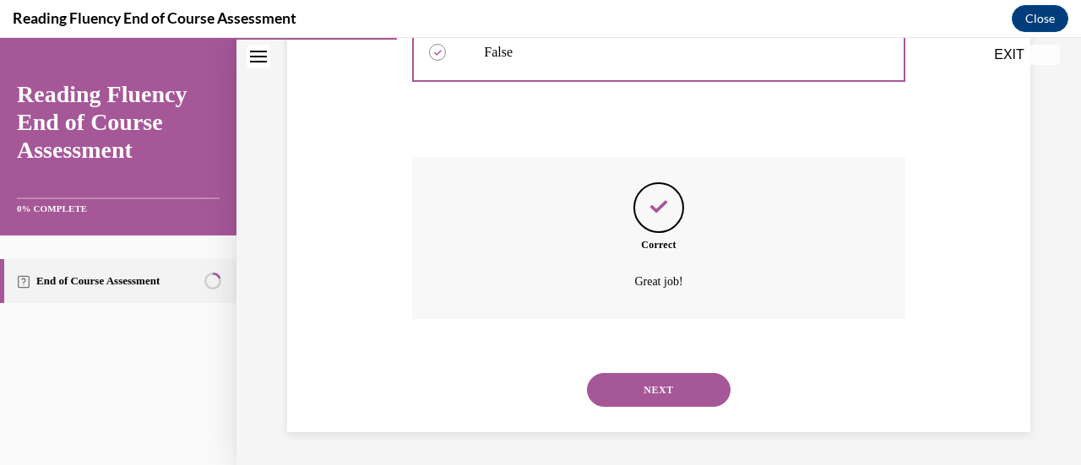
click at [623, 388] on button "NEXT" at bounding box center [659, 390] width 144 height 34
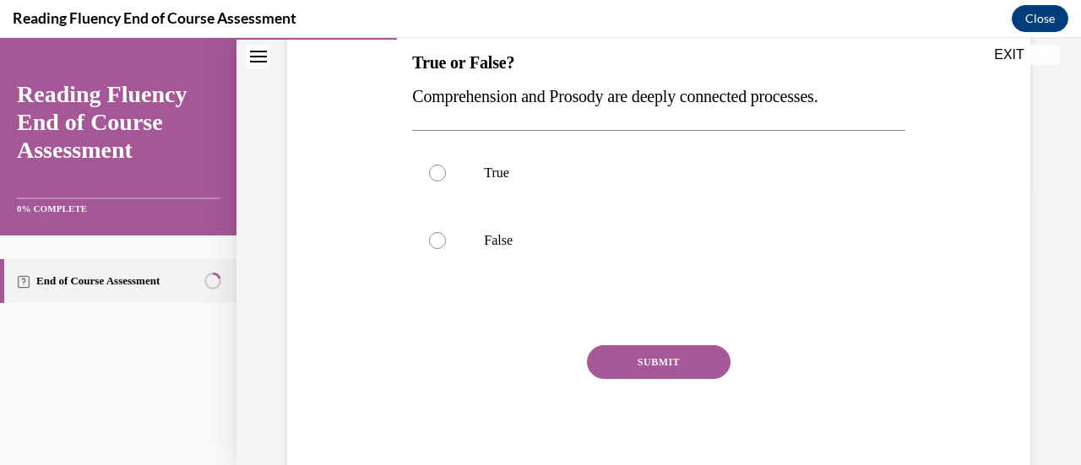
scroll to position [277, 0]
click at [455, 182] on label "True" at bounding box center [658, 173] width 492 height 68
click at [446, 181] on input "True" at bounding box center [437, 172] width 17 height 17
radio input "true"
click at [644, 367] on button "SUBMIT" at bounding box center [659, 362] width 144 height 34
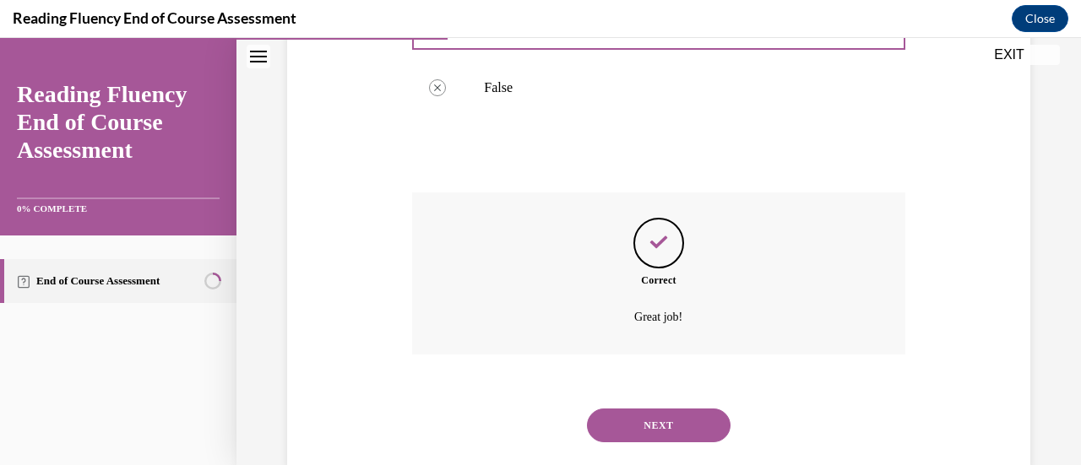
scroll to position [465, 0]
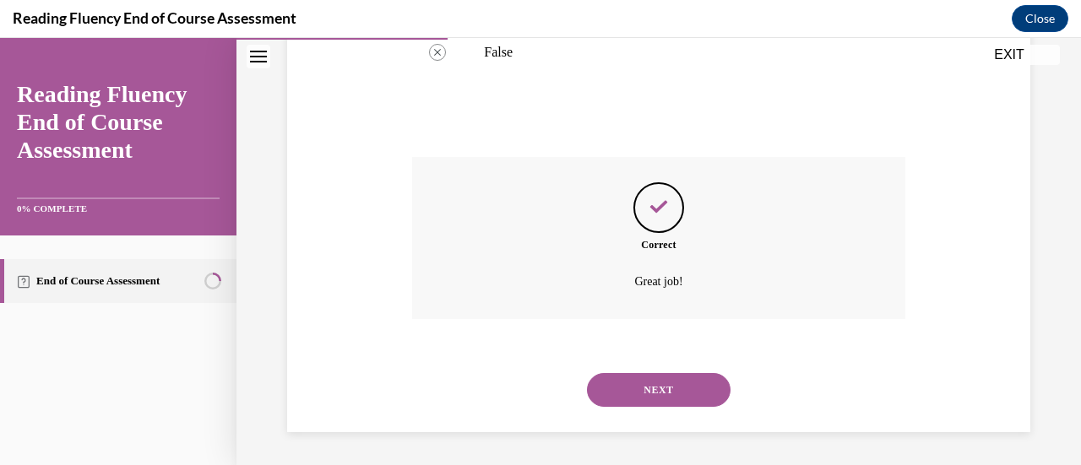
click at [708, 409] on div "NEXT" at bounding box center [658, 390] width 492 height 68
click at [701, 405] on button "NEXT" at bounding box center [659, 390] width 144 height 34
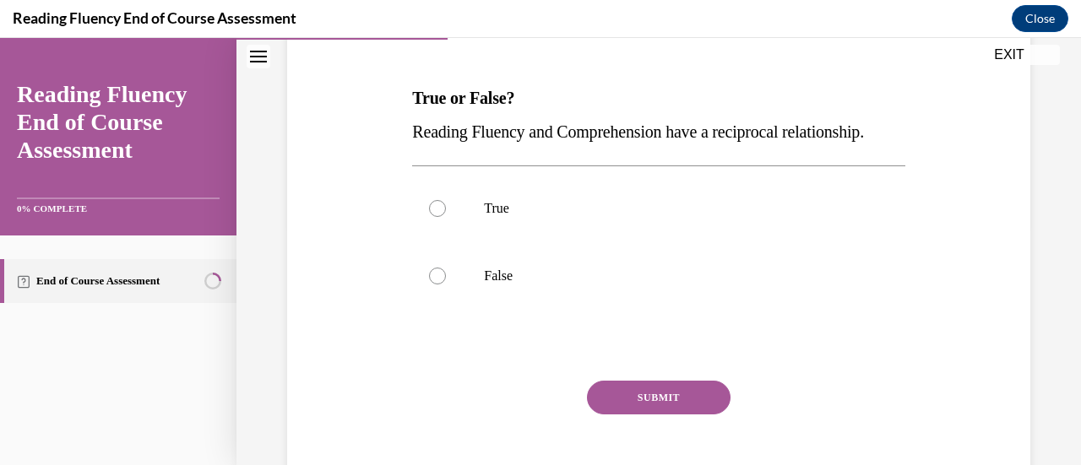
scroll to position [240, 0]
click at [572, 218] on p "True" at bounding box center [673, 209] width 378 height 17
click at [446, 218] on input "True" at bounding box center [437, 209] width 17 height 17
radio input "true"
click at [632, 416] on button "SUBMIT" at bounding box center [659, 399] width 144 height 34
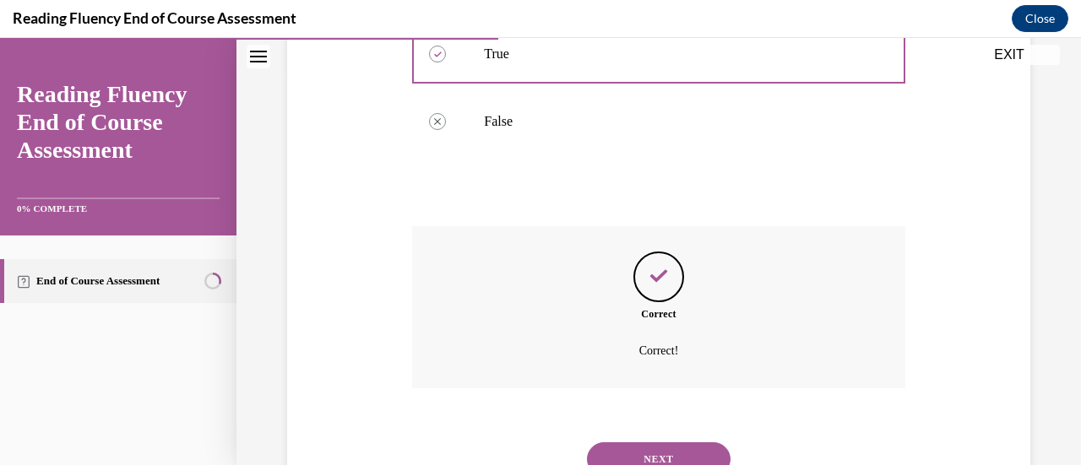
scroll to position [498, 0]
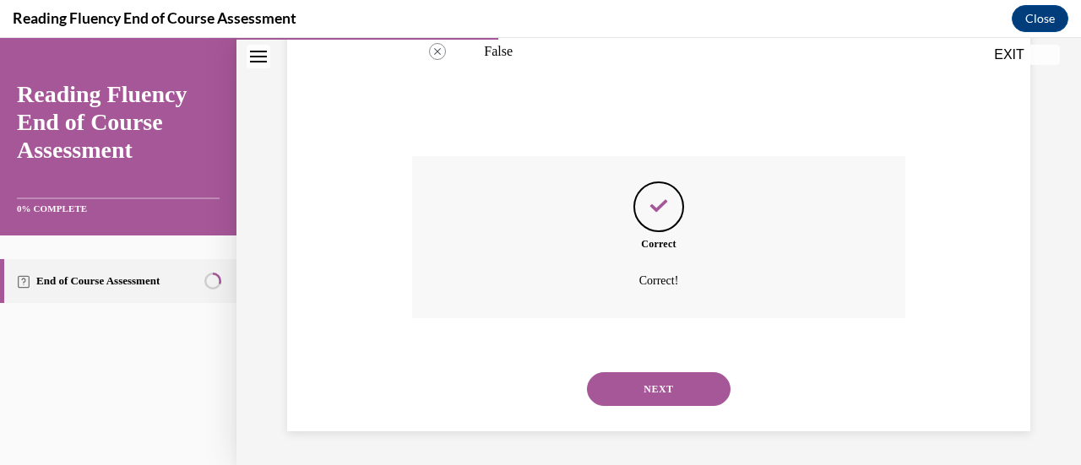
click at [627, 394] on button "NEXT" at bounding box center [659, 389] width 144 height 34
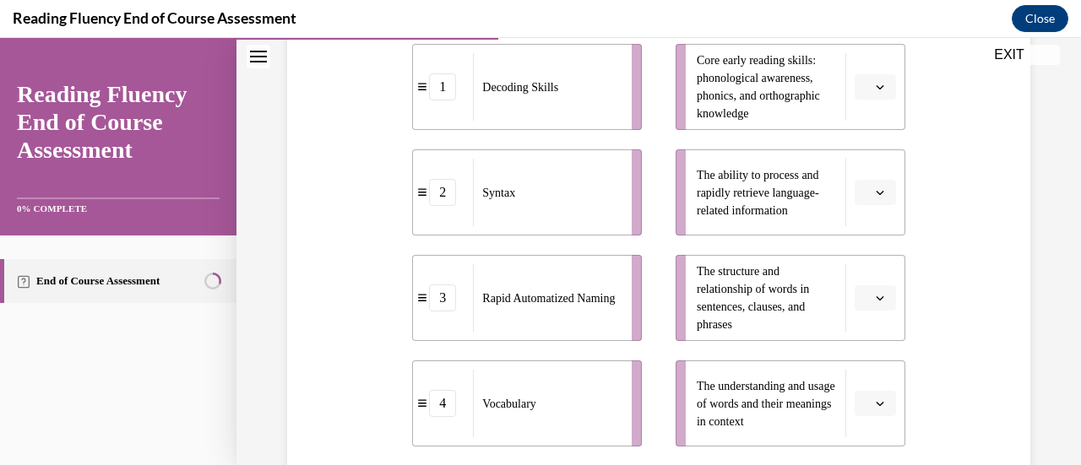
scroll to position [409, 0]
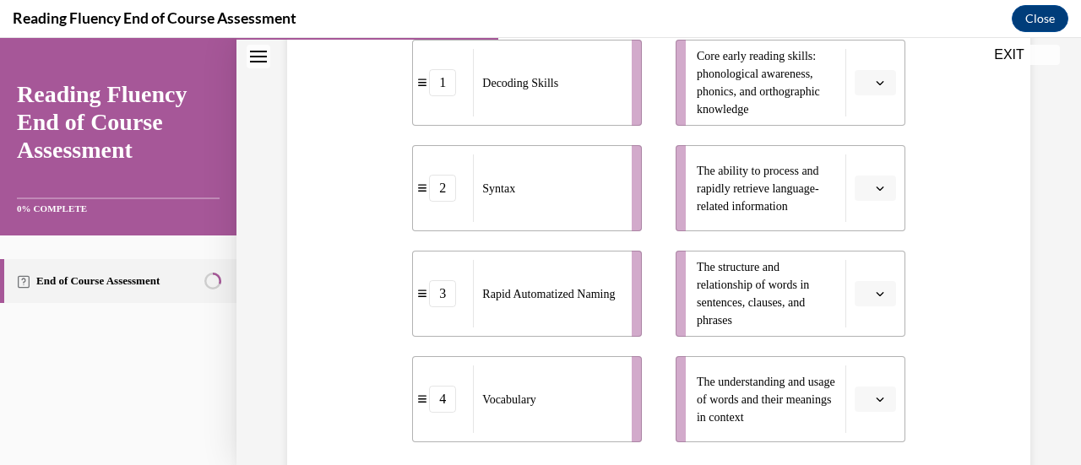
click at [865, 298] on span "Please select an option" at bounding box center [868, 293] width 6 height 17
click at [865, 179] on div "2" at bounding box center [861, 188] width 41 height 34
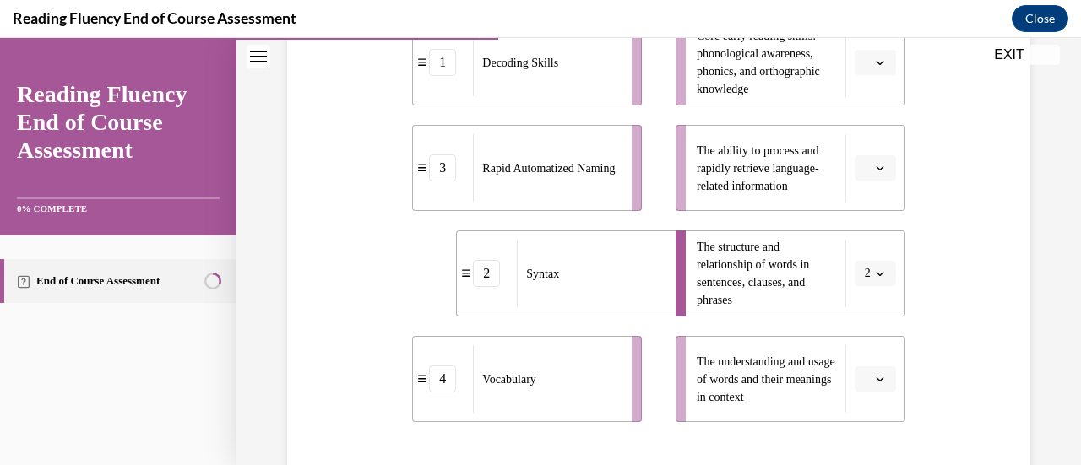
scroll to position [437, 0]
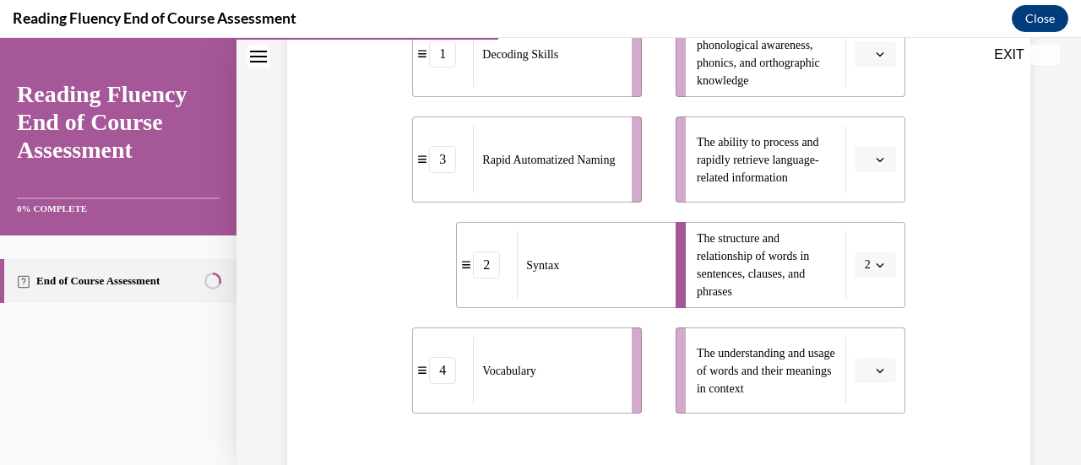
click at [865, 372] on span "Please select an option" at bounding box center [868, 370] width 6 height 17
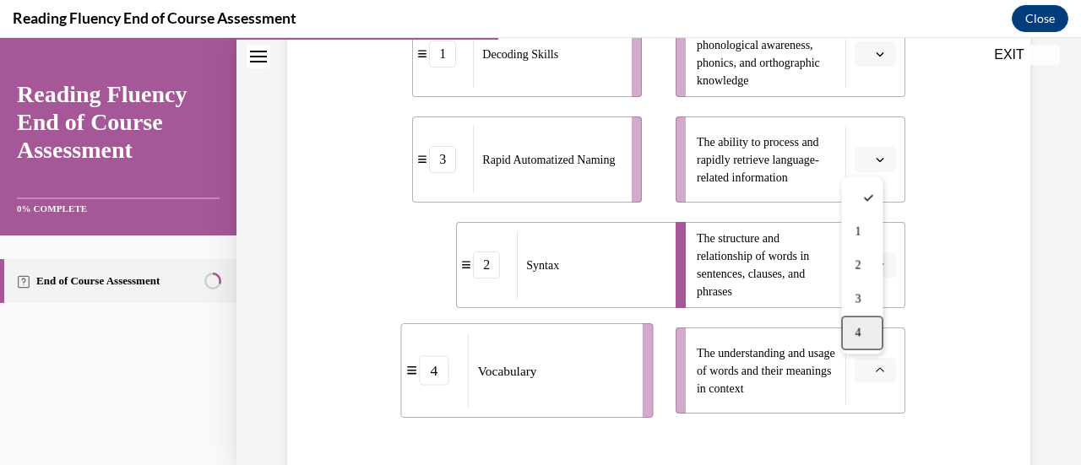
click at [860, 336] on span "4" at bounding box center [858, 334] width 6 height 14
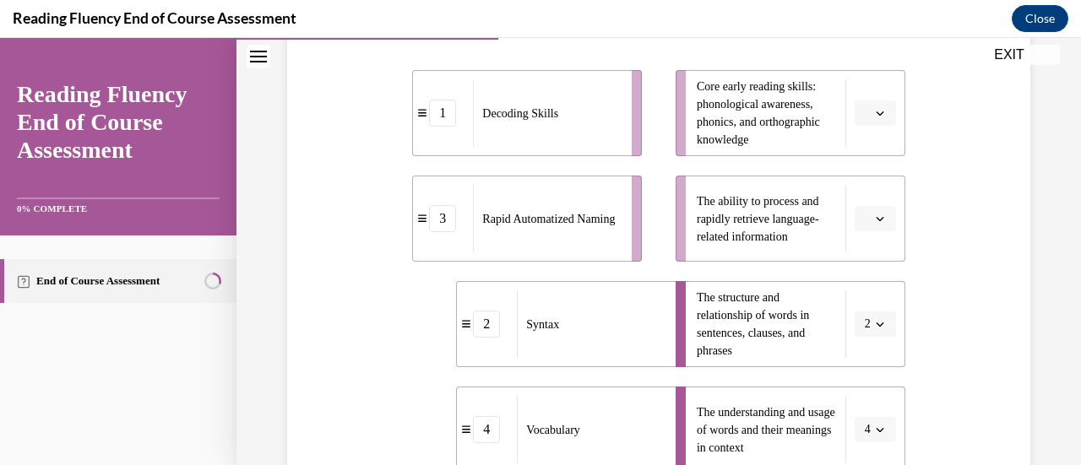
scroll to position [375, 0]
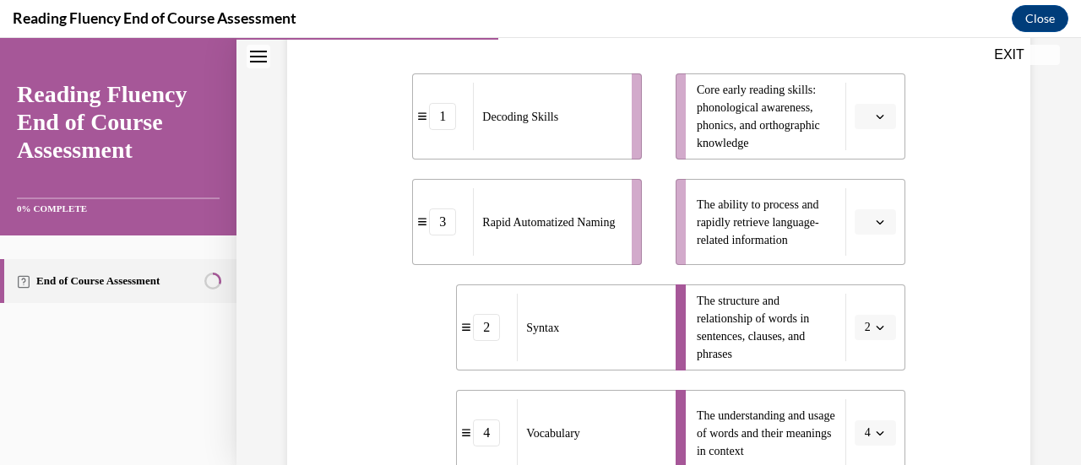
click at [882, 231] on button "button" at bounding box center [875, 221] width 41 height 25
click at [856, 350] on div "3" at bounding box center [861, 361] width 41 height 34
click at [944, 217] on div "Question 06/16 Match the subskills below that contribute to fluent reading with…" at bounding box center [659, 247] width 752 height 877
click at [855, 111] on button "button" at bounding box center [875, 116] width 41 height 25
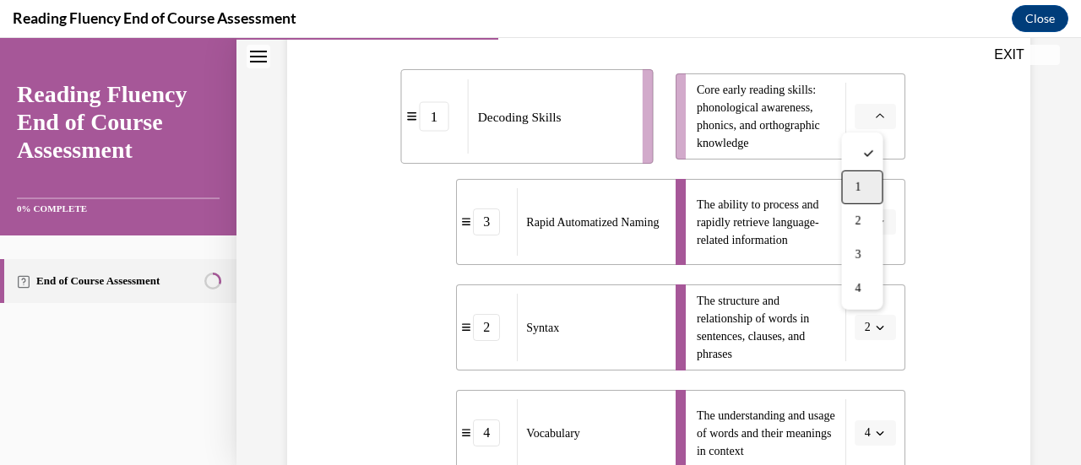
click at [872, 190] on div "1" at bounding box center [861, 188] width 41 height 34
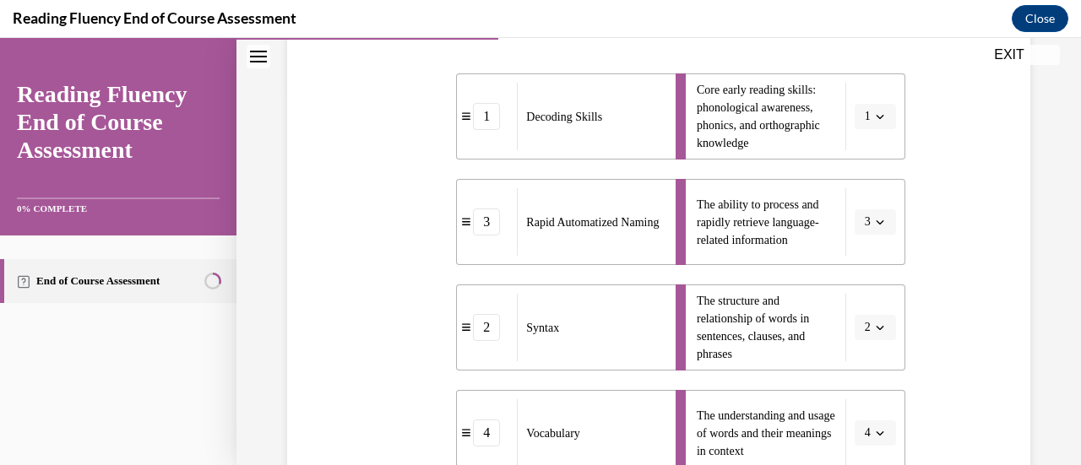
click at [992, 227] on div "Question 06/16 Match the subskills below that contribute to fluent reading with…" at bounding box center [659, 247] width 752 height 877
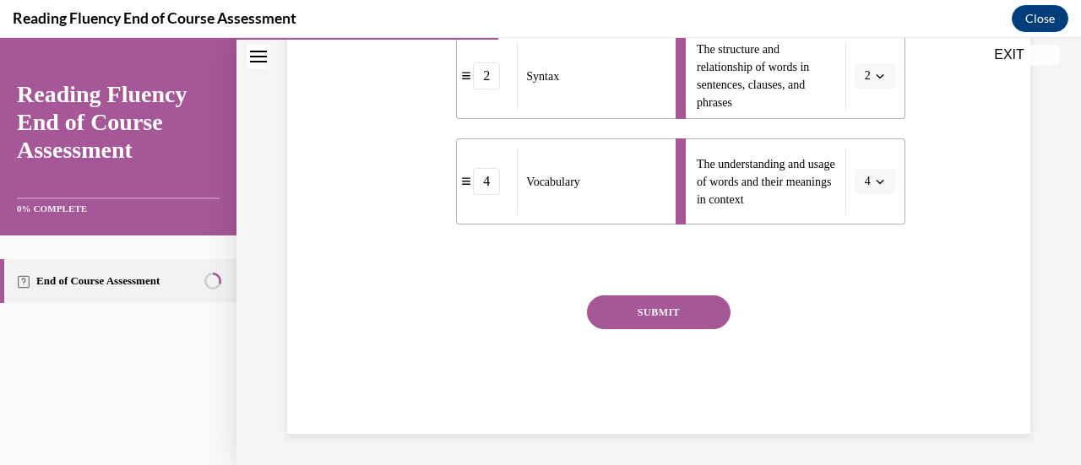
click at [698, 304] on button "SUBMIT" at bounding box center [659, 313] width 144 height 34
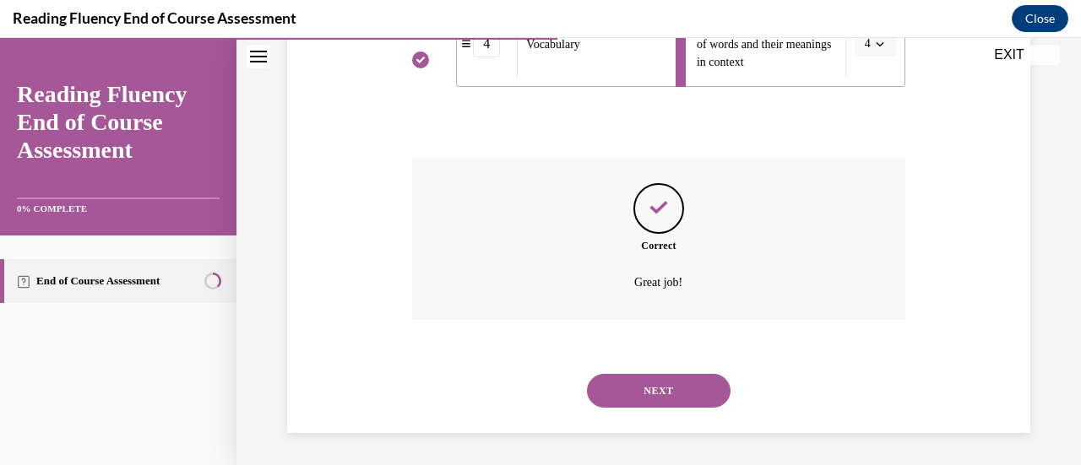
scroll to position [765, 0]
click at [708, 399] on button "NEXT" at bounding box center [659, 390] width 144 height 34
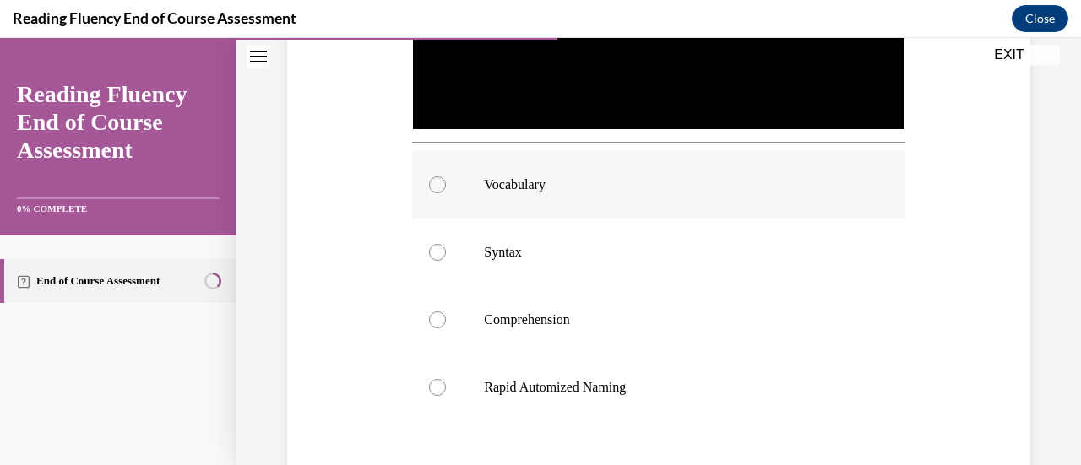
scroll to position [556, 0]
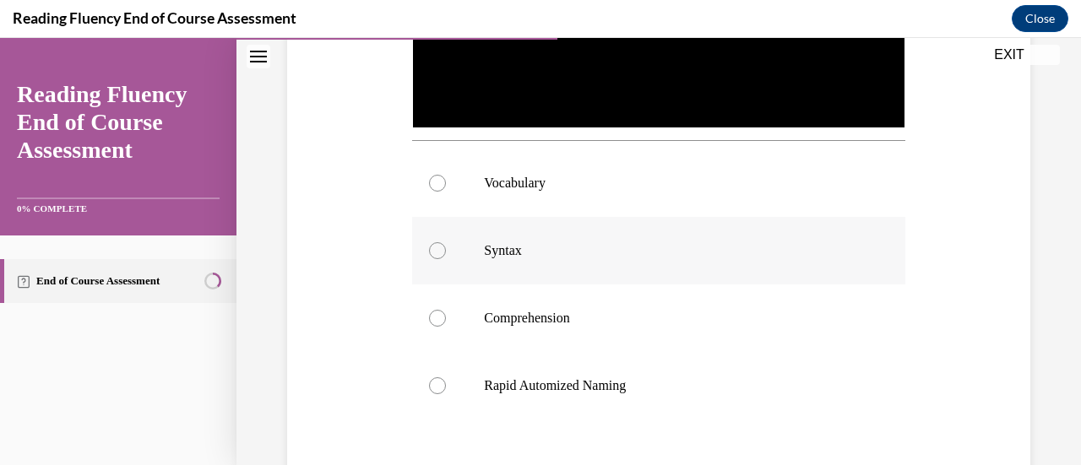
click at [547, 255] on label "Syntax" at bounding box center [658, 251] width 492 height 68
click at [446, 255] on input "Syntax" at bounding box center [437, 250] width 17 height 17
radio input "true"
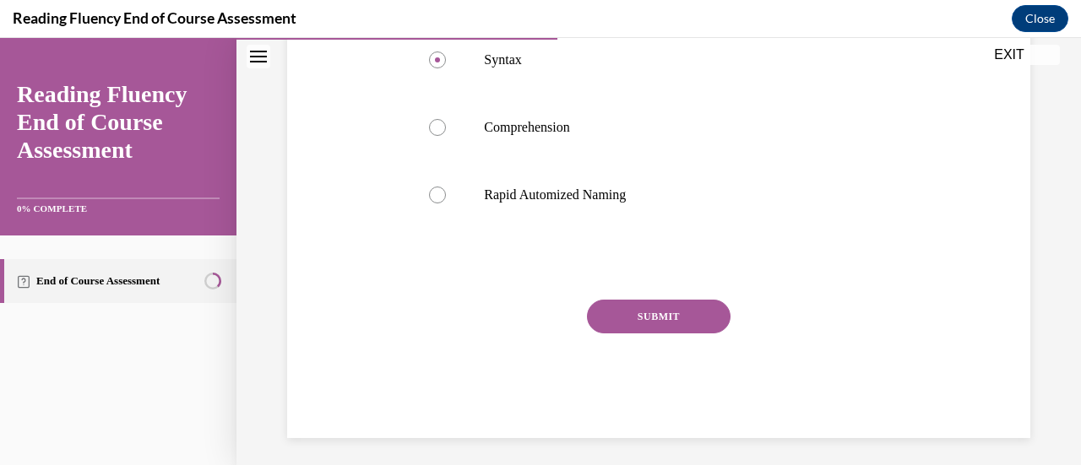
click at [693, 307] on button "SUBMIT" at bounding box center [659, 317] width 144 height 34
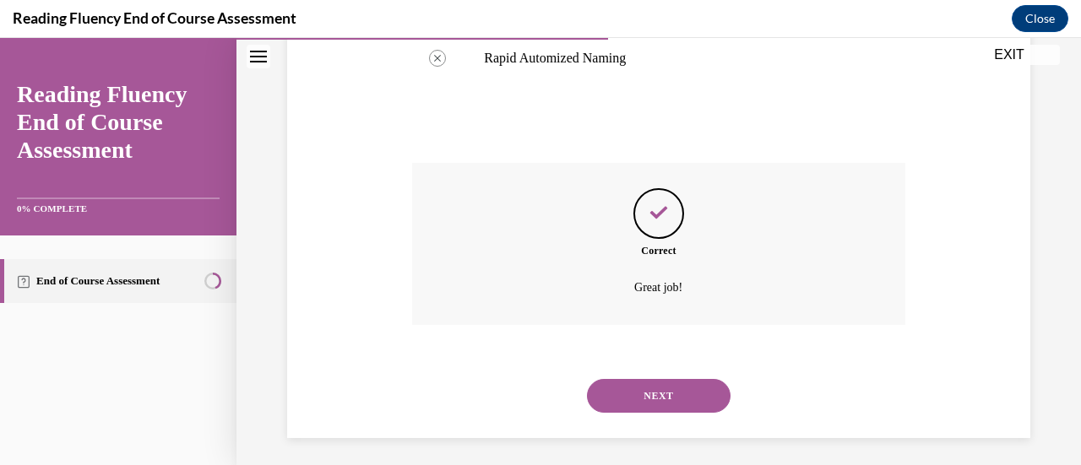
scroll to position [884, 0]
click at [676, 392] on button "NEXT" at bounding box center [659, 395] width 144 height 34
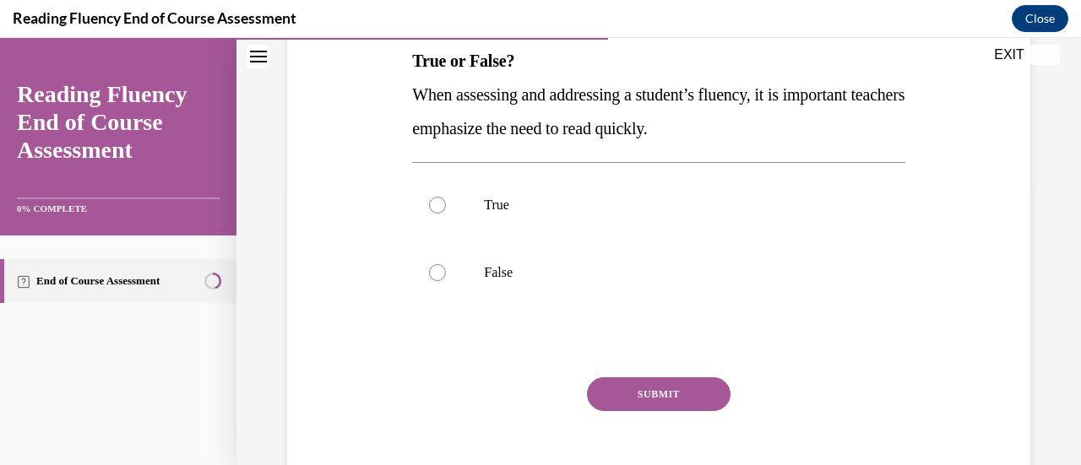
scroll to position [277, 0]
click at [506, 285] on label "False" at bounding box center [658, 274] width 492 height 68
click at [446, 282] on input "False" at bounding box center [437, 273] width 17 height 17
radio input "true"
click at [645, 369] on div "Question 08/16 True or False? When assessing and addressing a student’s fluency…" at bounding box center [658, 237] width 492 height 559
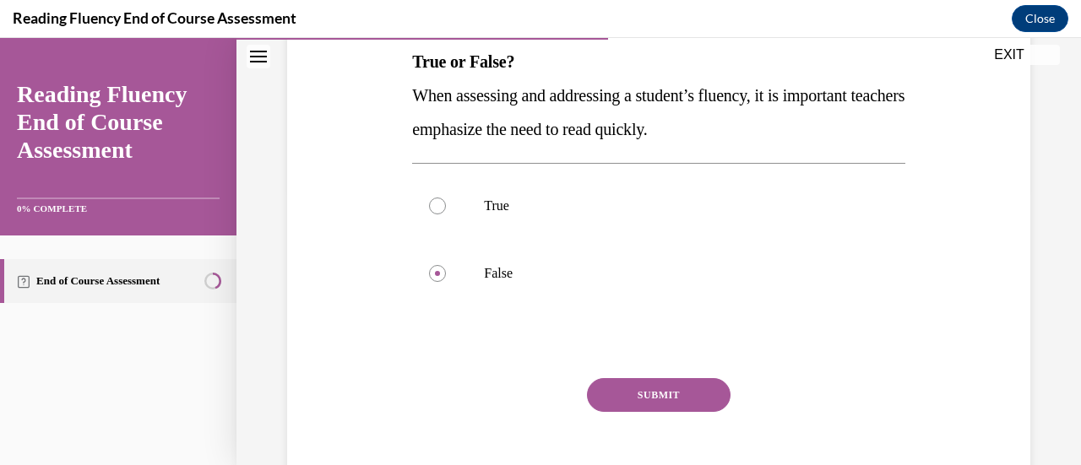
click at [664, 394] on button "SUBMIT" at bounding box center [659, 395] width 144 height 34
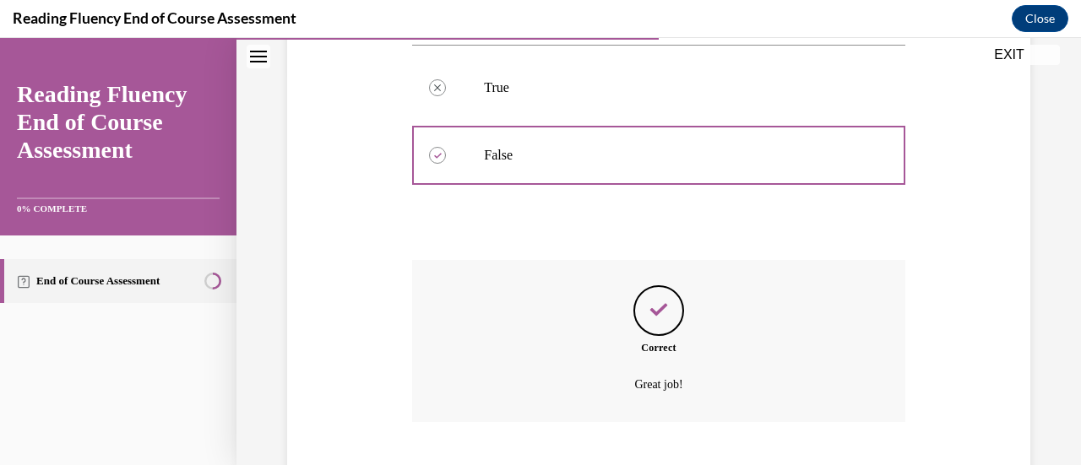
scroll to position [498, 0]
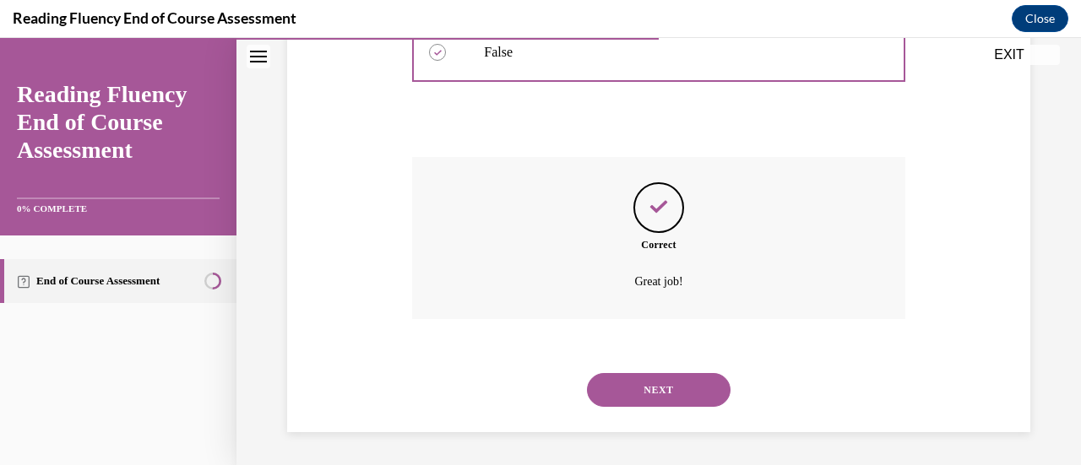
drag, startPoint x: 666, startPoint y: 403, endPoint x: 632, endPoint y: 378, distance: 41.7
click at [632, 378] on button "NEXT" at bounding box center [659, 390] width 144 height 34
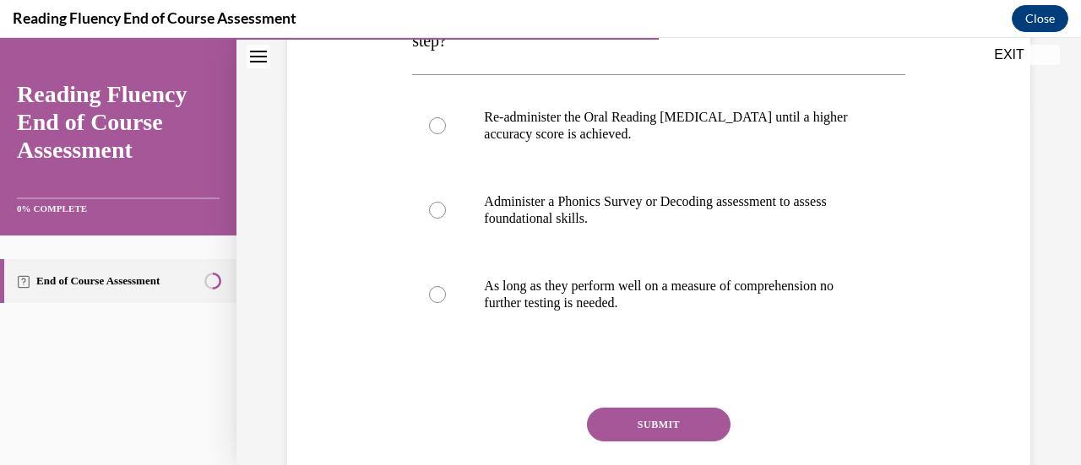
scroll to position [376, 0]
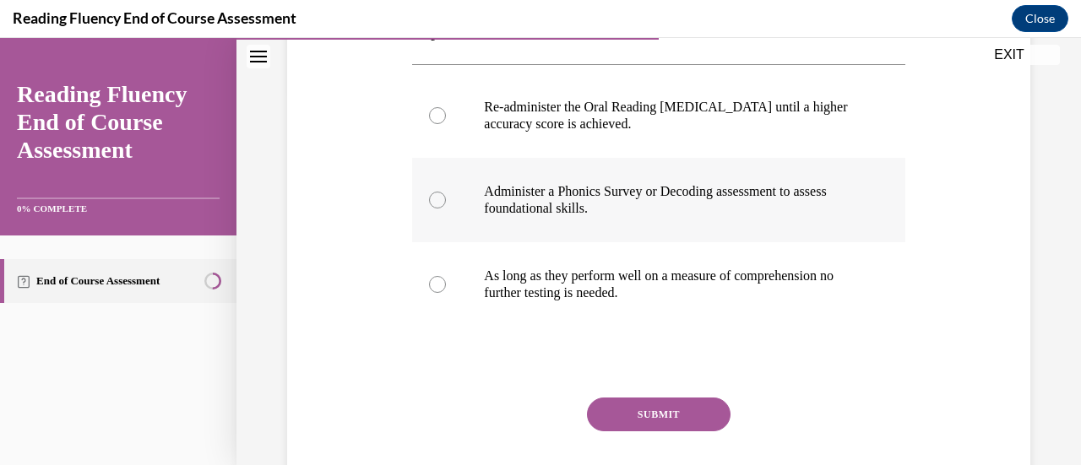
click at [713, 209] on p "Administer a Phonics Survey or Decoding assessment to assess foundational skill…" at bounding box center [673, 200] width 378 height 34
click at [446, 209] on input "Administer a Phonics Survey or Decoding assessment to assess foundational skill…" at bounding box center [437, 200] width 17 height 17
radio input "true"
click at [682, 405] on button "SUBMIT" at bounding box center [659, 415] width 144 height 34
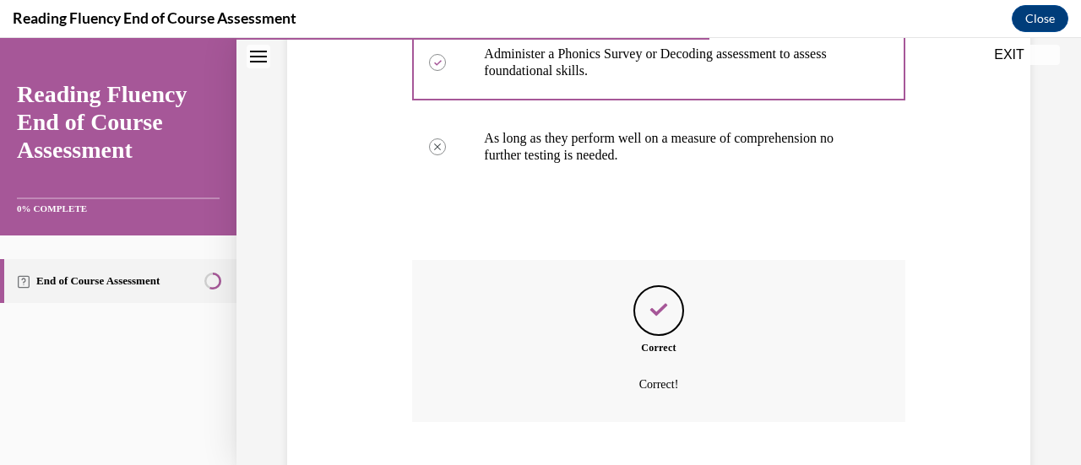
scroll to position [617, 0]
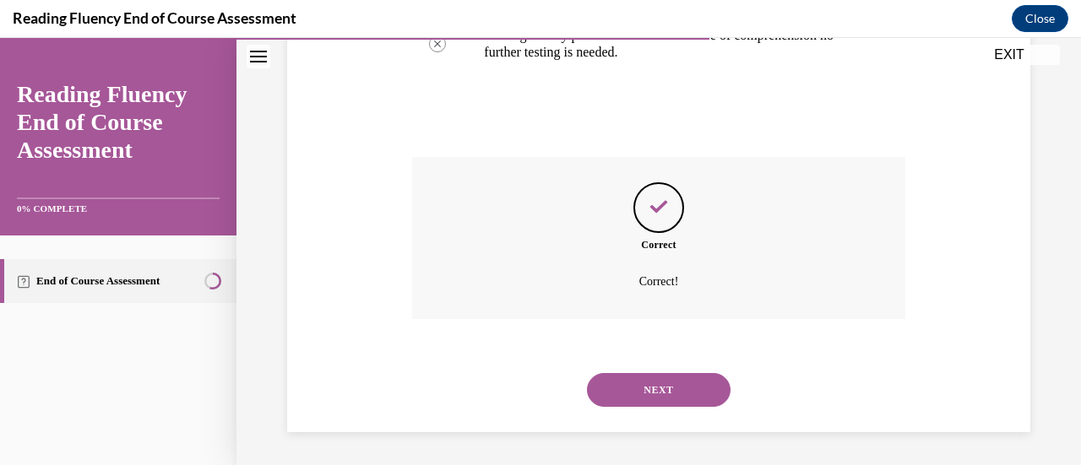
click at [682, 405] on button "NEXT" at bounding box center [659, 390] width 144 height 34
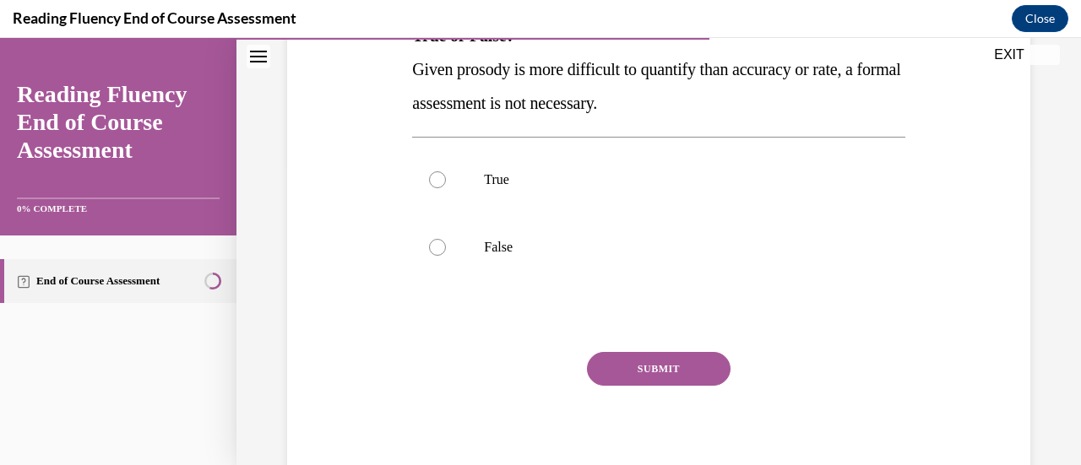
scroll to position [304, 0]
click at [503, 186] on p "True" at bounding box center [673, 179] width 378 height 17
click at [446, 186] on input "True" at bounding box center [437, 179] width 17 height 17
radio input "true"
click at [520, 254] on p "False" at bounding box center [673, 246] width 378 height 17
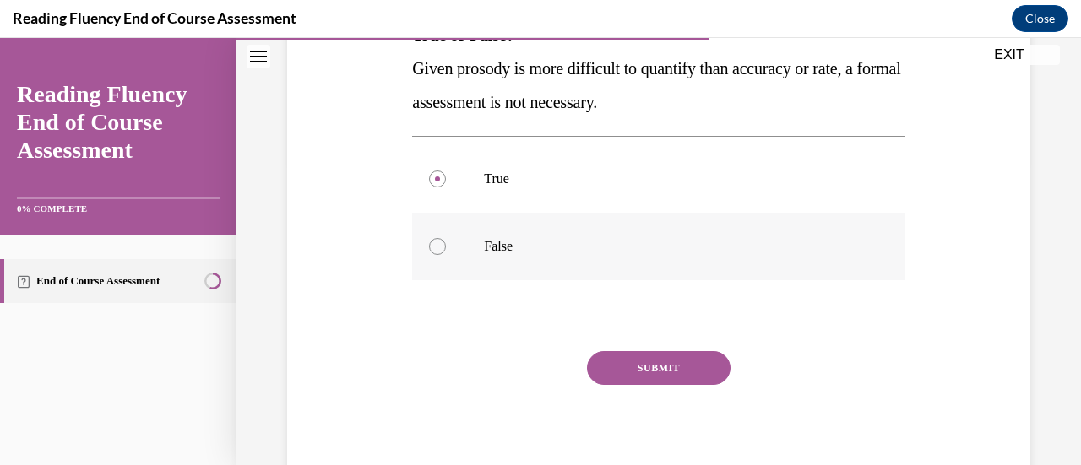
click at [446, 254] on input "False" at bounding box center [437, 246] width 17 height 17
radio input "true"
drag, startPoint x: 642, startPoint y: 383, endPoint x: 620, endPoint y: 367, distance: 26.7
click at [620, 367] on button "SUBMIT" at bounding box center [659, 368] width 144 height 34
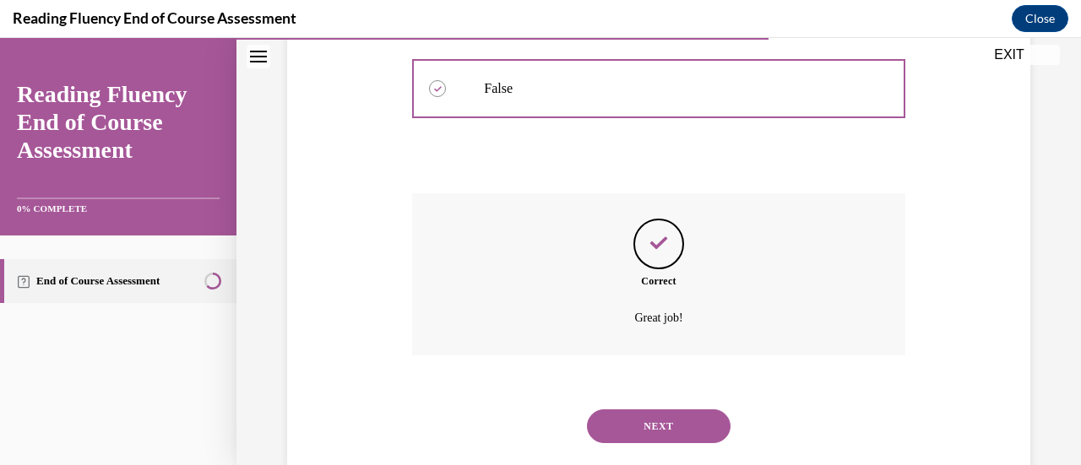
scroll to position [498, 0]
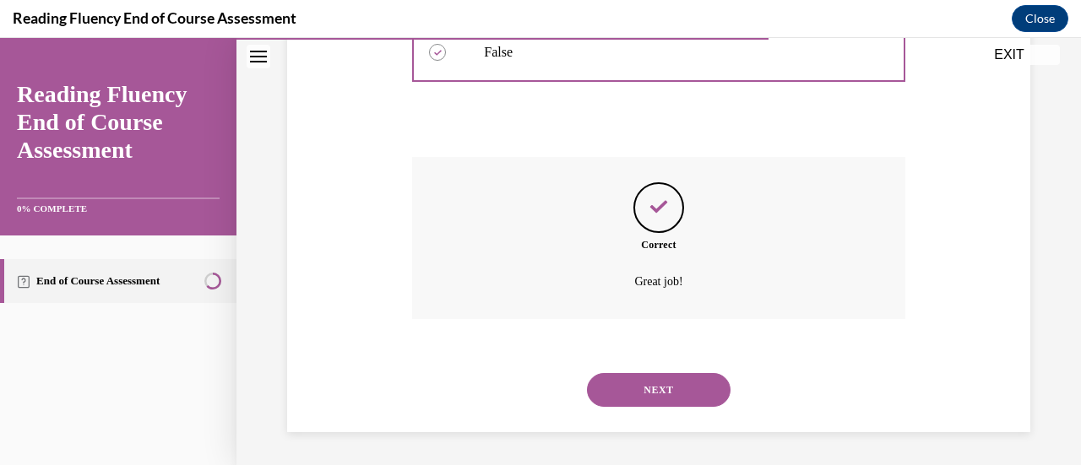
click at [676, 367] on div "NEXT" at bounding box center [658, 390] width 492 height 68
click at [677, 382] on button "NEXT" at bounding box center [659, 390] width 144 height 34
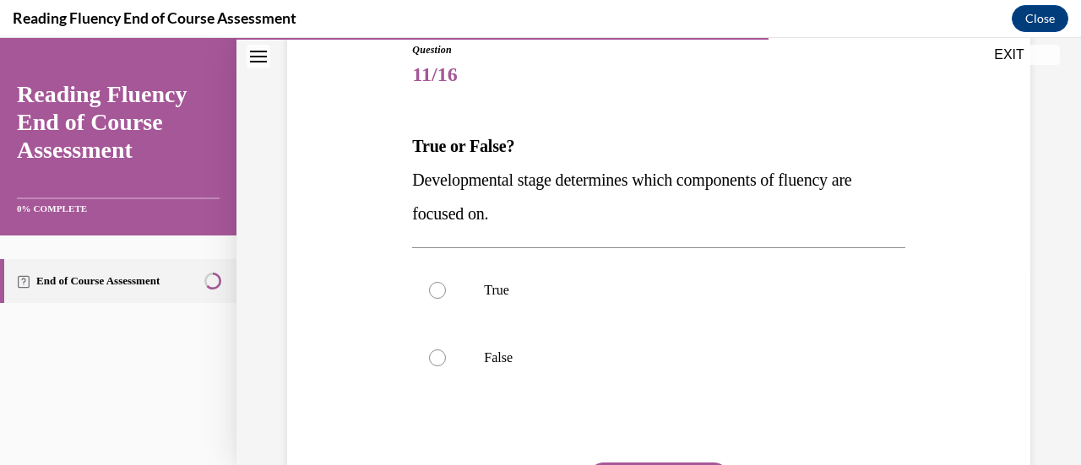
scroll to position [236, 0]
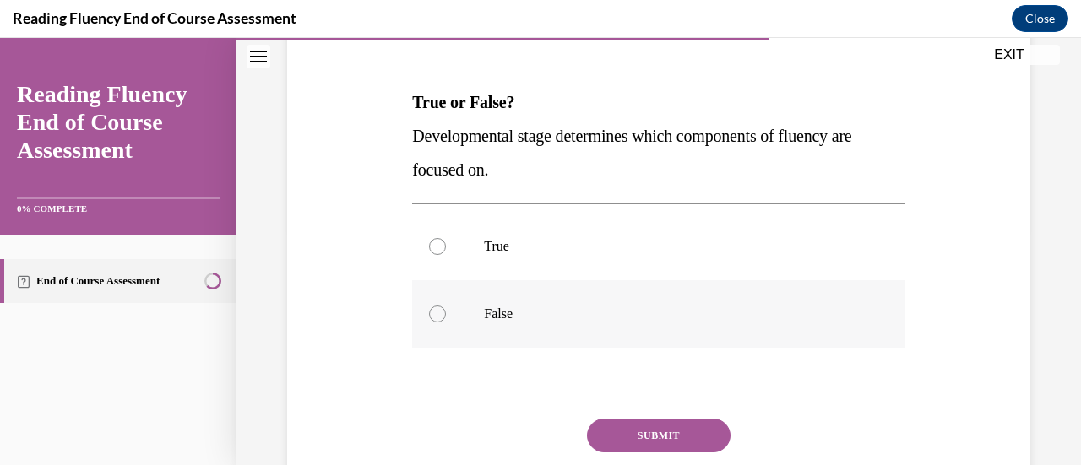
drag, startPoint x: 662, startPoint y: 324, endPoint x: 567, endPoint y: 318, distance: 95.7
click at [567, 318] on p "False" at bounding box center [673, 314] width 378 height 17
click at [446, 318] on input "False" at bounding box center [437, 314] width 17 height 17
radio input "true"
click at [640, 433] on button "SUBMIT" at bounding box center [659, 436] width 144 height 34
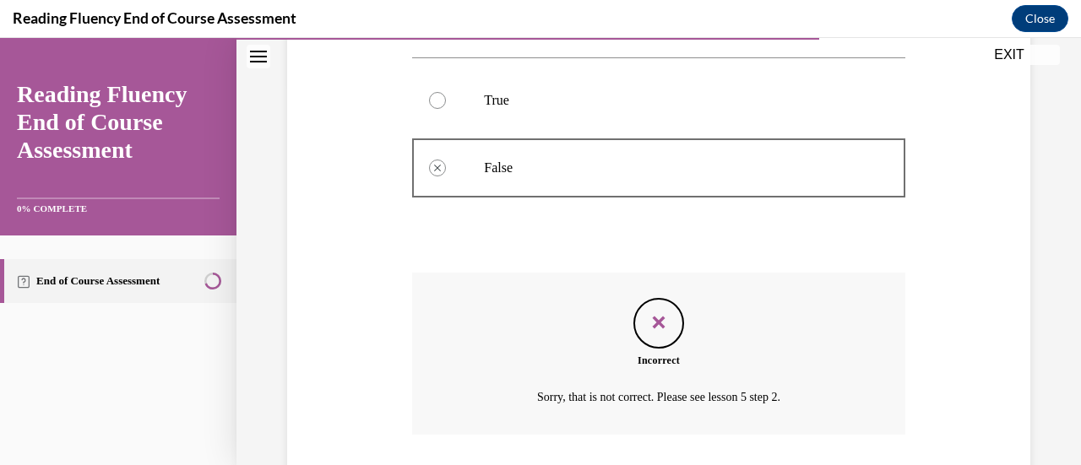
scroll to position [378, 0]
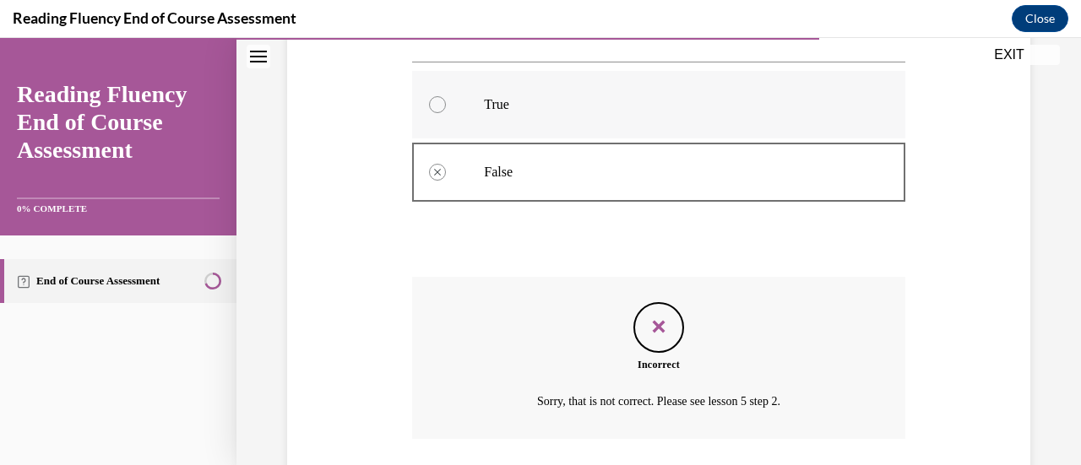
click at [474, 128] on label "True" at bounding box center [658, 105] width 492 height 68
click at [485, 101] on p "True" at bounding box center [673, 104] width 378 height 17
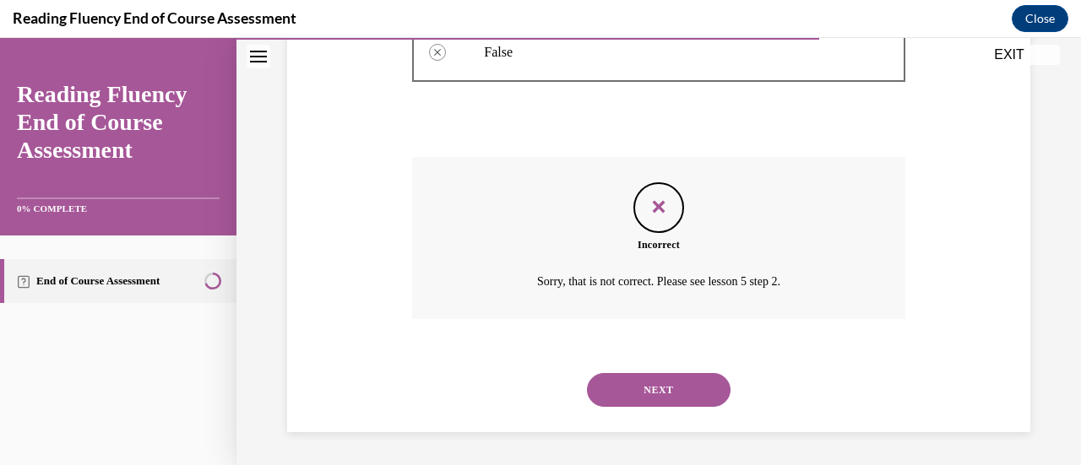
scroll to position [497, 0]
click at [686, 394] on button "NEXT" at bounding box center [659, 391] width 144 height 34
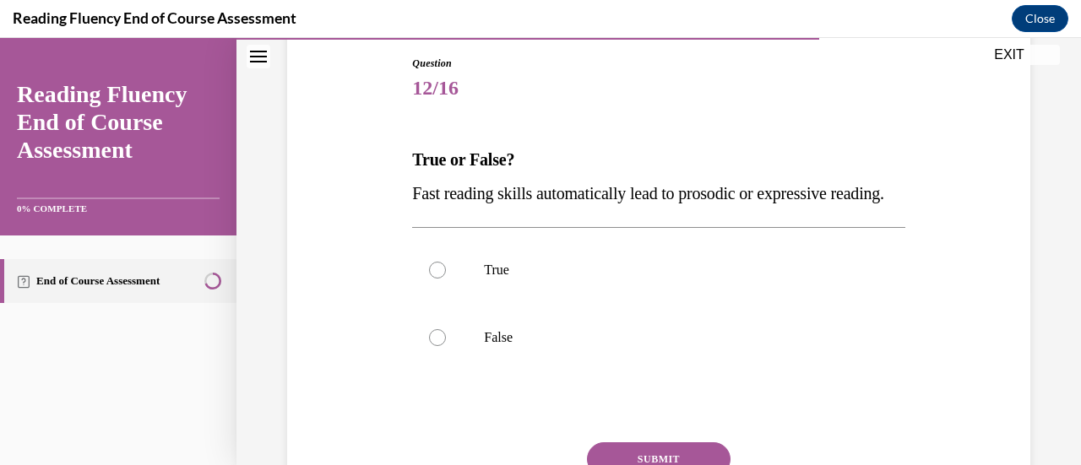
scroll to position [178, 0]
click at [601, 352] on label "False" at bounding box center [658, 339] width 492 height 68
click at [446, 347] on input "False" at bounding box center [437, 338] width 17 height 17
radio input "true"
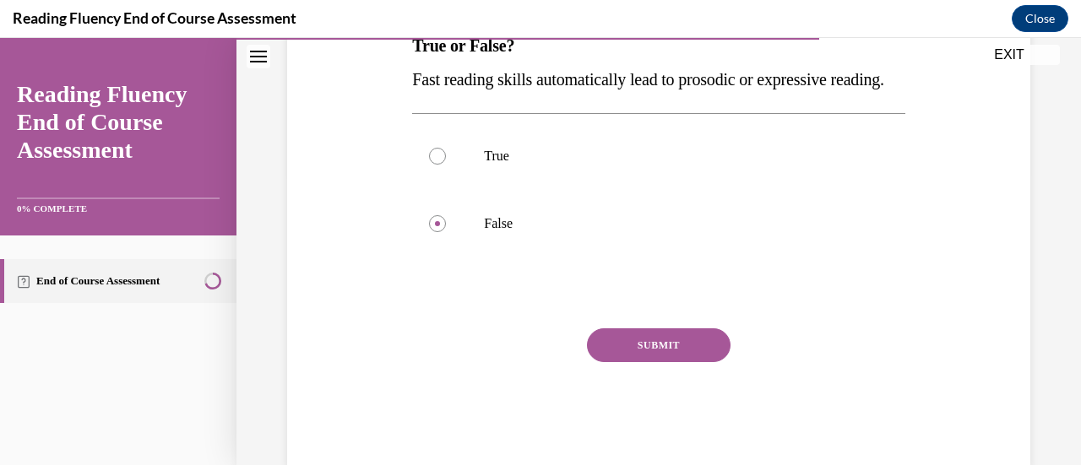
click at [671, 362] on button "SUBMIT" at bounding box center [659, 346] width 144 height 34
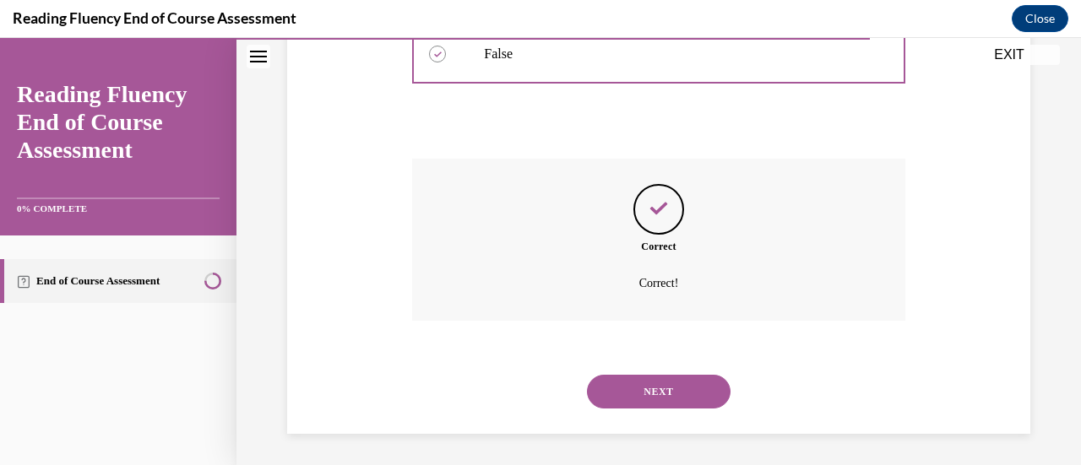
scroll to position [498, 0]
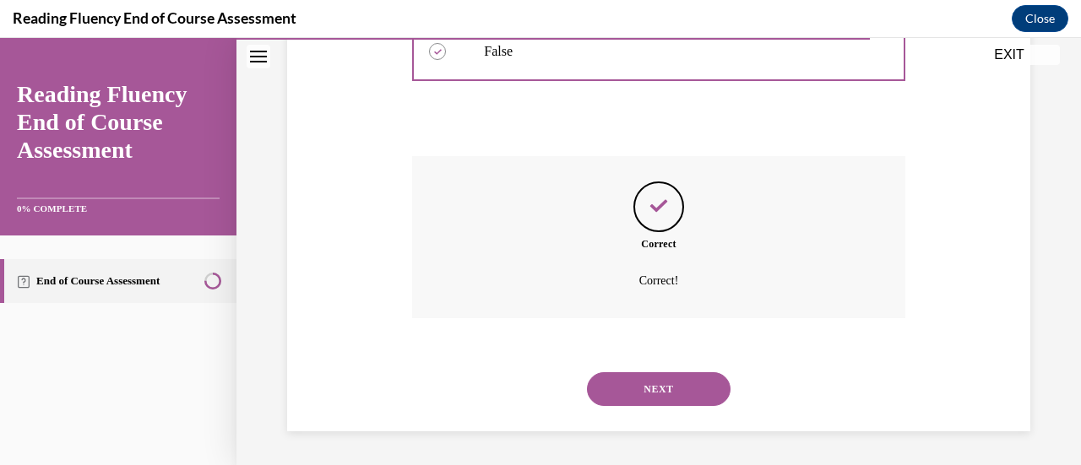
click at [685, 391] on button "NEXT" at bounding box center [659, 389] width 144 height 34
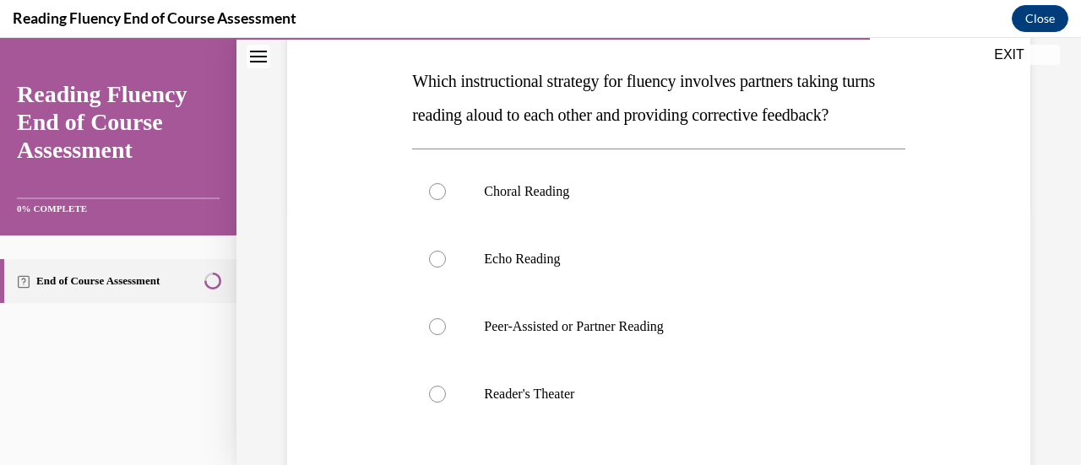
scroll to position [266, 0]
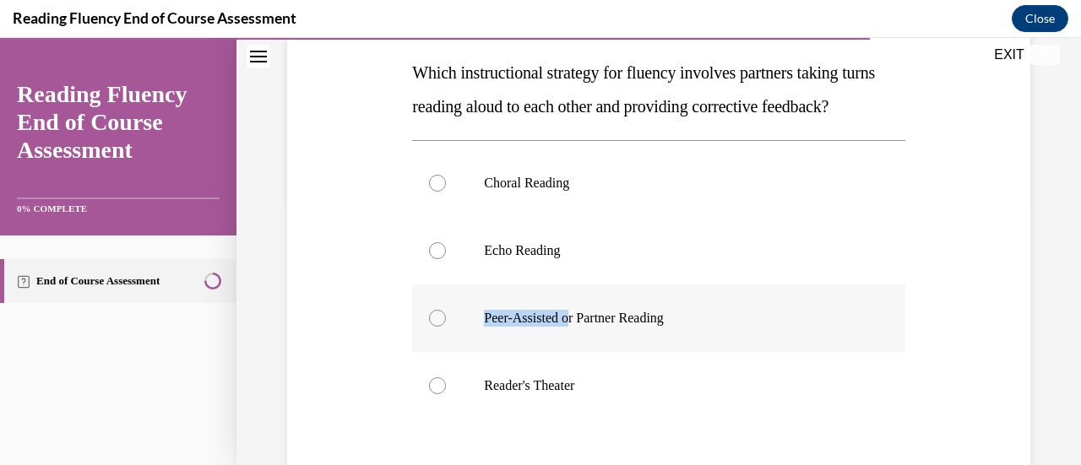
drag, startPoint x: 644, startPoint y: 367, endPoint x: 571, endPoint y: 318, distance: 88.1
click at [571, 318] on div "Choral Reading Echo Reading Peer-Assisted or Partner Reading Reader's Theater" at bounding box center [658, 284] width 492 height 270
click at [609, 327] on p "Peer-Assisted or Partner Reading" at bounding box center [673, 318] width 378 height 17
click at [446, 327] on input "Peer-Assisted or Partner Reading" at bounding box center [437, 318] width 17 height 17
radio input "true"
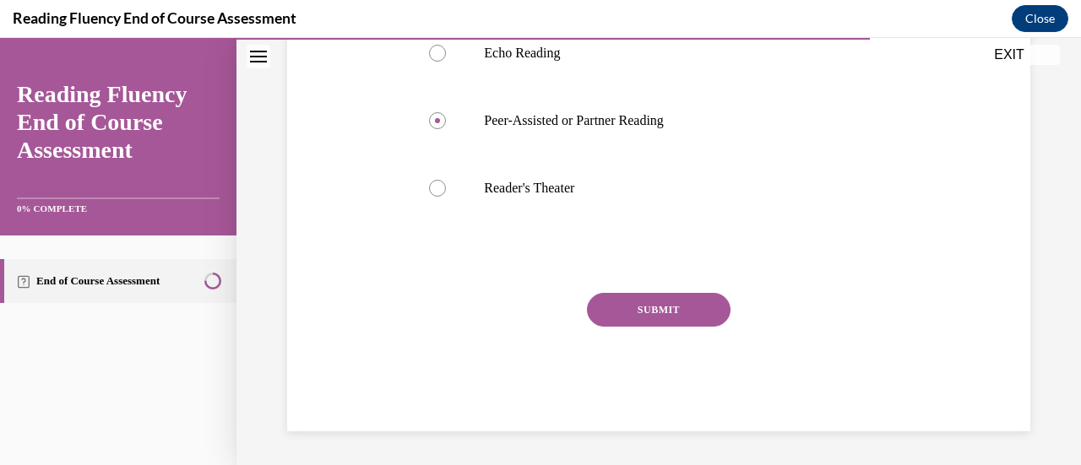
click at [659, 327] on button "SUBMIT" at bounding box center [659, 310] width 144 height 34
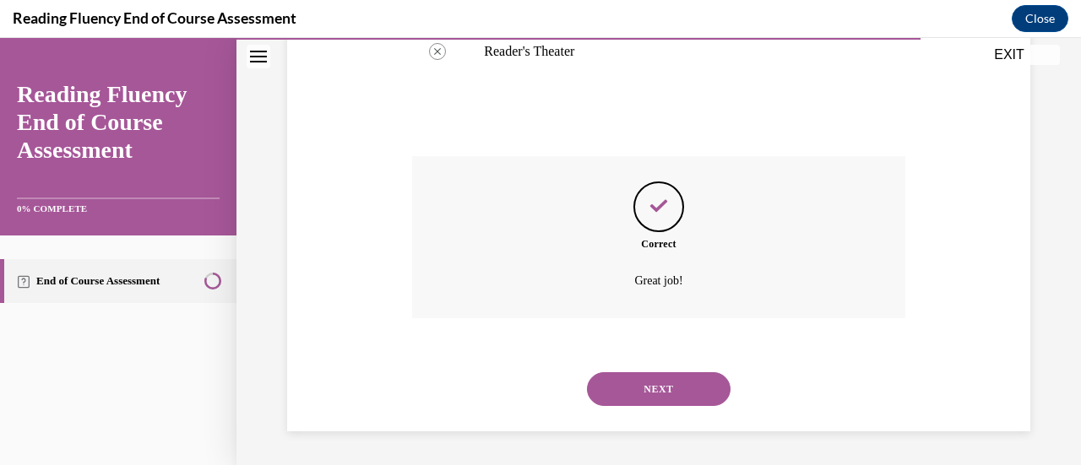
scroll to position [633, 0]
click at [661, 375] on button "NEXT" at bounding box center [659, 389] width 144 height 34
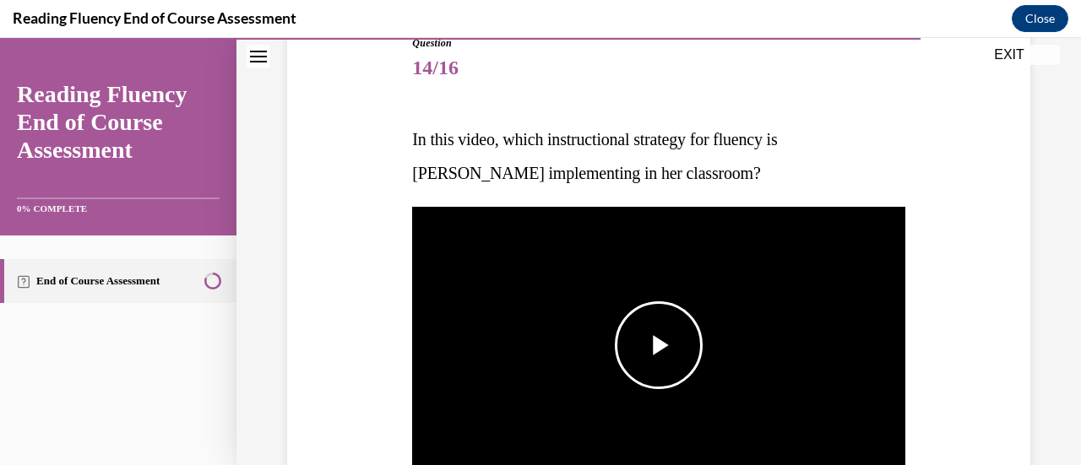
click at [659, 345] on span "Video player" at bounding box center [659, 345] width 0 height 0
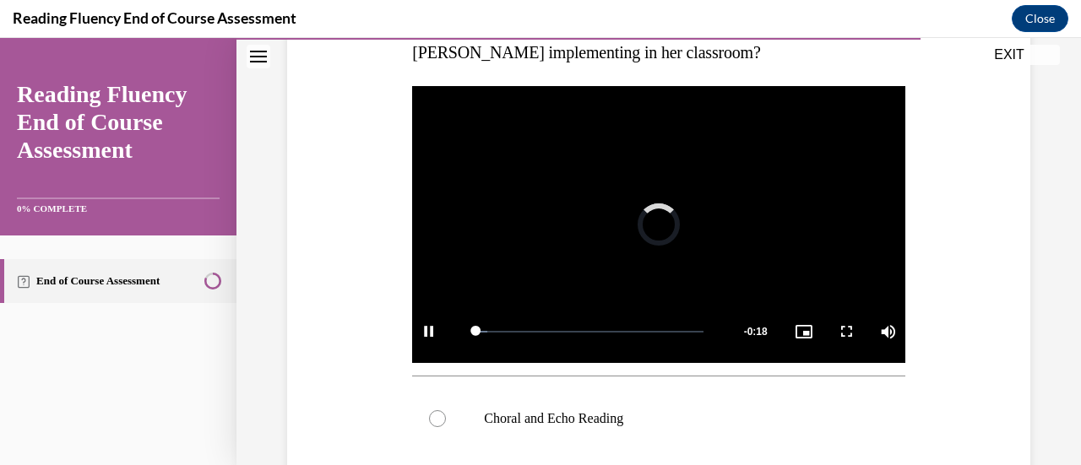
scroll to position [319, 0]
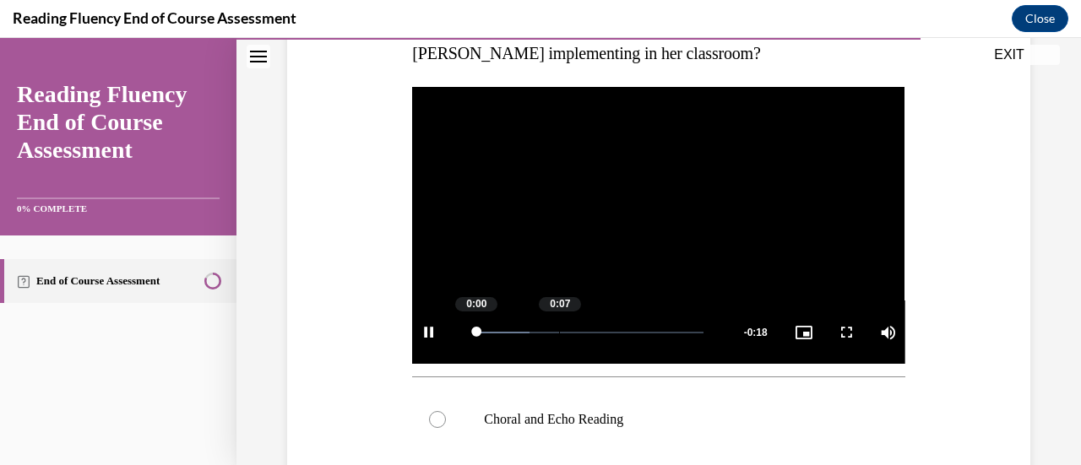
click at [557, 319] on div "Loaded : 23.73% 0:07 0:00" at bounding box center [589, 332] width 244 height 63
click at [644, 220] on video "Video player" at bounding box center [658, 225] width 492 height 277
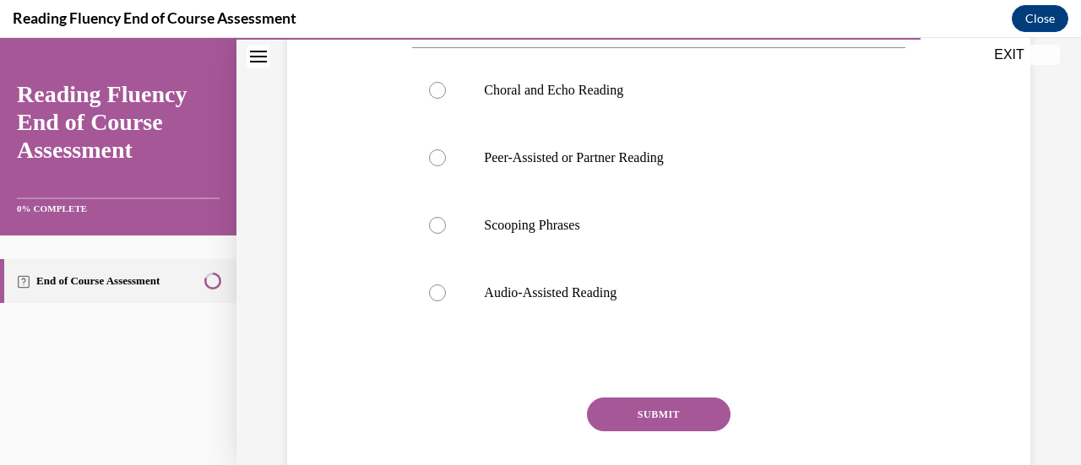
scroll to position [649, 0]
click at [510, 106] on label "Choral and Echo Reading" at bounding box center [658, 90] width 492 height 68
click at [446, 98] on input "Choral and Echo Reading" at bounding box center [437, 89] width 17 height 17
radio input "true"
click at [617, 412] on button "SUBMIT" at bounding box center [659, 414] width 144 height 34
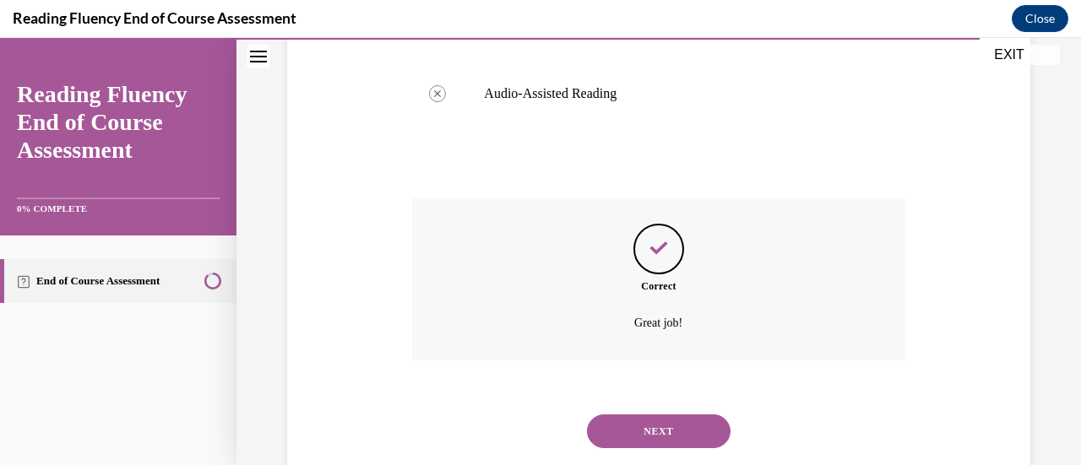
scroll to position [884, 0]
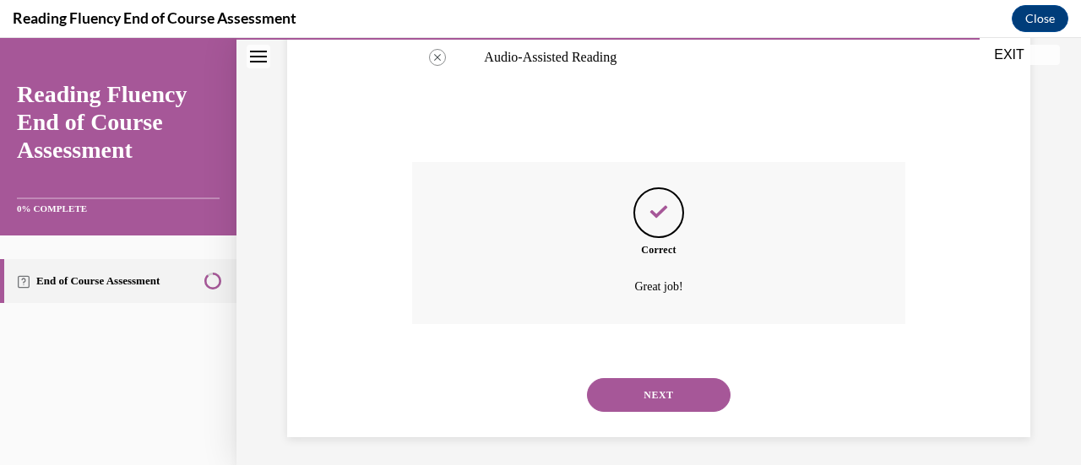
click at [665, 398] on button "NEXT" at bounding box center [659, 395] width 144 height 34
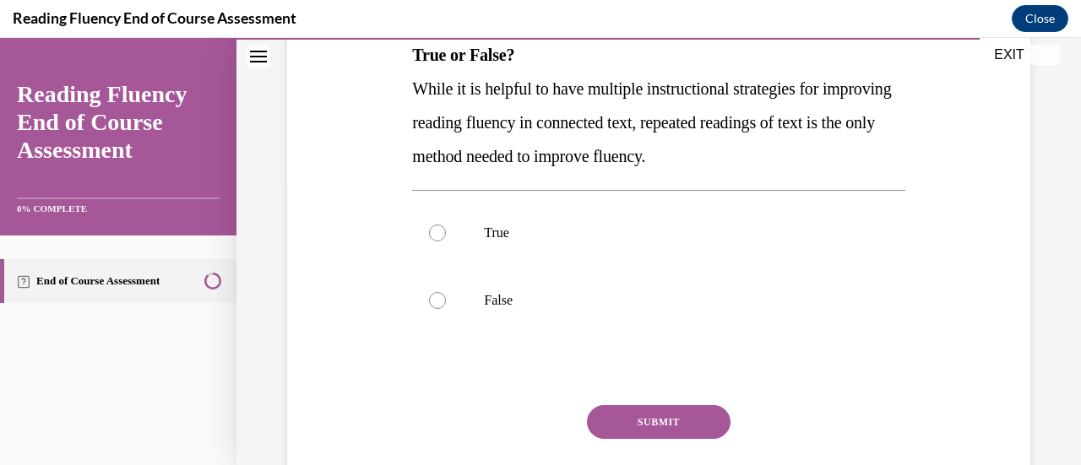
scroll to position [286, 0]
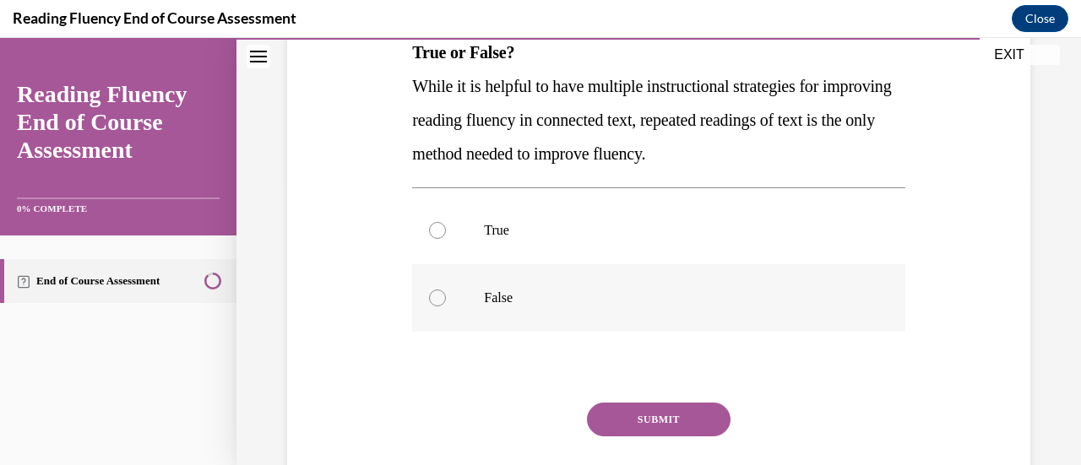
click at [525, 296] on p "False" at bounding box center [673, 298] width 378 height 17
click at [446, 296] on input "False" at bounding box center [437, 298] width 17 height 17
radio input "true"
click at [692, 416] on button "SUBMIT" at bounding box center [659, 420] width 144 height 34
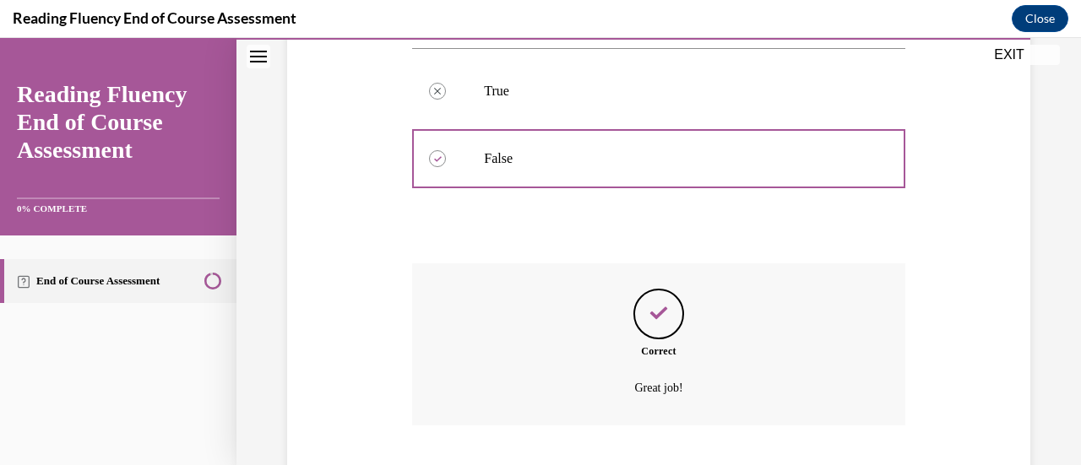
scroll to position [532, 0]
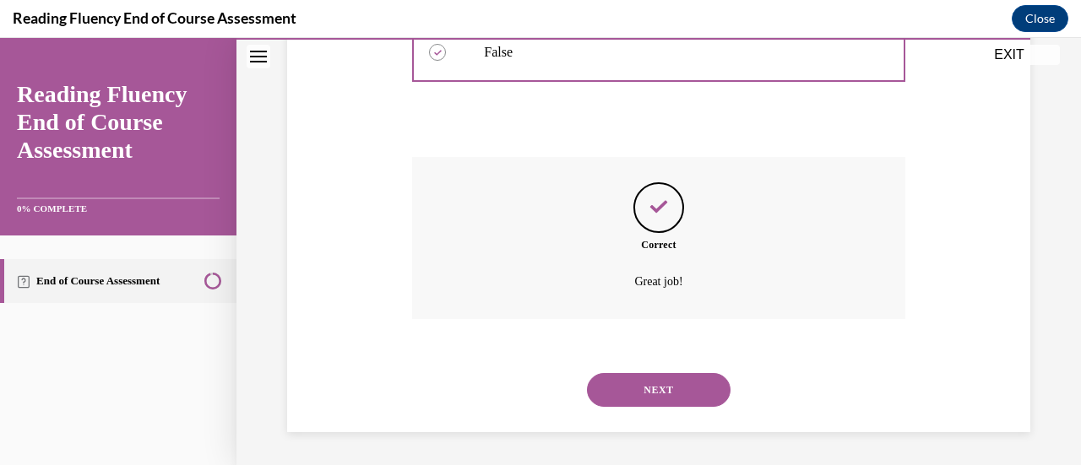
click at [671, 405] on button "NEXT" at bounding box center [659, 390] width 144 height 34
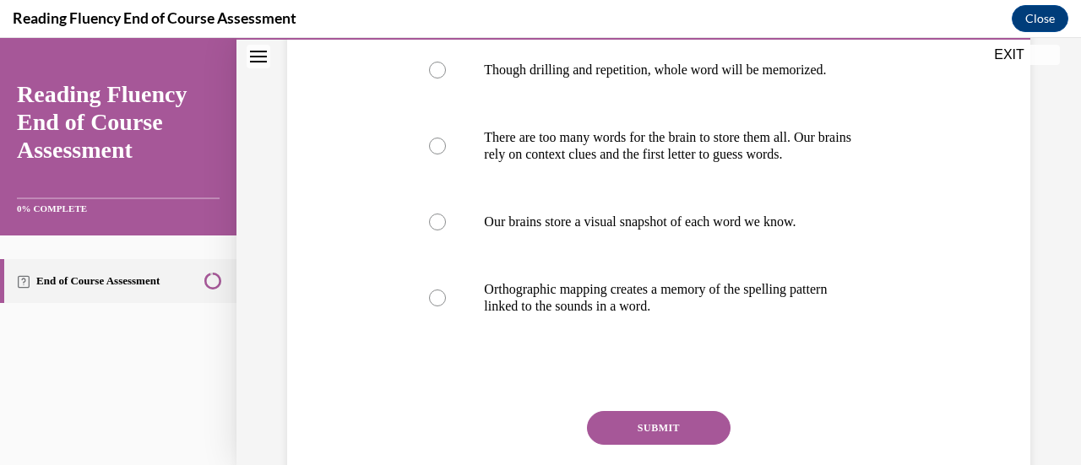
scroll to position [346, 0]
click at [653, 315] on label "Orthographic mapping creates a memory of the spelling pattern linked to the sou…" at bounding box center [658, 297] width 492 height 84
click at [446, 306] on input "Orthographic mapping creates a memory of the spelling pattern linked to the sou…" at bounding box center [437, 297] width 17 height 17
radio input "true"
click at [701, 433] on button "SUBMIT" at bounding box center [659, 427] width 144 height 34
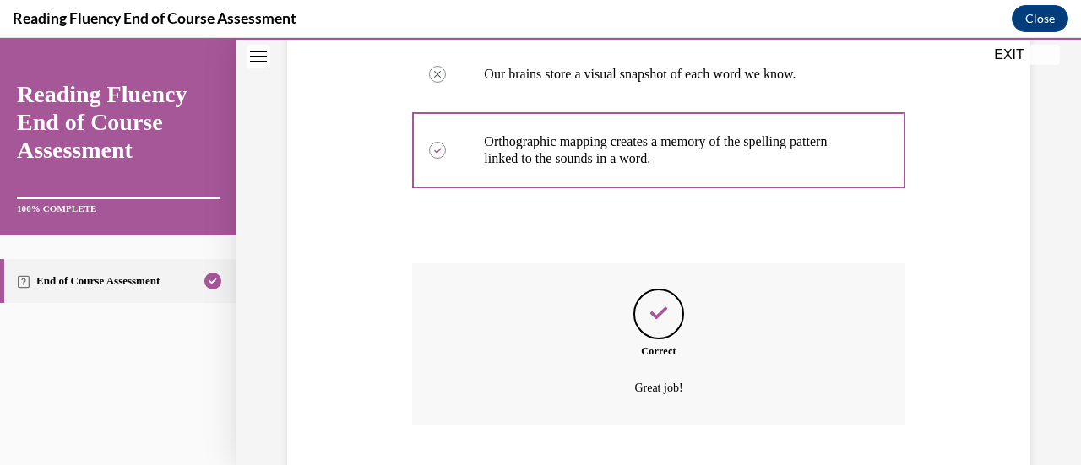
scroll to position [600, 0]
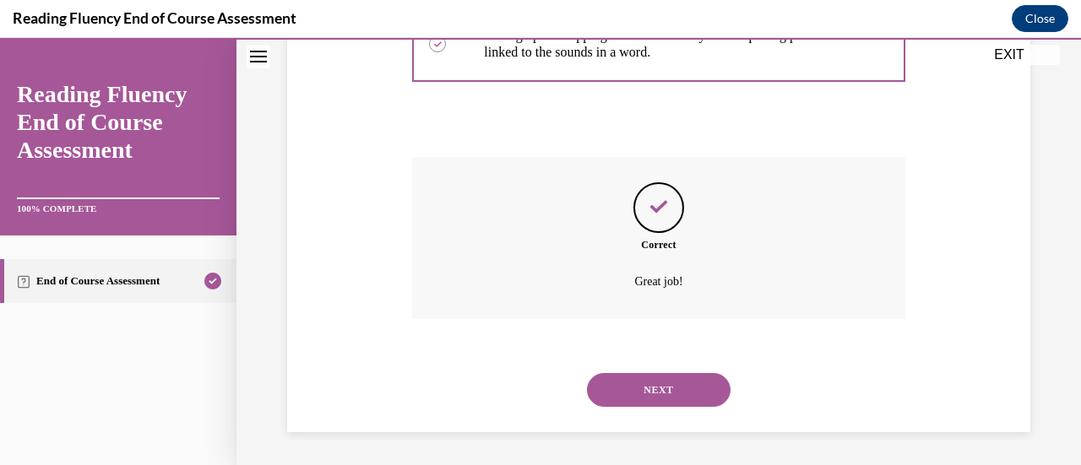
click at [652, 384] on button "NEXT" at bounding box center [659, 390] width 144 height 34
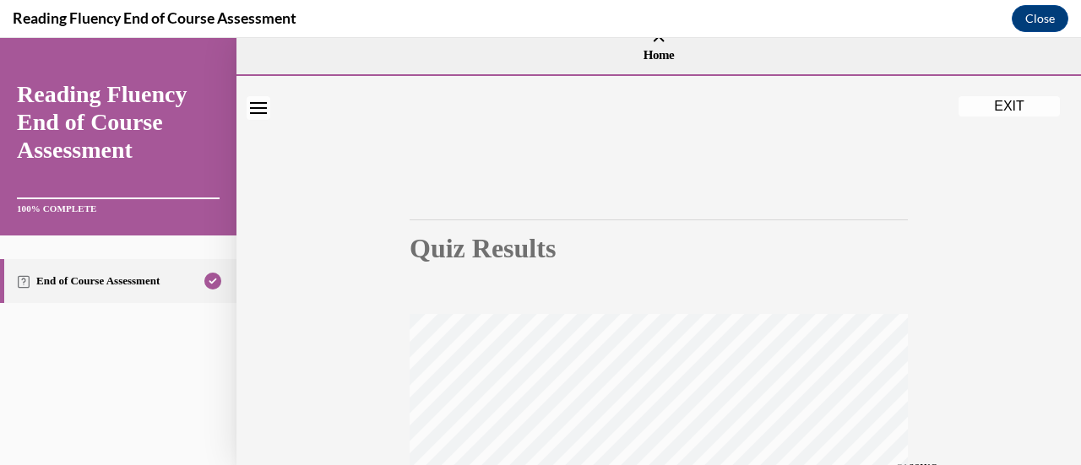
scroll to position [0, 0]
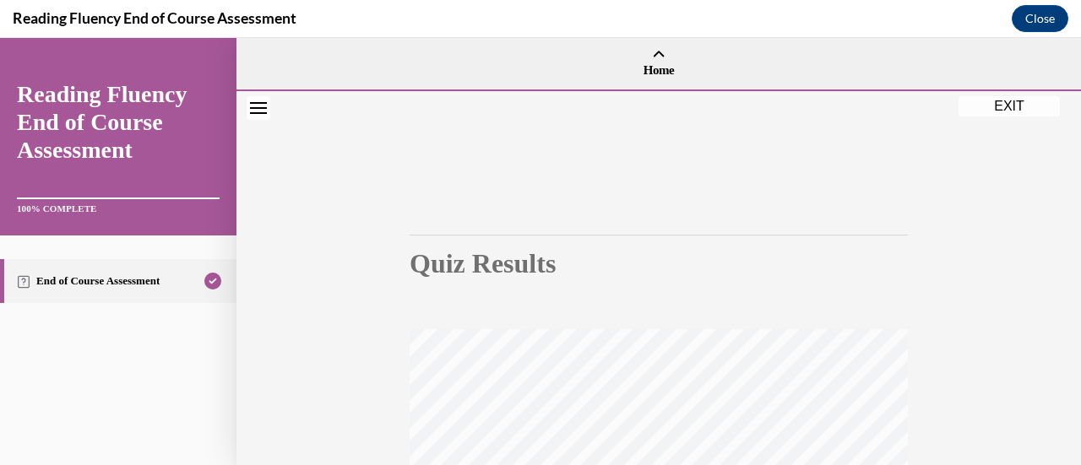
click at [1022, 104] on button "EXIT" at bounding box center [1009, 106] width 101 height 20
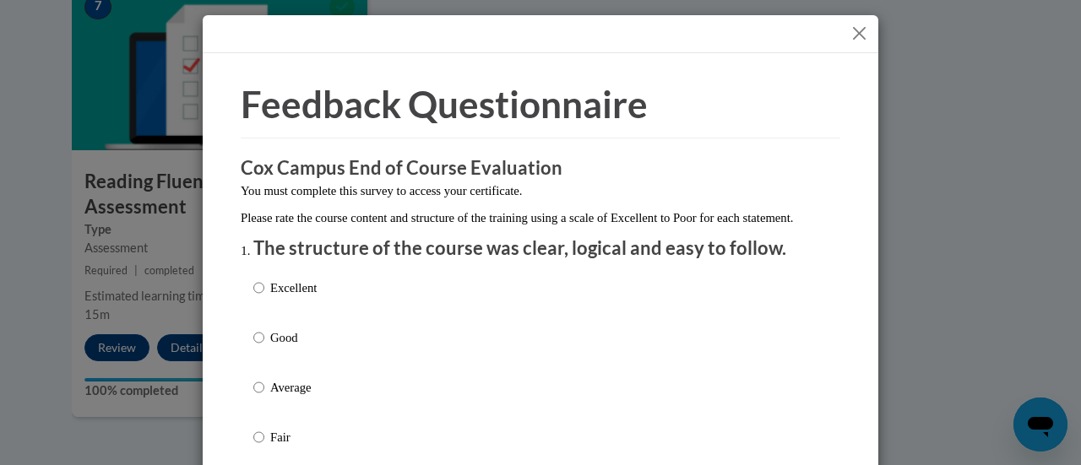
click at [859, 30] on button "Close" at bounding box center [859, 33] width 21 height 21
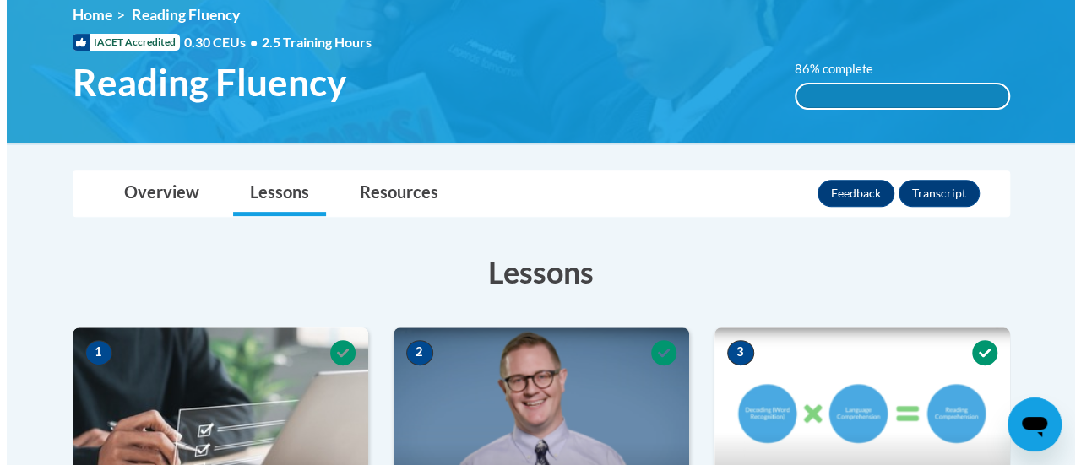
scroll to position [238, 0]
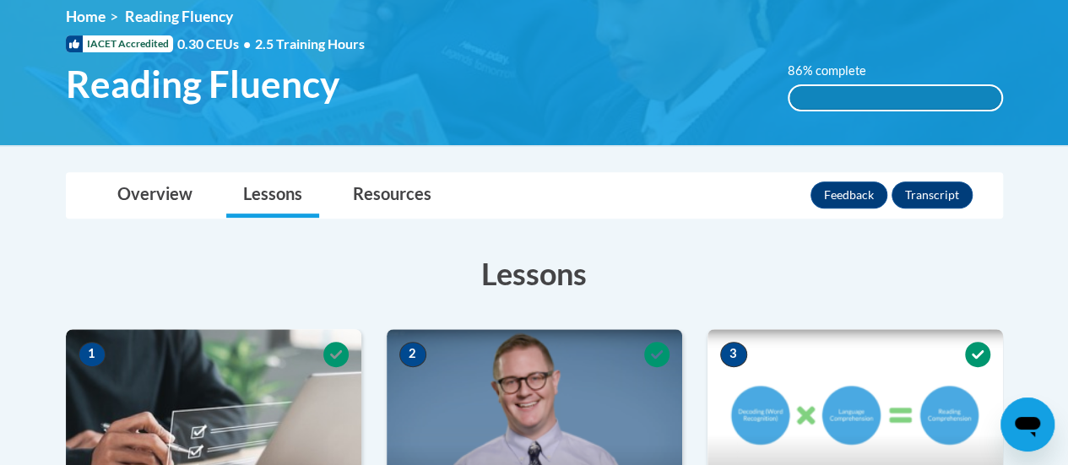
click at [859, 178] on div "Feedback Transcript" at bounding box center [894, 195] width 166 height 44
click at [870, 211] on div "Feedback Transcript" at bounding box center [894, 195] width 166 height 44
click at [849, 185] on button "Feedback" at bounding box center [849, 195] width 77 height 27
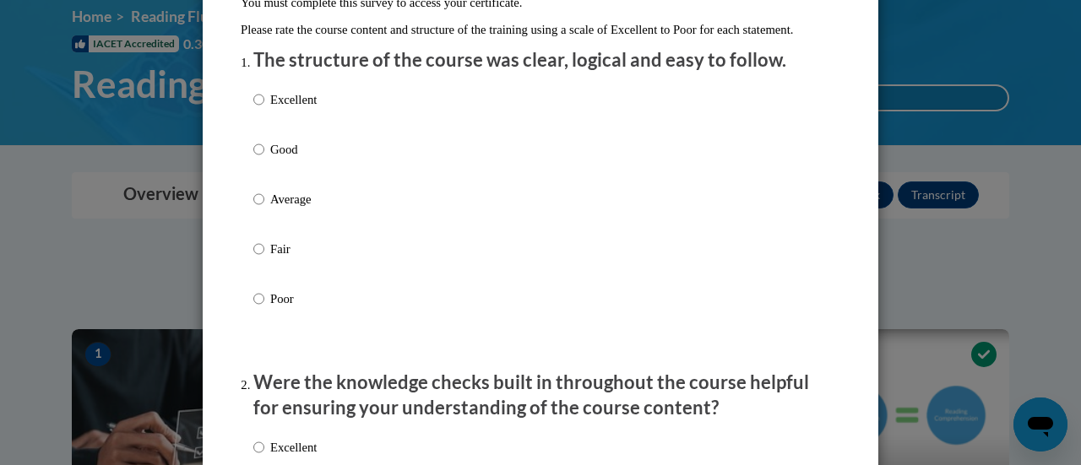
scroll to position [198, 0]
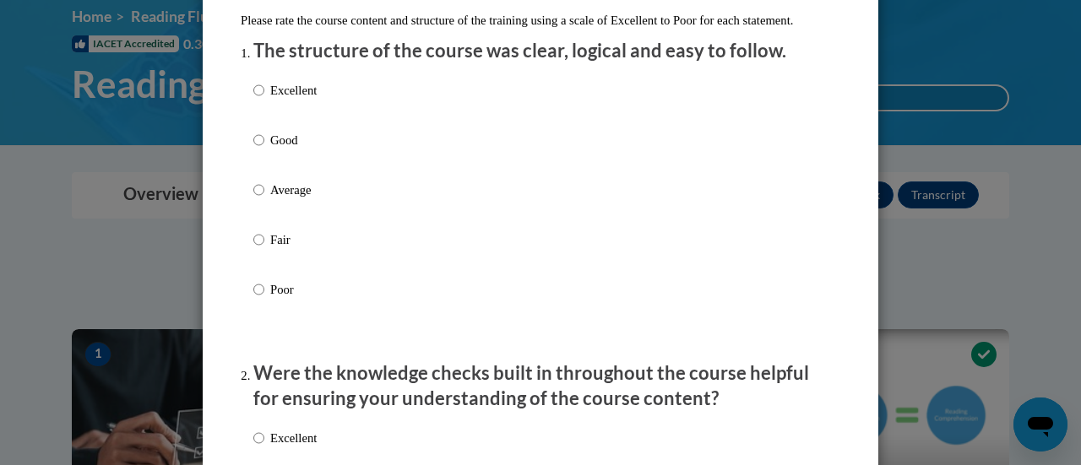
click at [266, 177] on label "Good" at bounding box center [284, 154] width 63 height 46
click at [264, 149] on input "Good" at bounding box center [258, 140] width 11 height 19
radio input "true"
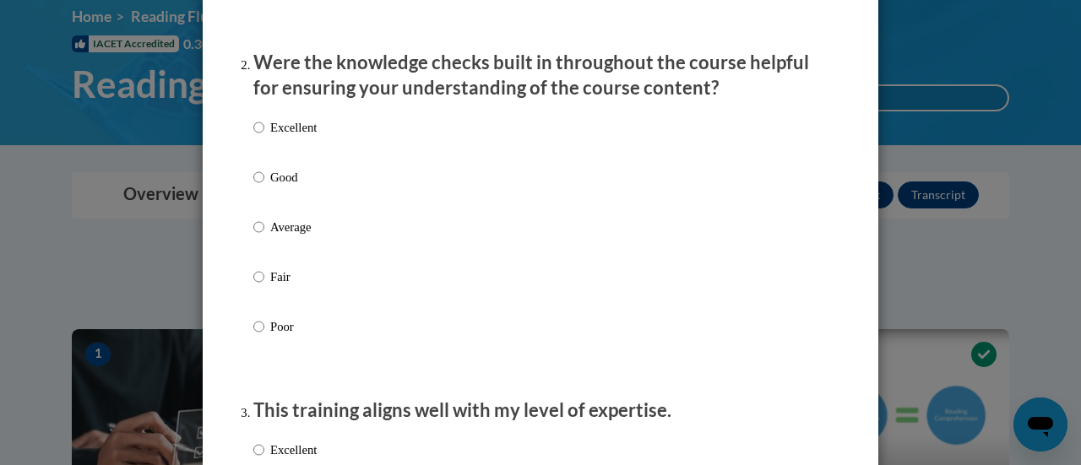
scroll to position [625, 0]
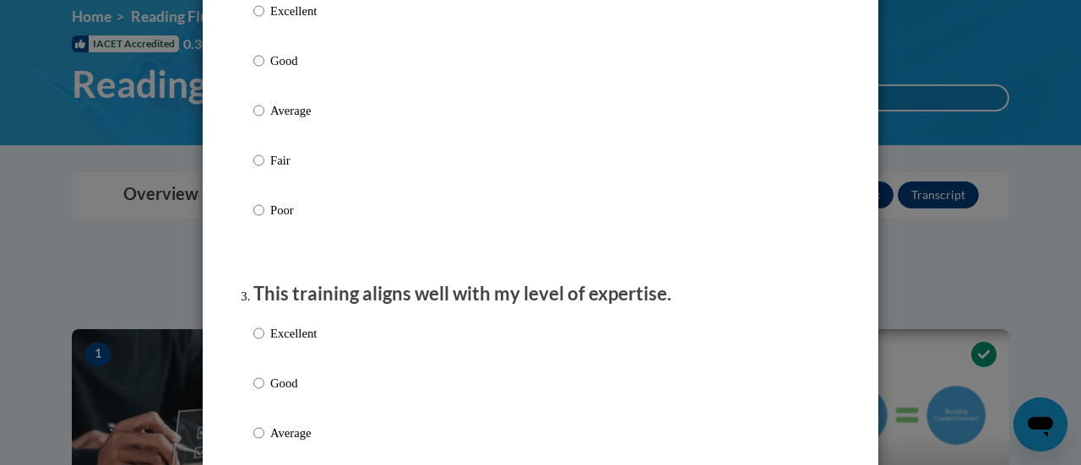
click at [289, 70] on p "Good" at bounding box center [293, 61] width 46 height 19
click at [264, 70] on input "Good" at bounding box center [258, 61] width 11 height 19
radio input "true"
click at [262, 399] on label "Good" at bounding box center [284, 397] width 63 height 46
click at [262, 393] on input "Good" at bounding box center [258, 383] width 11 height 19
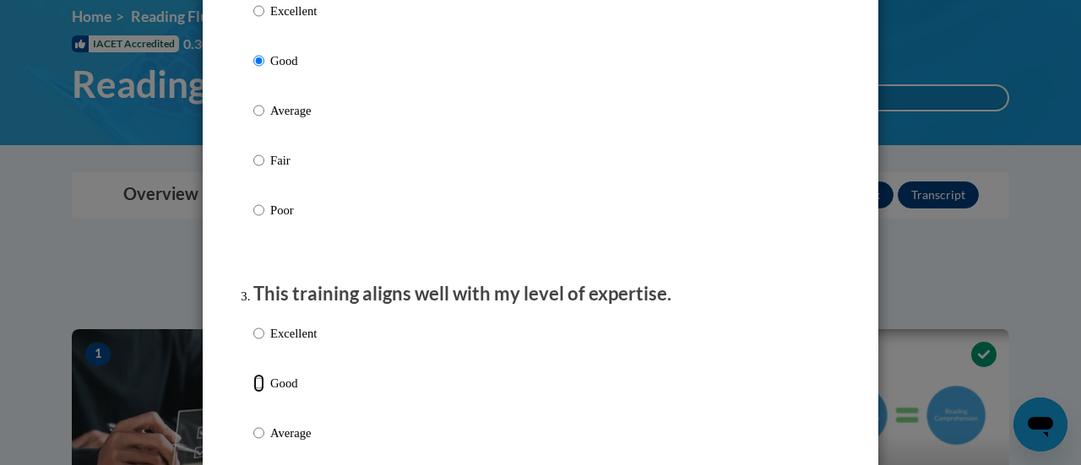
radio input "true"
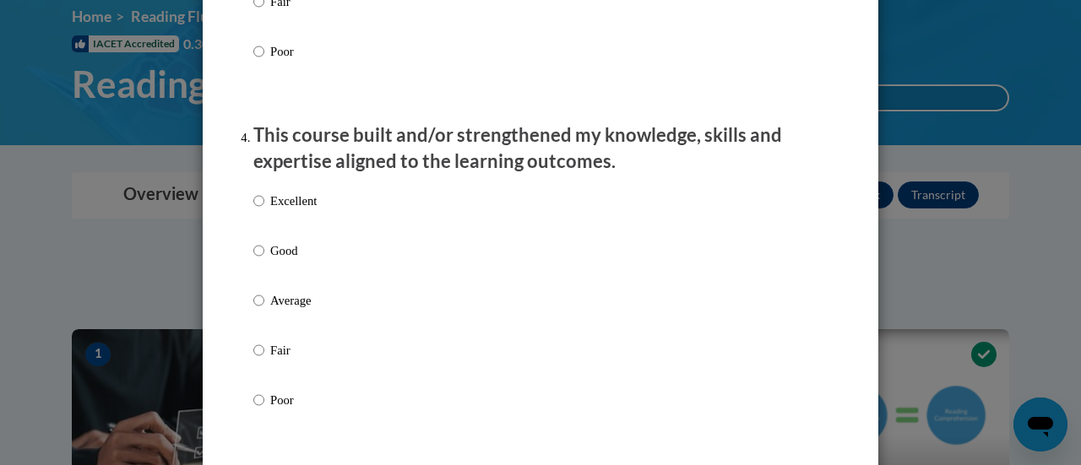
scroll to position [1111, 0]
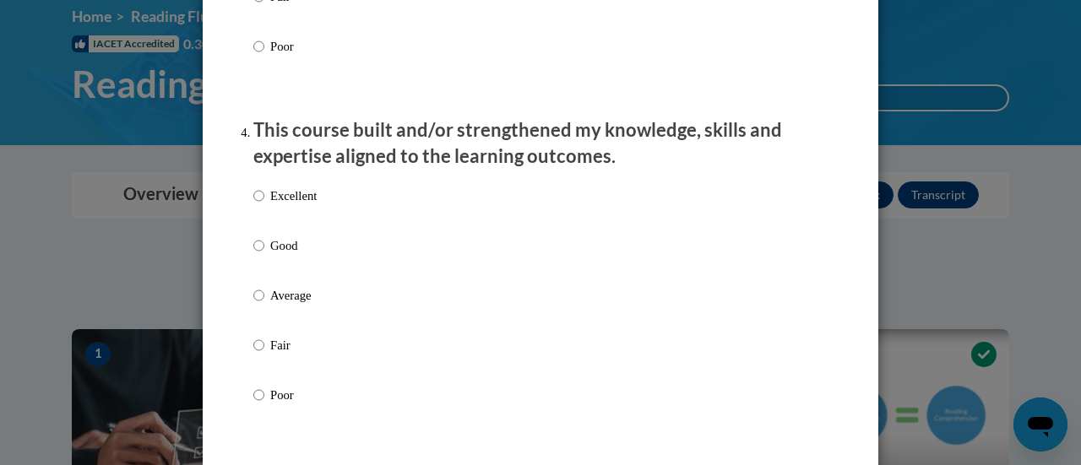
click at [272, 232] on label "Excellent" at bounding box center [284, 210] width 63 height 46
click at [264, 205] on input "Excellent" at bounding box center [258, 196] width 11 height 19
radio input "true"
click at [285, 280] on label "Good" at bounding box center [284, 259] width 63 height 46
click at [264, 255] on input "Good" at bounding box center [258, 245] width 11 height 19
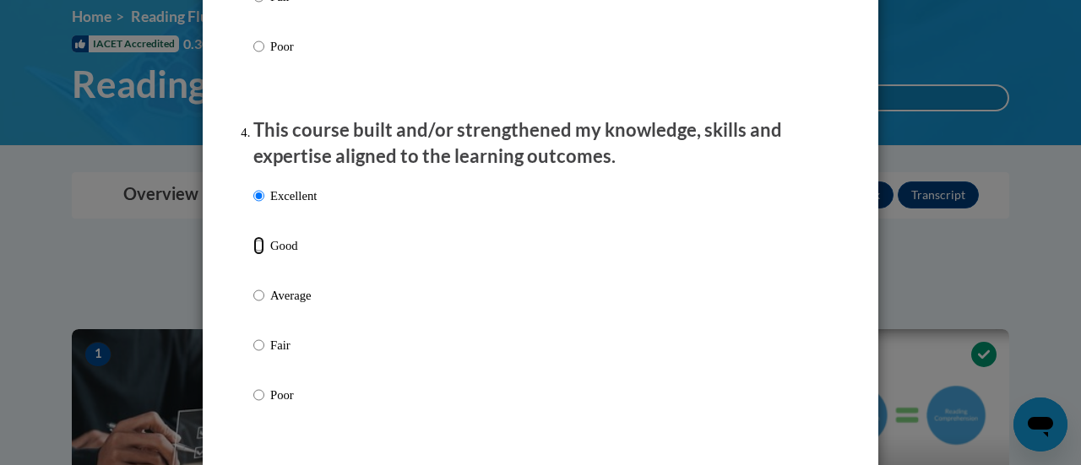
radio input "true"
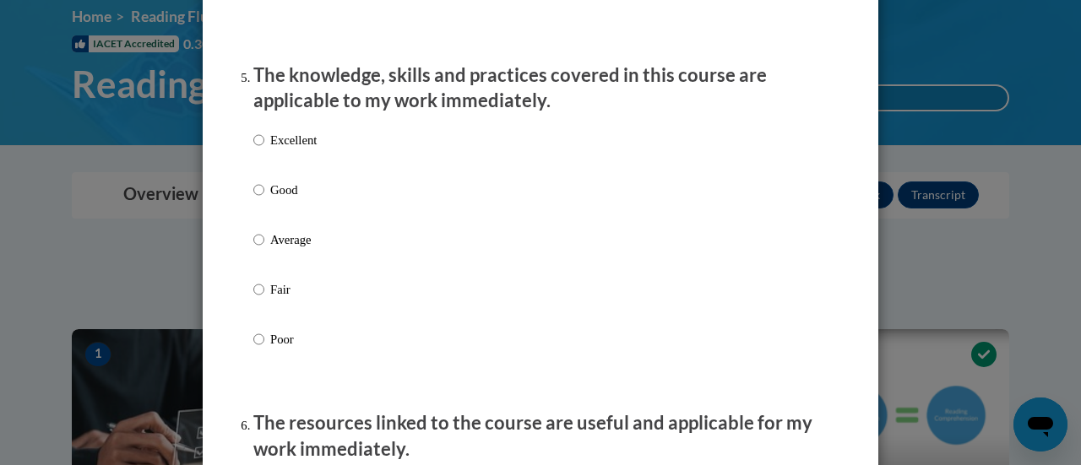
scroll to position [1517, 0]
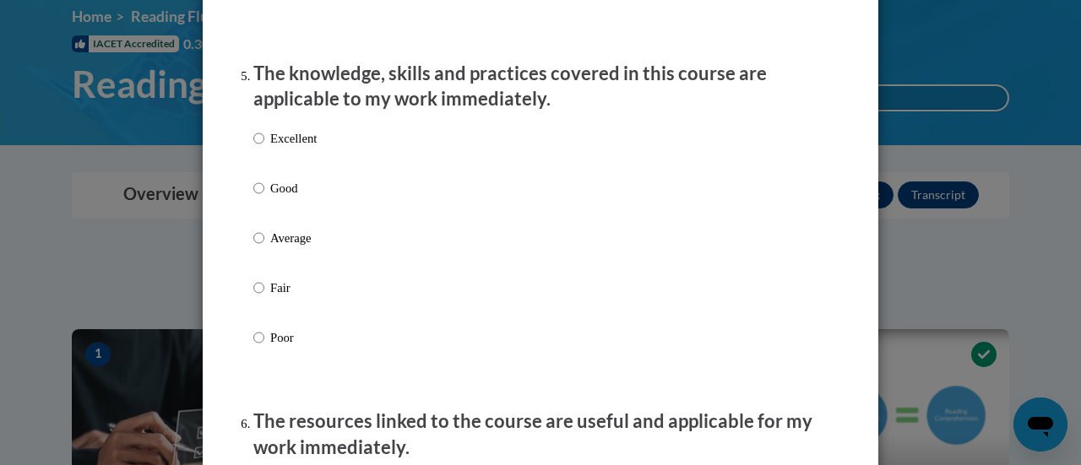
click at [267, 175] on label "Excellent" at bounding box center [284, 152] width 63 height 46
click at [264, 148] on input "Excellent" at bounding box center [258, 138] width 11 height 19
radio input "true"
click at [270, 198] on p "Good" at bounding box center [293, 188] width 46 height 19
click at [264, 198] on input "Good" at bounding box center [258, 188] width 11 height 19
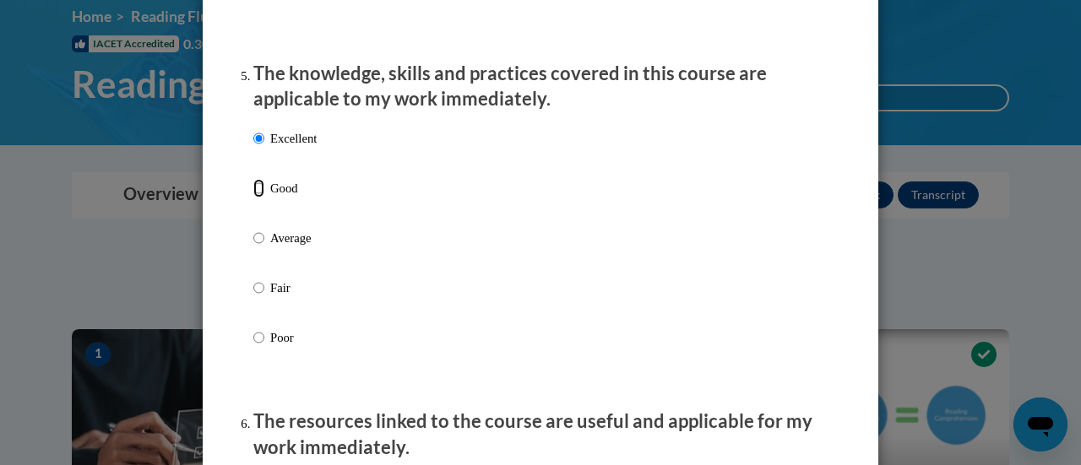
radio input "true"
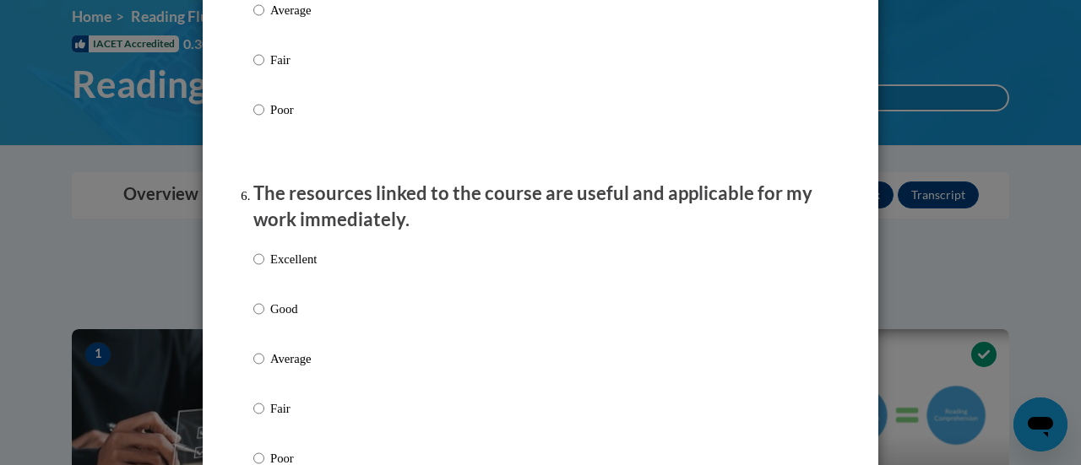
scroll to position [1836, 0]
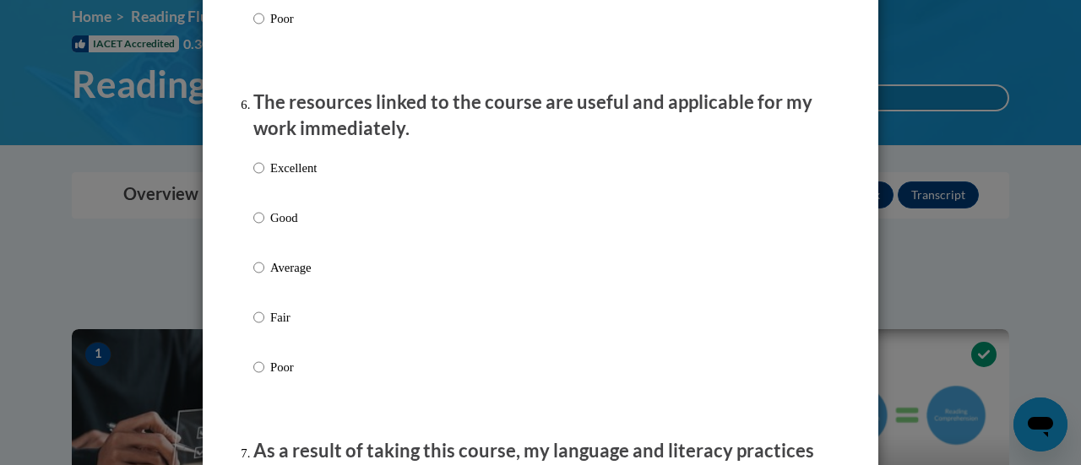
click at [290, 246] on label "Good" at bounding box center [284, 232] width 63 height 46
click at [264, 227] on input "Good" at bounding box center [258, 218] width 11 height 19
radio input "true"
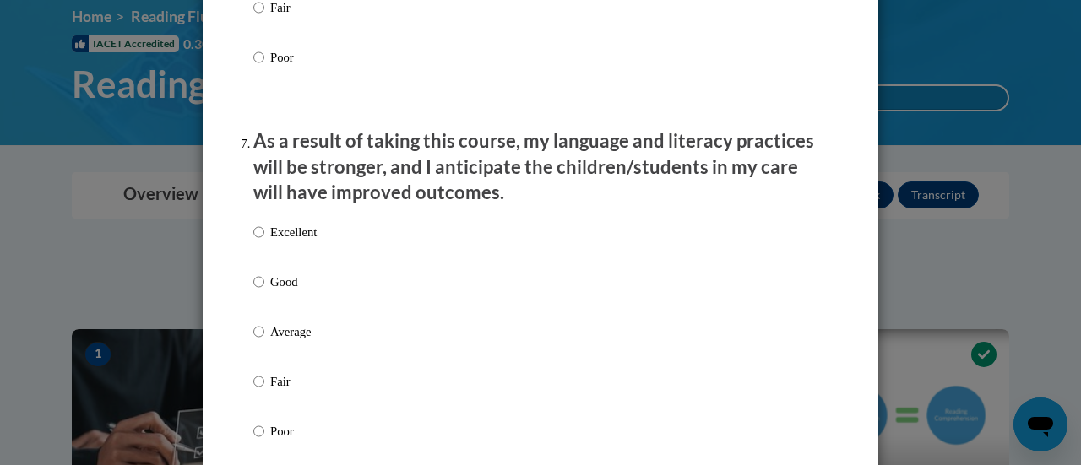
scroll to position [2150, 0]
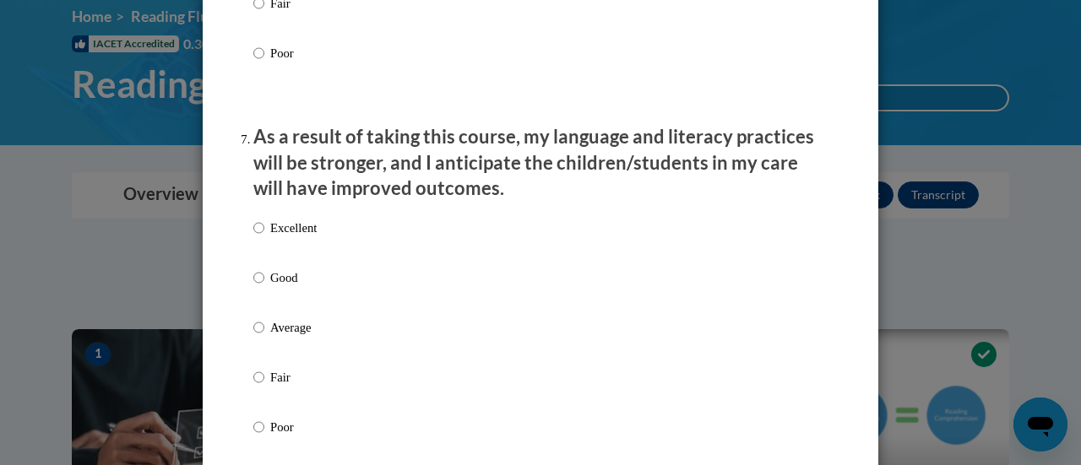
click at [307, 314] on label "Good" at bounding box center [284, 292] width 63 height 46
click at [264, 287] on input "Good" at bounding box center [258, 278] width 11 height 19
radio input "true"
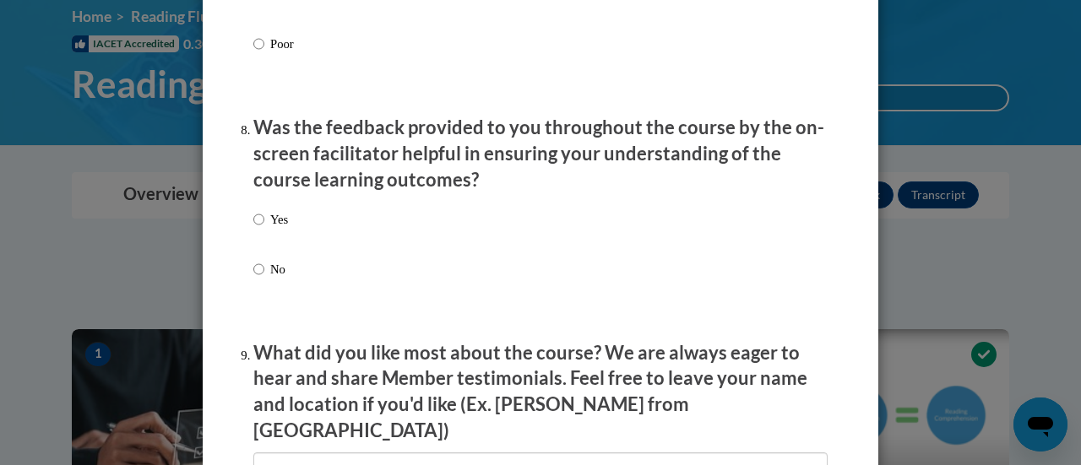
scroll to position [2534, 0]
click at [253, 224] on div "Yes No" at bounding box center [270, 258] width 35 height 112
click at [253, 229] on input "Yes" at bounding box center [258, 219] width 11 height 19
radio input "true"
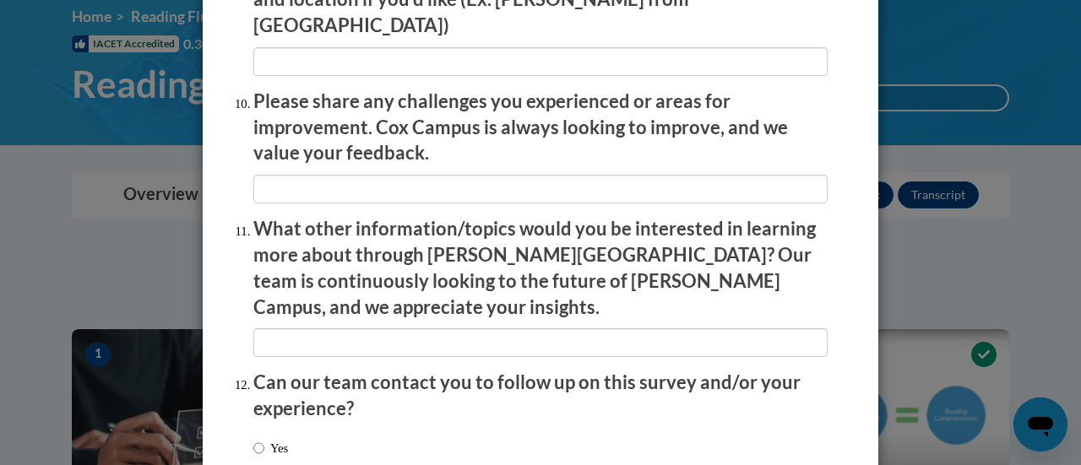
scroll to position [3046, 0]
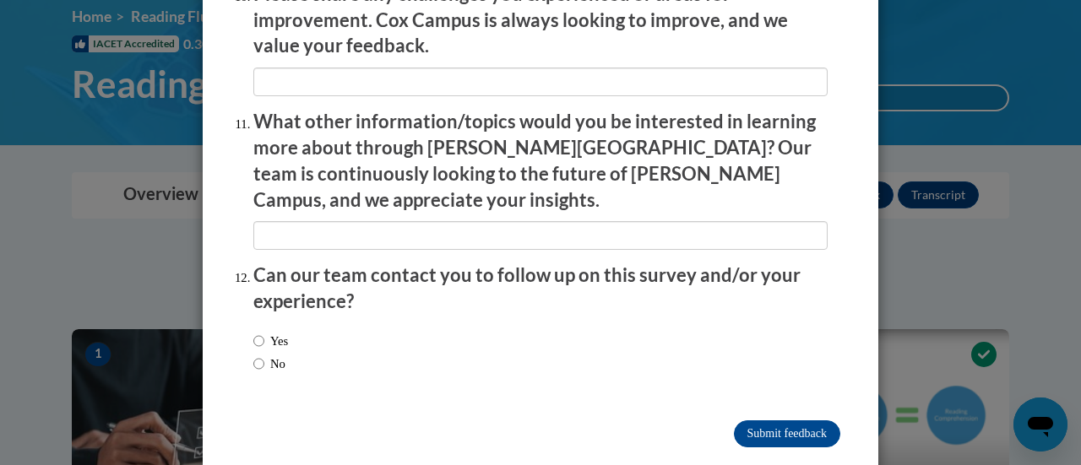
click at [313, 342] on div "Yes No" at bounding box center [540, 354] width 574 height 63
click at [269, 355] on label "No" at bounding box center [269, 364] width 32 height 19
click at [264, 355] on input "No" at bounding box center [258, 364] width 11 height 19
radio input "true"
click at [822, 421] on input "Submit feedback" at bounding box center [787, 434] width 106 height 27
